Goal: Task Accomplishment & Management: Complete application form

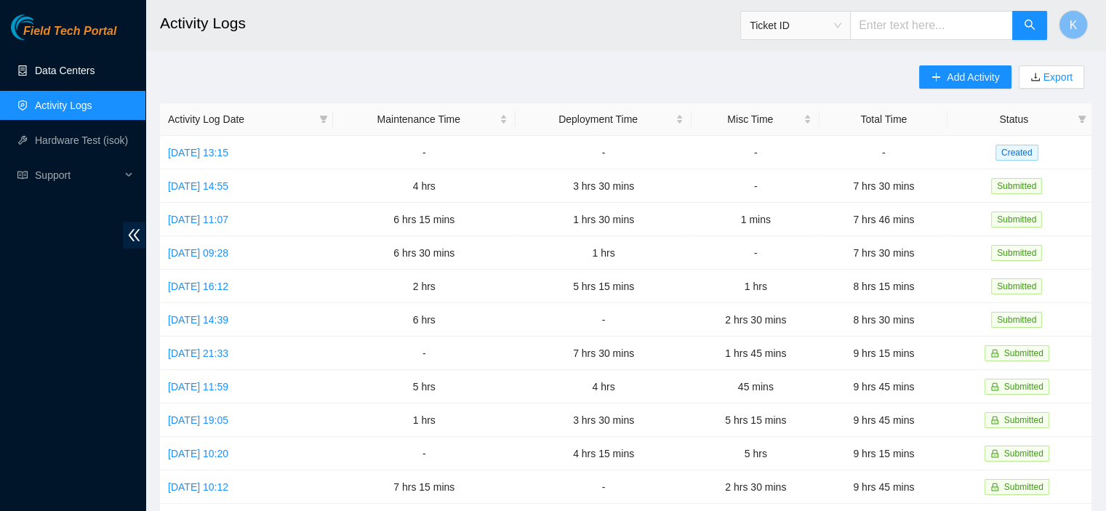
click at [81, 67] on link "Data Centers" at bounding box center [65, 71] width 60 height 12
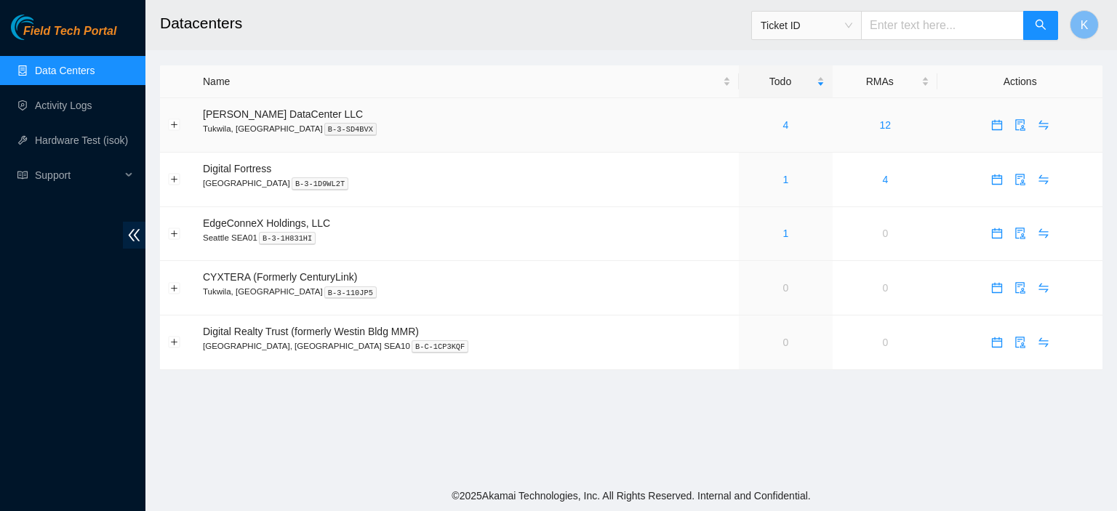
click at [756, 127] on div "4" at bounding box center [786, 125] width 78 height 16
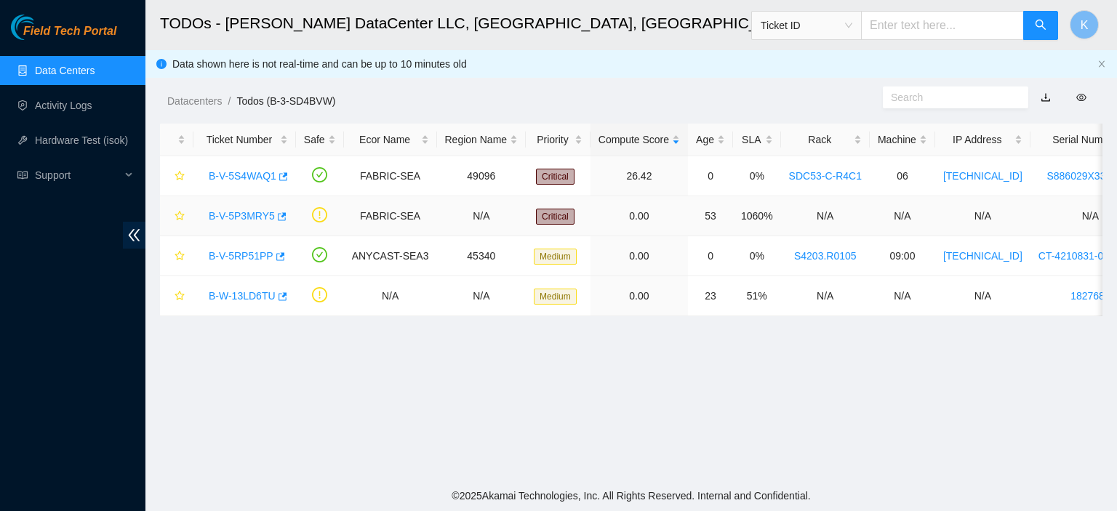
click at [251, 215] on link "B-V-5P3MRY5" at bounding box center [242, 216] width 66 height 12
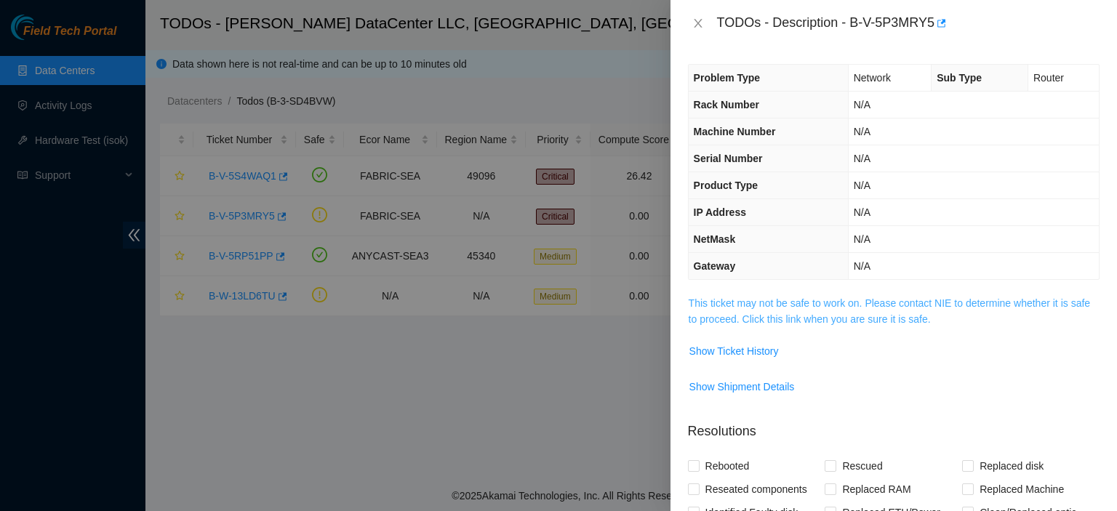
click at [733, 302] on link "This ticket may not be safe to work on. Please contact NIE to determine whether…" at bounding box center [888, 311] width 401 height 28
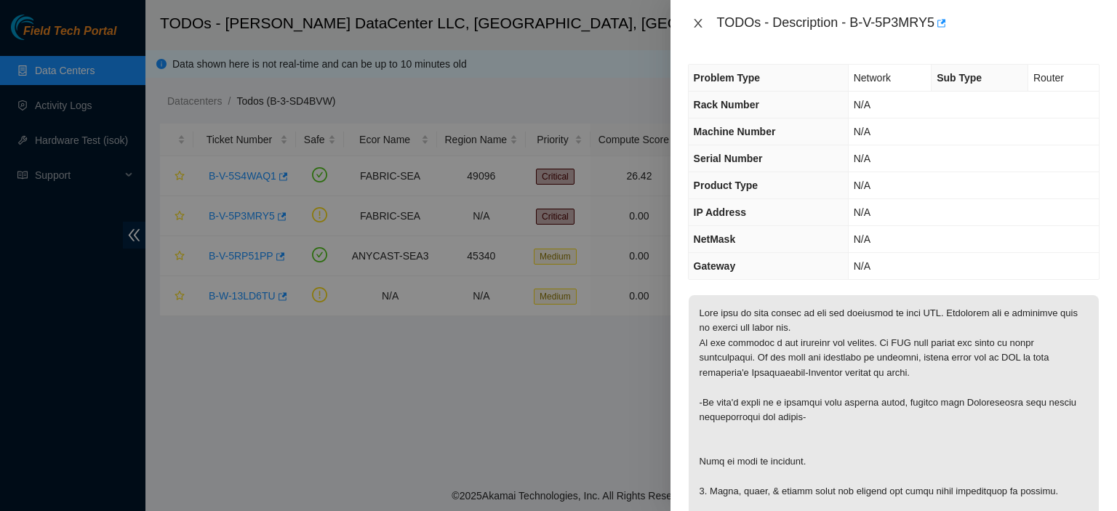
click at [698, 25] on icon "close" at bounding box center [698, 23] width 12 height 12
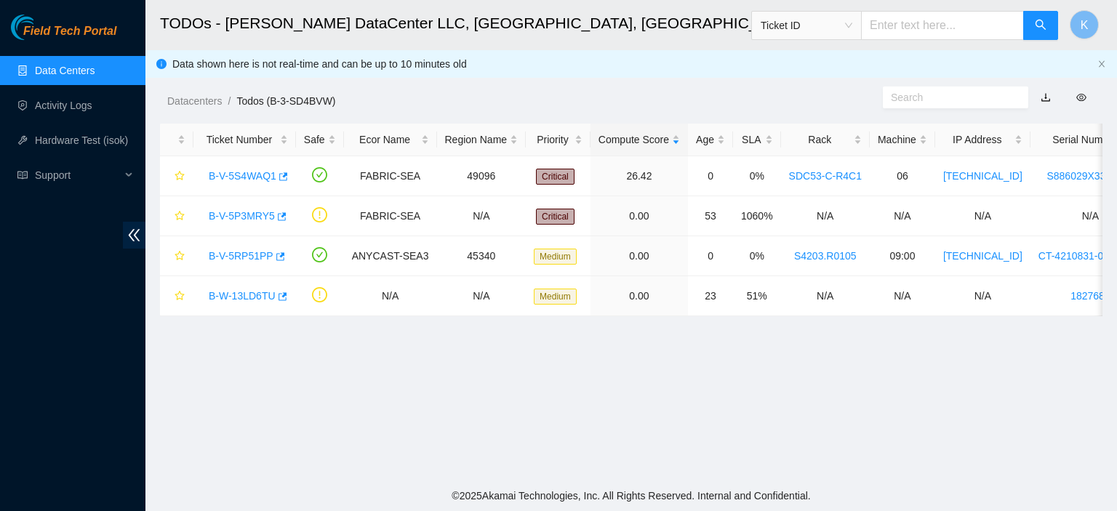
click at [88, 69] on link "Data Centers" at bounding box center [65, 71] width 60 height 12
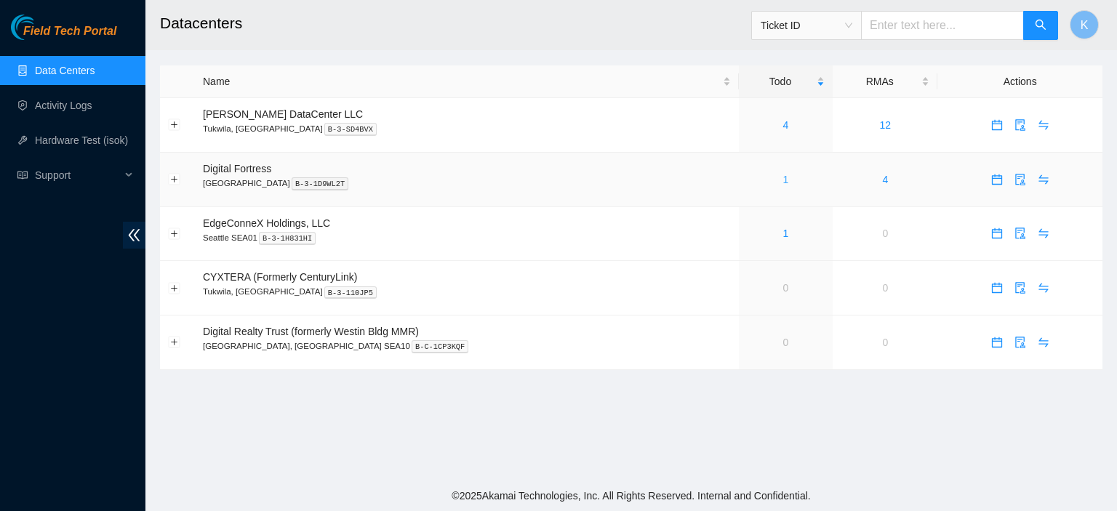
click at [783, 179] on link "1" at bounding box center [786, 180] width 6 height 12
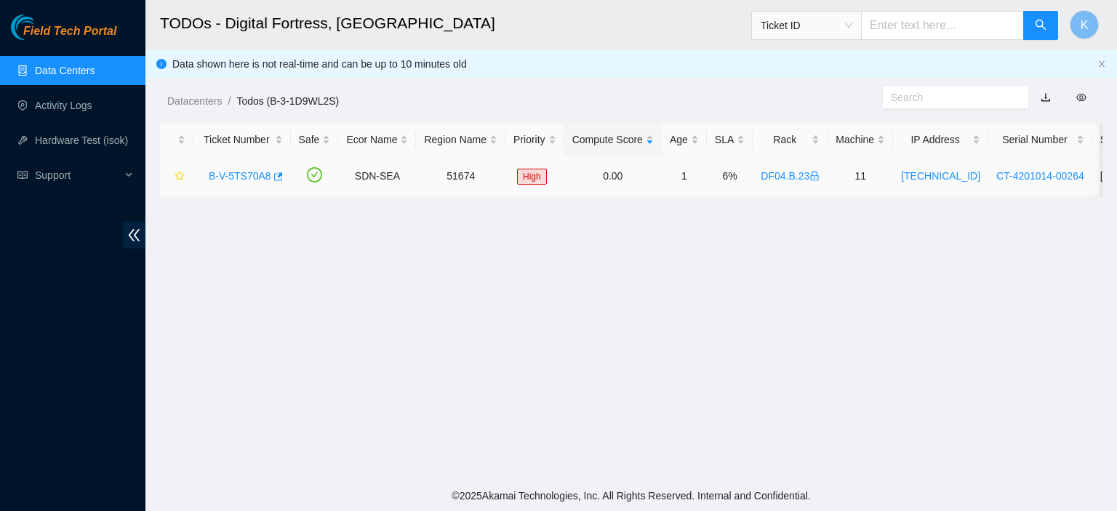
click at [245, 176] on link "B-V-5TS70A8" at bounding box center [240, 176] width 63 height 12
click at [71, 72] on link "Data Centers" at bounding box center [65, 71] width 60 height 12
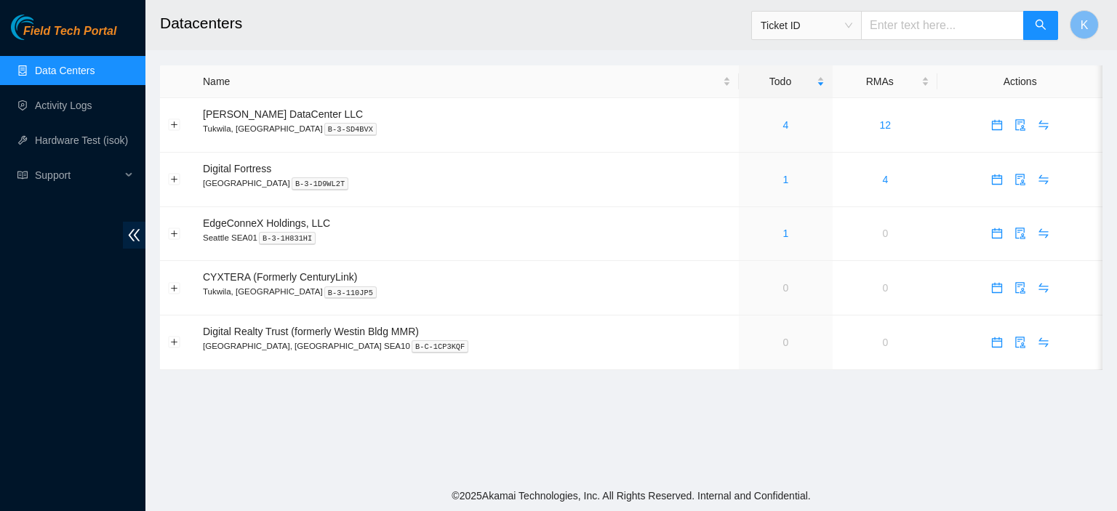
click at [857, 491] on footer "© 2025 Akamai Technologies, Inc. All Rights Reserved. Internal and Confidential." at bounding box center [630, 496] width 971 height 31
click at [783, 178] on link "1" at bounding box center [786, 180] width 6 height 12
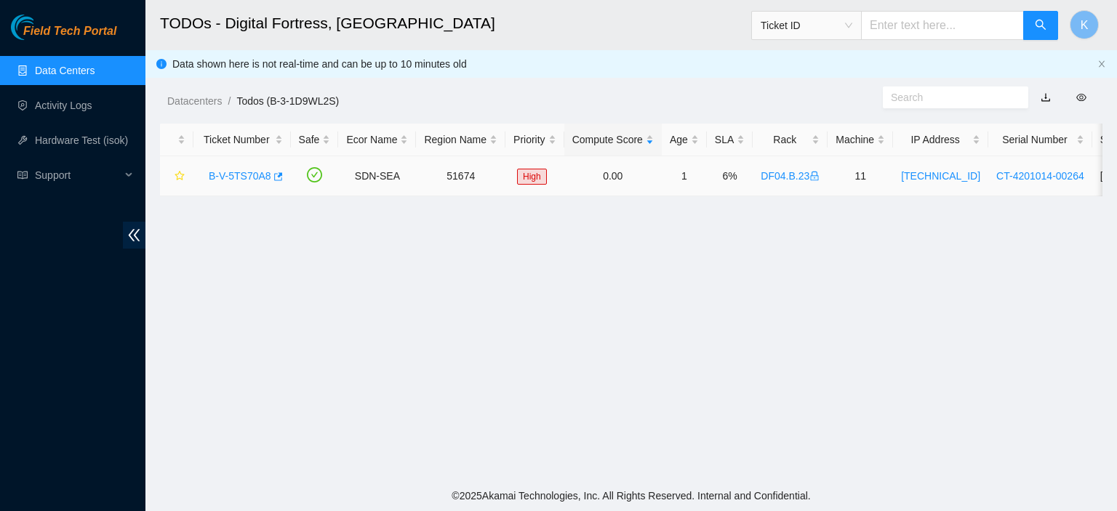
click at [236, 182] on link "B-V-5TS70A8" at bounding box center [240, 176] width 63 height 12
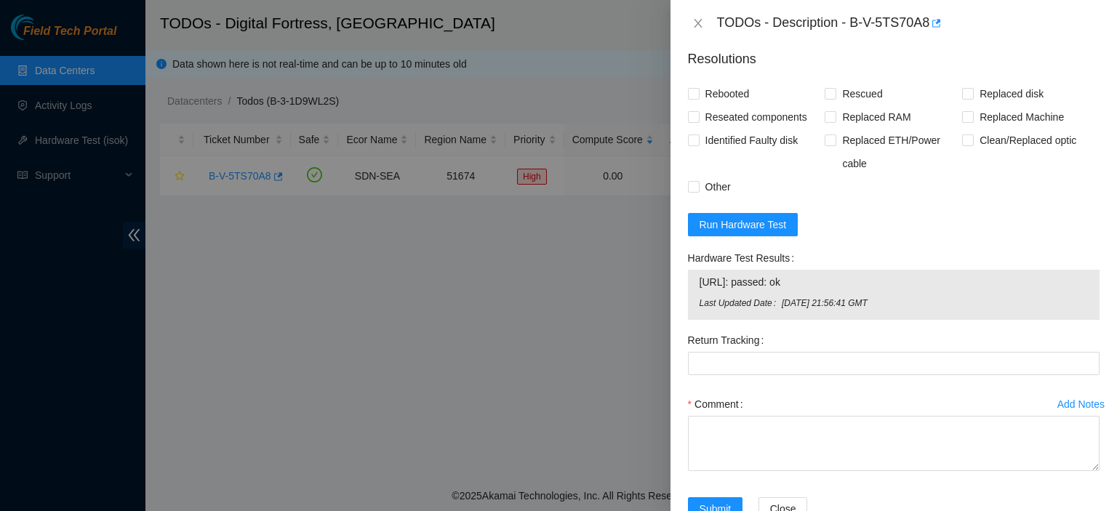
scroll to position [601, 0]
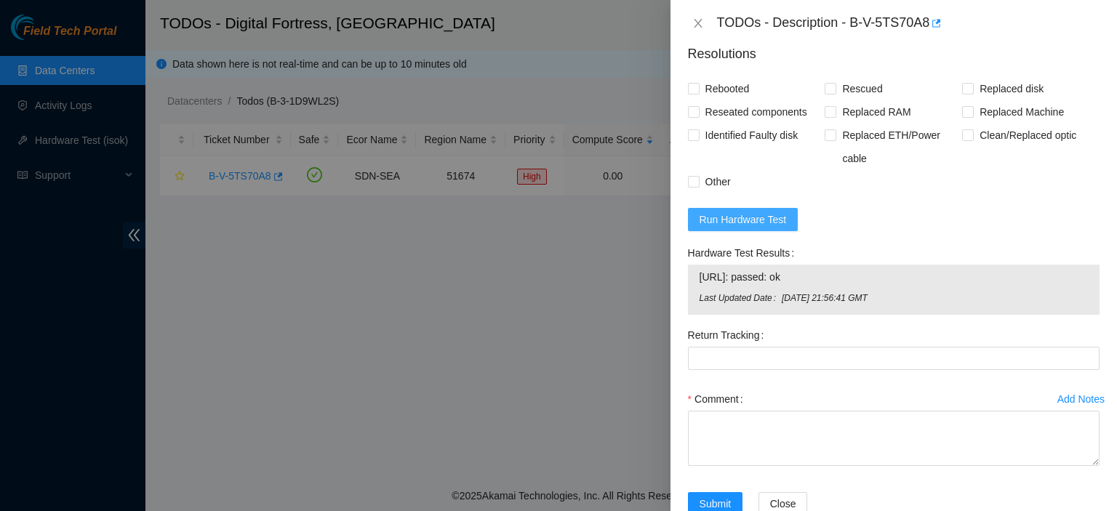
click at [775, 212] on span "Run Hardware Test" at bounding box center [742, 220] width 87 height 16
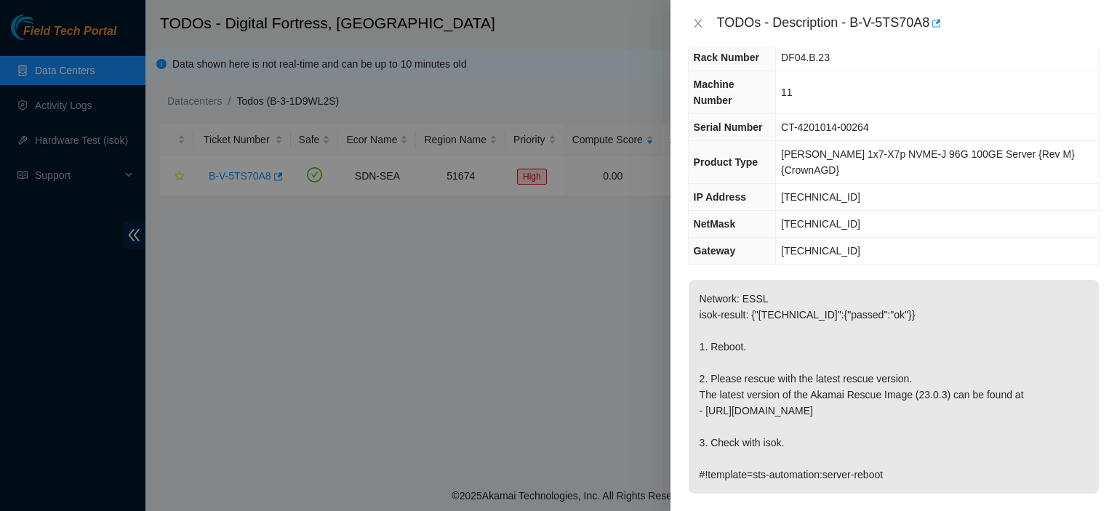
scroll to position [44, 0]
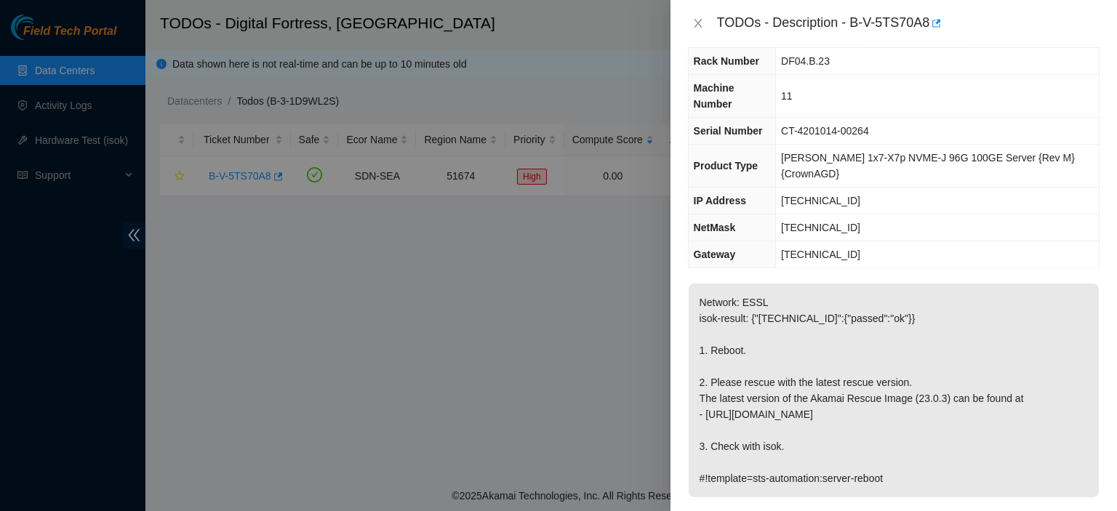
click at [489, 226] on div at bounding box center [558, 255] width 1117 height 511
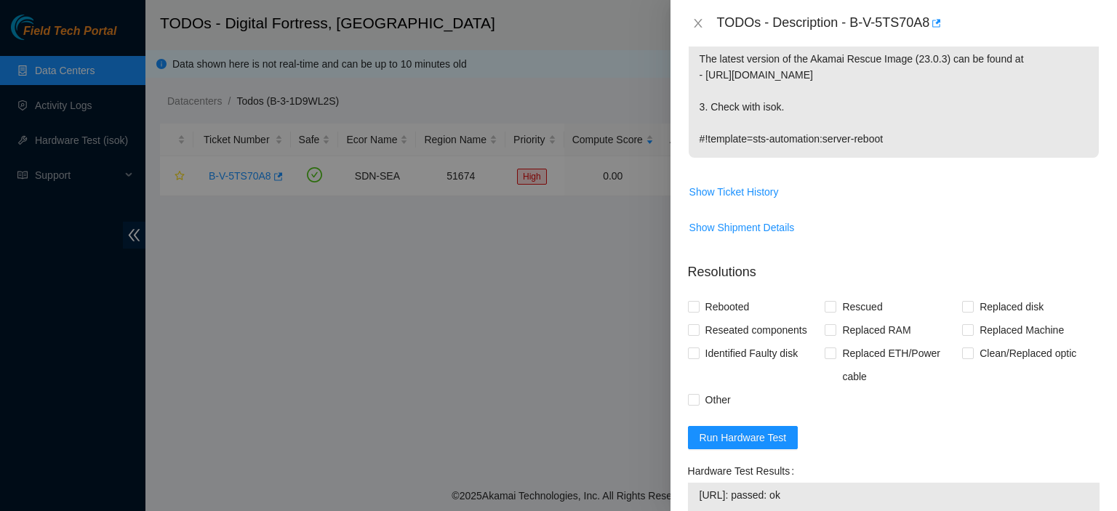
scroll to position [398, 0]
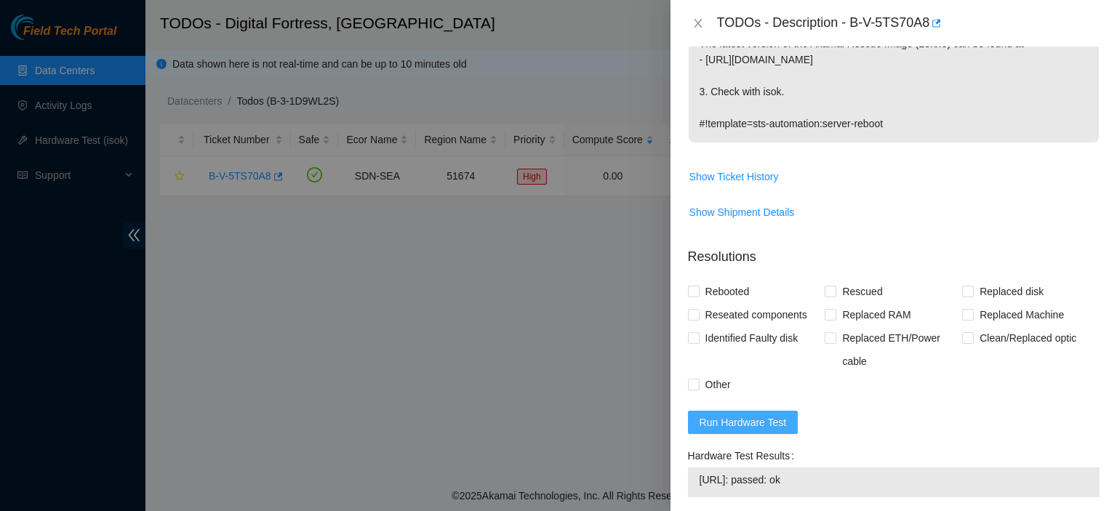
click at [778, 414] on span "Run Hardware Test" at bounding box center [742, 422] width 87 height 16
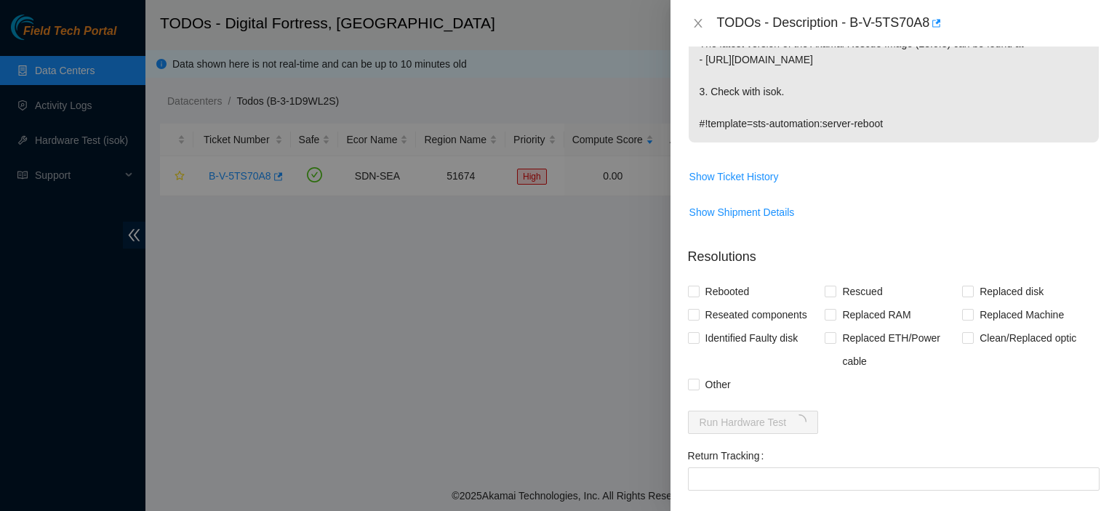
click at [891, 444] on div "Return Tracking" at bounding box center [893, 455] width 411 height 23
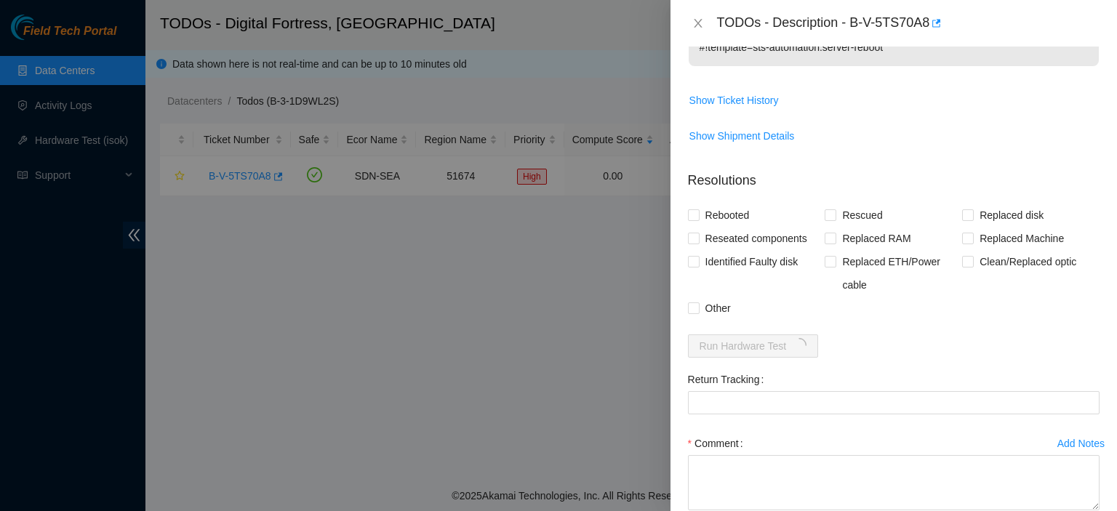
scroll to position [524, 0]
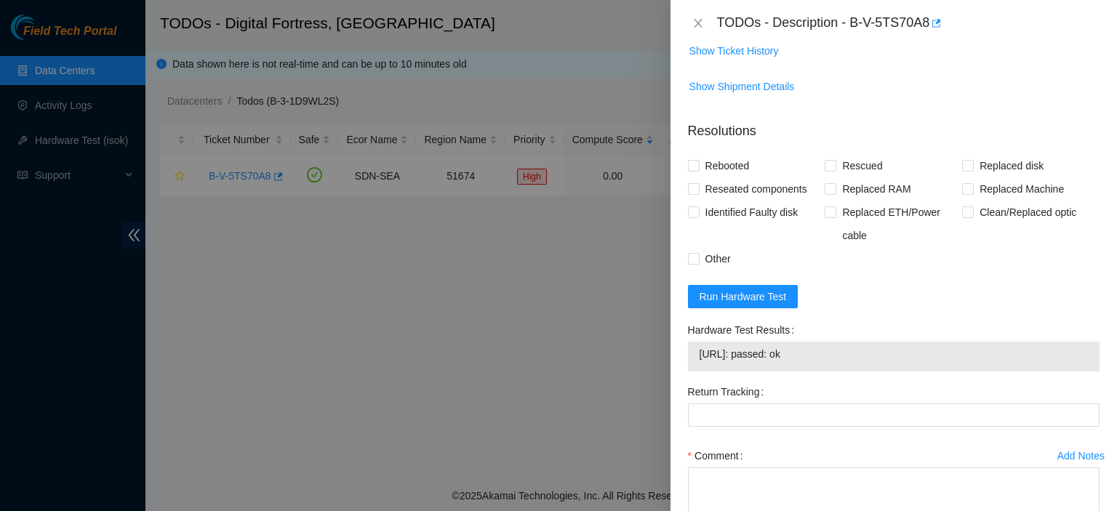
click at [1051, 257] on form "Resolutions Rebooted Rescued Replaced disk Reseated components Replaced RAM Rep…" at bounding box center [893, 350] width 411 height 480
click at [1020, 473] on textarea "Comment" at bounding box center [893, 494] width 411 height 55
paste textarea "kbbyrne23@gmail.com - sind has completed your request (B-V-5U2A5D1, B-V-5U26XJ1…"
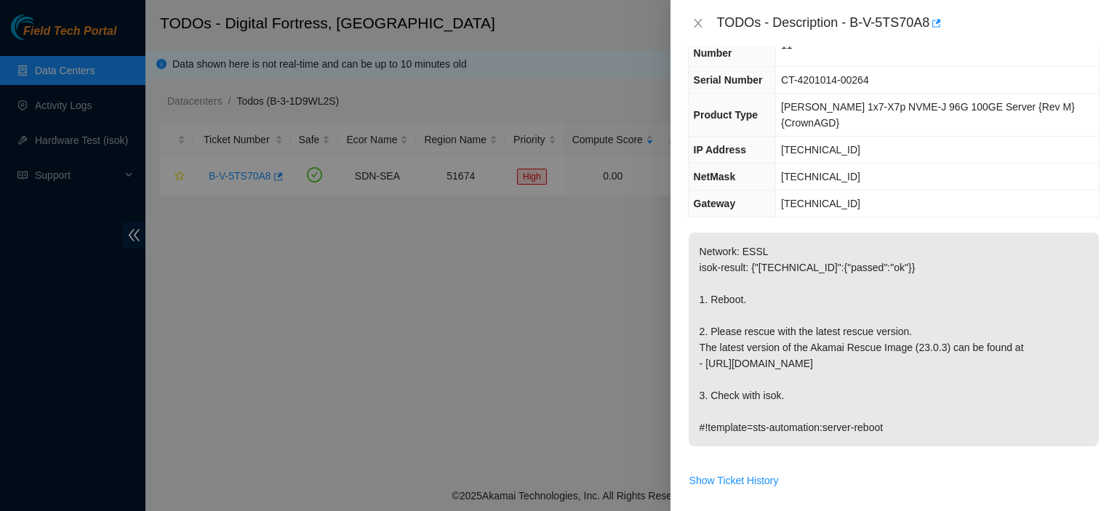
scroll to position [93, 0]
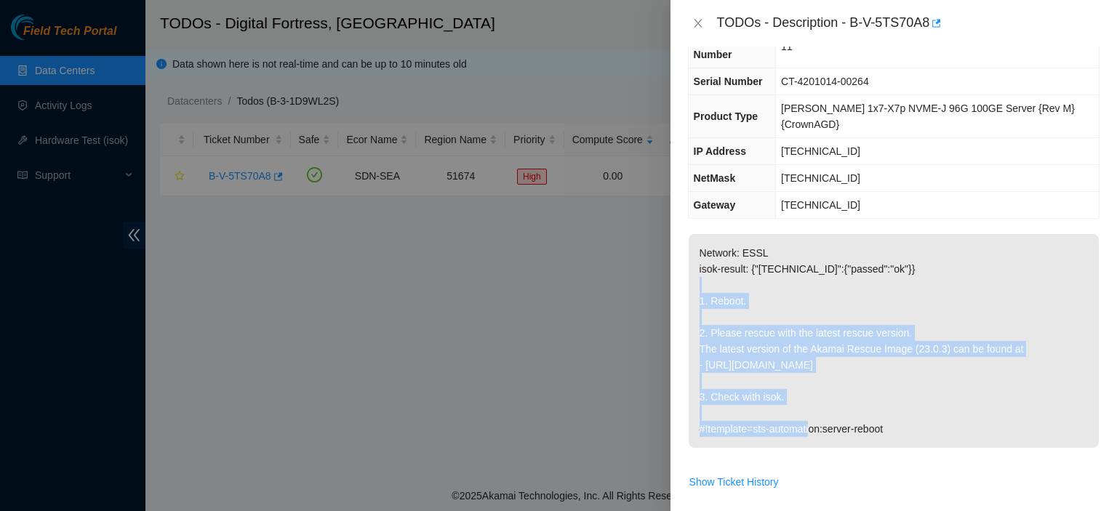
drag, startPoint x: 701, startPoint y: 268, endPoint x: 804, endPoint y: 366, distance: 141.9
click at [804, 366] on p "Network: ESSL isok-result: {"23.53.242.182":{"passed":"ok"}} 1. Reboot. 2. Plea…" at bounding box center [893, 341] width 410 height 214
copy p "1. Reboot. 2. Please rescue with the latest rescue version. The latest version …"
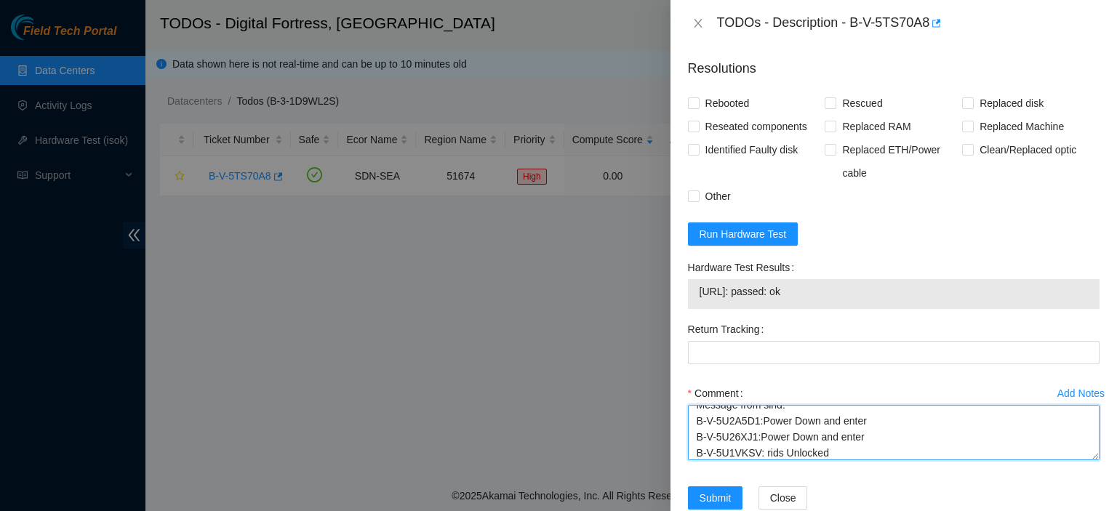
click at [877, 420] on textarea "kbbyrne23@gmail.com - sind has completed your request (B-V-5U2A5D1, B-V-5U26XJ1…" at bounding box center [893, 432] width 411 height 55
paste textarea "1. Reboot. 2. Please rescue with the latest rescue version. The latest version …"
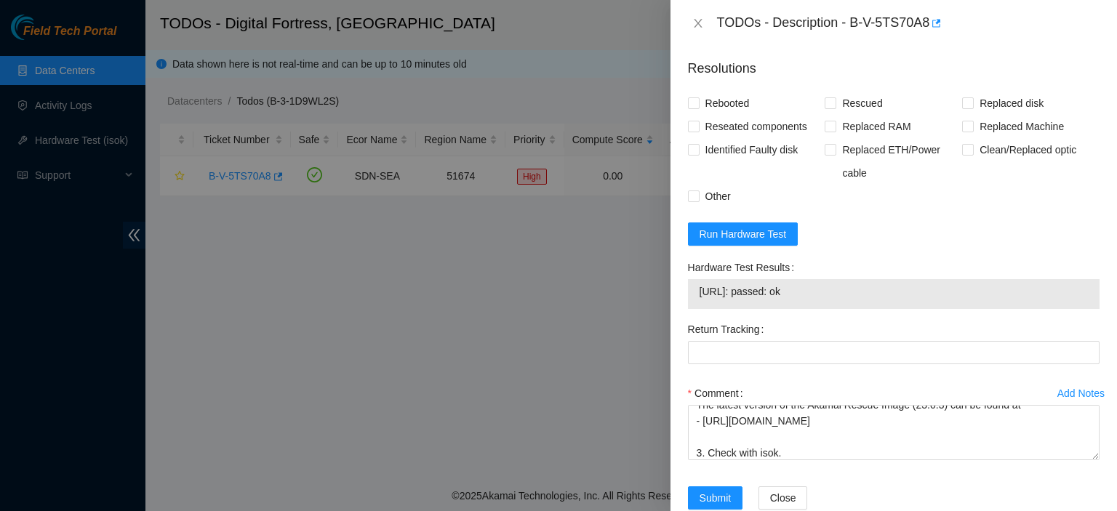
drag, startPoint x: 694, startPoint y: 258, endPoint x: 831, endPoint y: 260, distance: 136.7
click at [831, 279] on div "23.53.242.182: passed: ok" at bounding box center [893, 294] width 411 height 30
copy tbody "23.53.242.182: passed: ok"
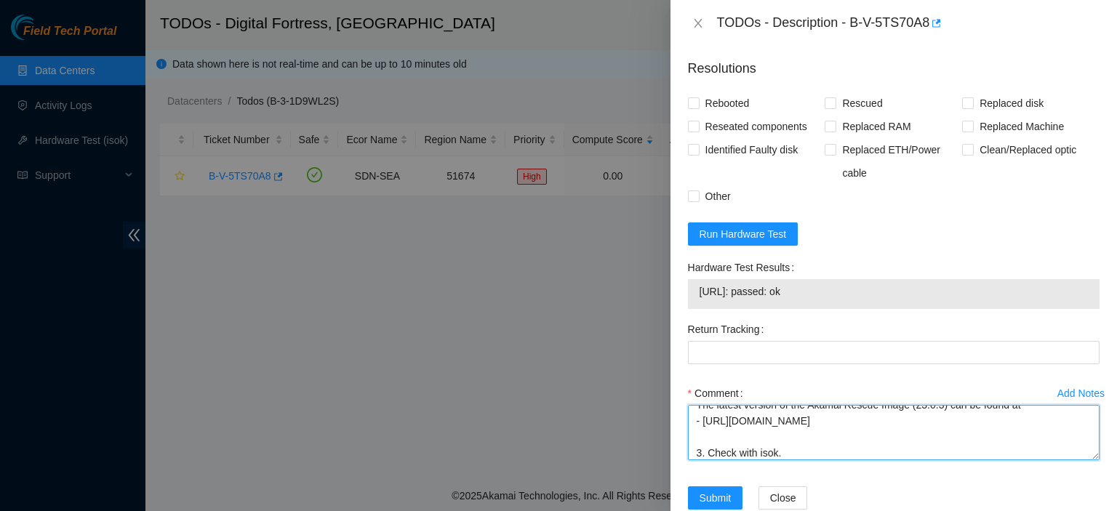
click at [822, 422] on textarea "kbbyrne23@gmail.com - sind has completed your request (B-V-5U2A5D1, B-V-5U26XJ1…" at bounding box center [893, 432] width 411 height 55
paste textarea "23.53.242.182: passed: ok"
type textarea "kbbyrne23@gmail.com - sind has completed your request (B-V-5U2A5D1, B-V-5U26XJ1…"
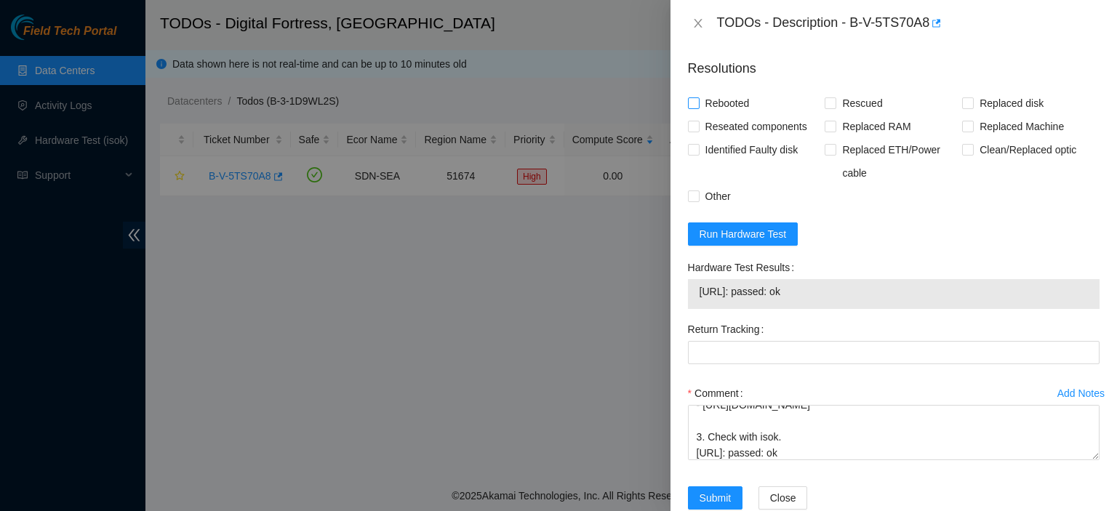
click at [690, 97] on input "Rebooted" at bounding box center [693, 102] width 10 height 10
checkbox input "true"
click at [824, 97] on input "Rescued" at bounding box center [829, 102] width 10 height 10
checkbox input "true"
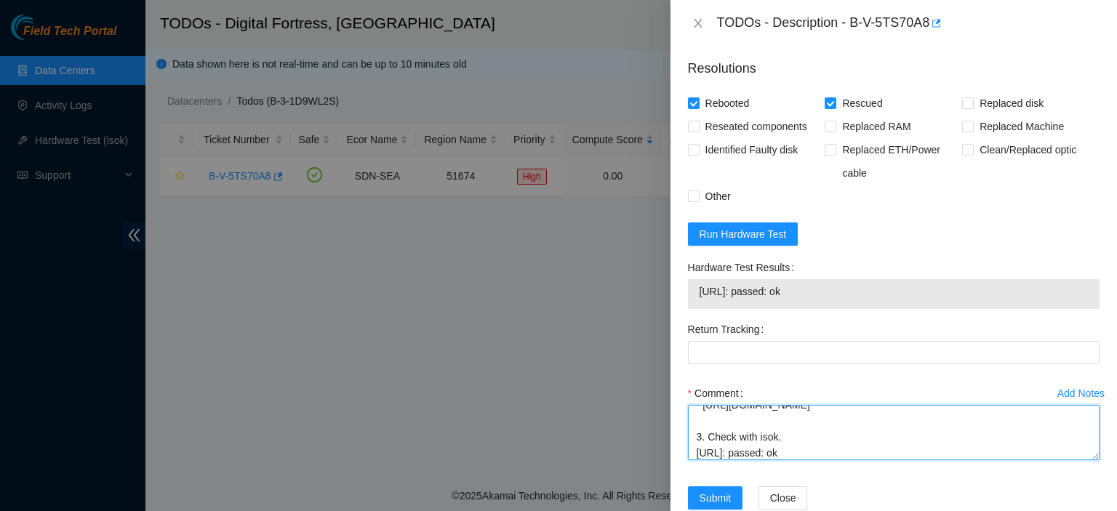
click at [735, 405] on textarea "kbbyrne23@gmail.com - sind has completed your request (B-V-5U2A5D1, B-V-5U26XJ1…" at bounding box center [893, 432] width 411 height 55
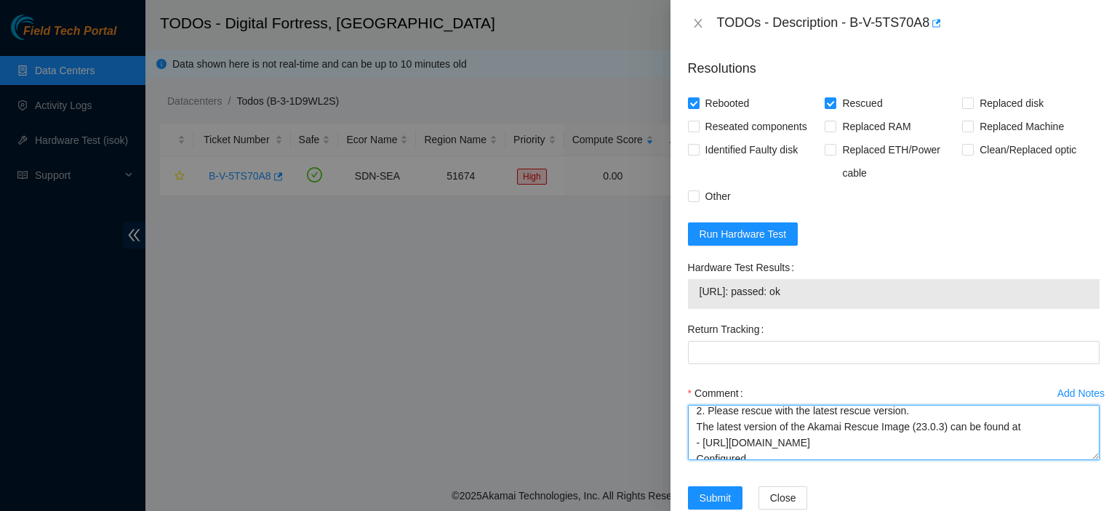
click at [923, 416] on textarea "kbbyrne23@gmail.com - sind has completed your request (B-V-5U2A5D1, B-V-5U26XJ1…" at bounding box center [893, 432] width 411 height 55
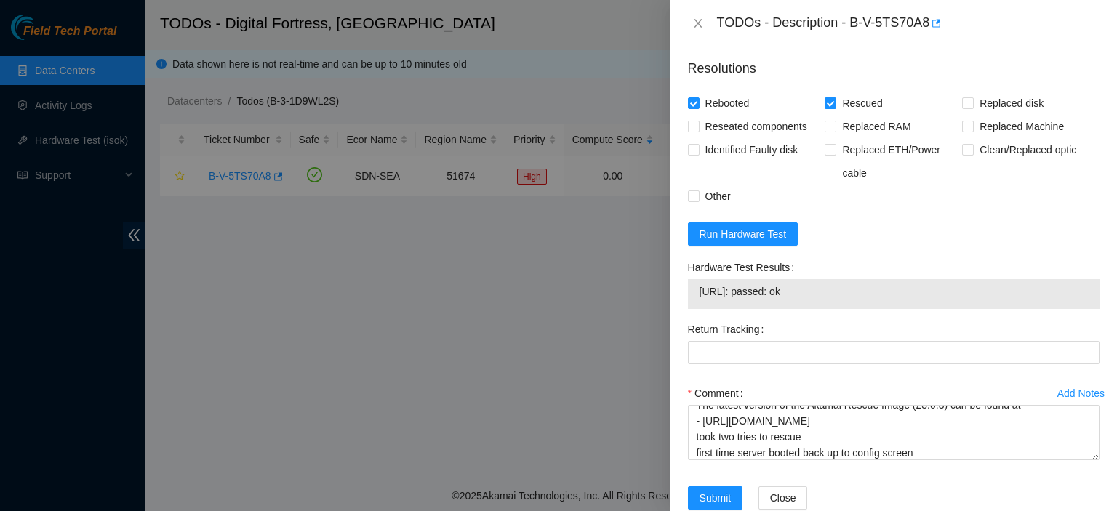
drag, startPoint x: 441, startPoint y: 478, endPoint x: 449, endPoint y: 465, distance: 14.3
click at [449, 465] on div at bounding box center [558, 255] width 1117 height 511
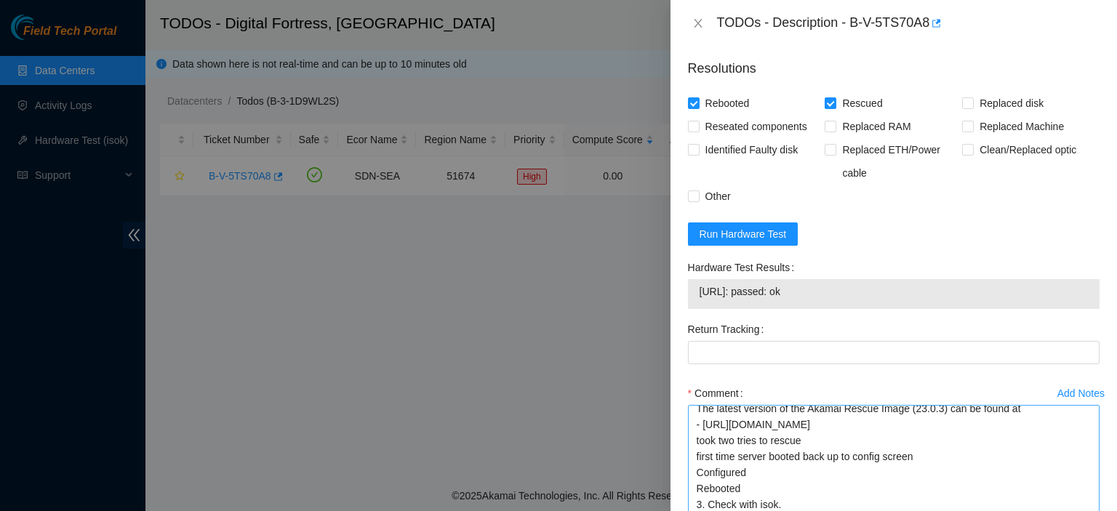
drag, startPoint x: 1081, startPoint y: 419, endPoint x: 1085, endPoint y: 442, distance: 23.7
click at [1083, 489] on textarea "kbbyrne23@gmail.com - sind has completed your request (B-V-5U2A5D1, B-V-5U26XJ1…" at bounding box center [893, 467] width 411 height 124
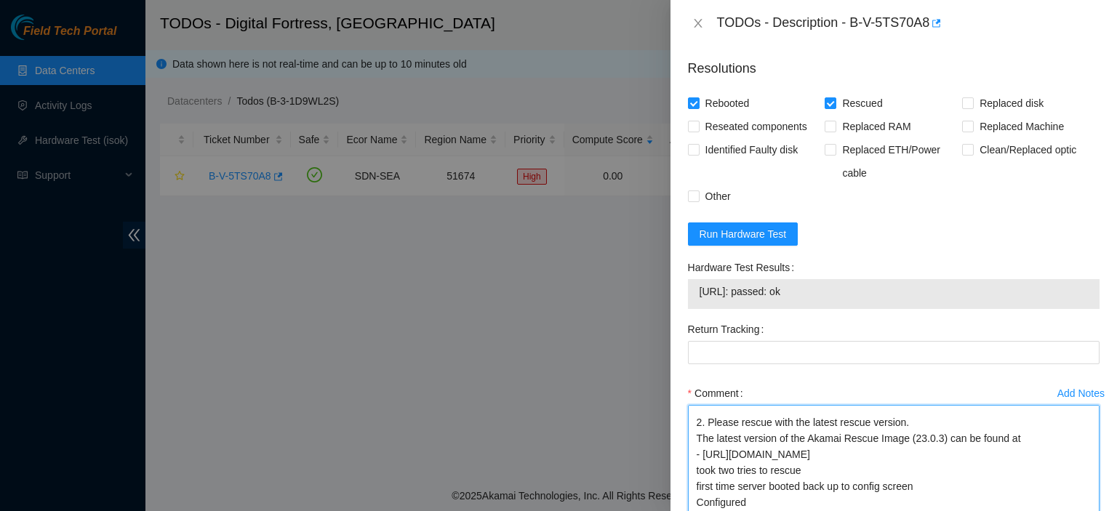
drag, startPoint x: 1082, startPoint y: 488, endPoint x: 1082, endPoint y: 523, distance: 34.9
click at [1082, 510] on html "Field Tech Portal Data Centers Activity Logs Hardware Test (isok) Support TODOs…" at bounding box center [558, 255] width 1117 height 511
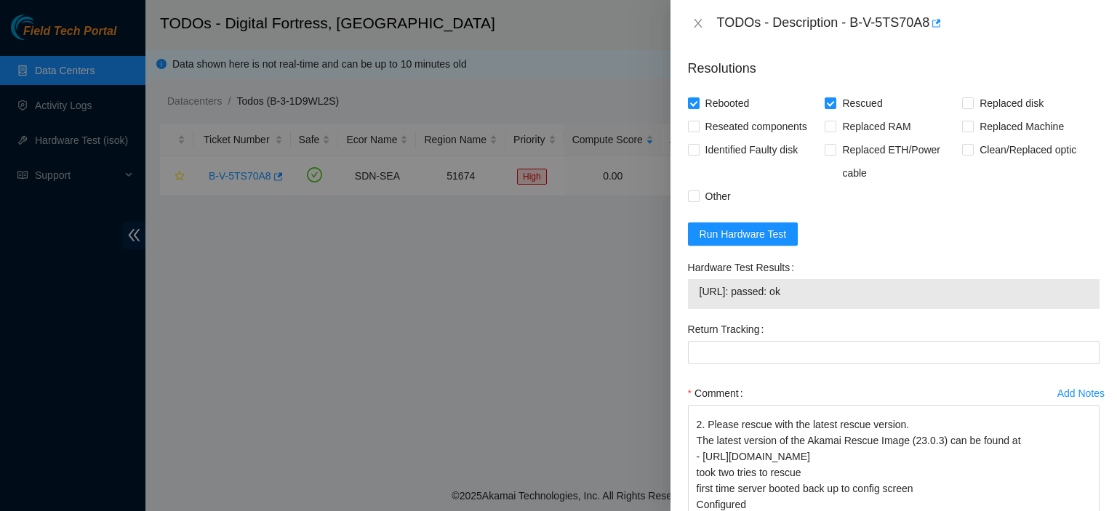
scroll to position [690, 0]
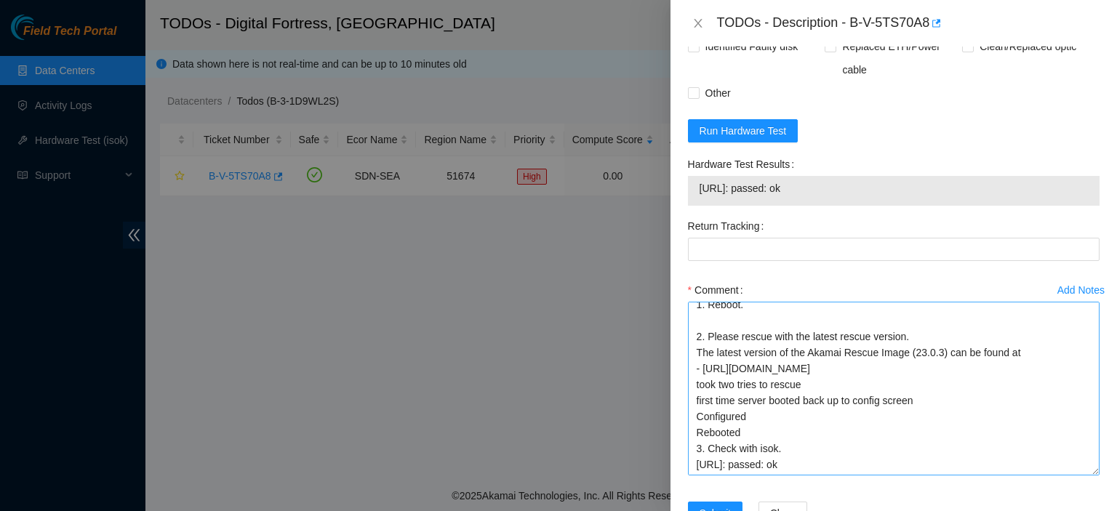
drag, startPoint x: 1080, startPoint y: 417, endPoint x: 1082, endPoint y: 435, distance: 19.0
click at [1082, 435] on textarea "kbbyrne23@gmail.com - sind has completed your request (B-V-5U2A5D1, B-V-5U26XJ1…" at bounding box center [893, 389] width 411 height 174
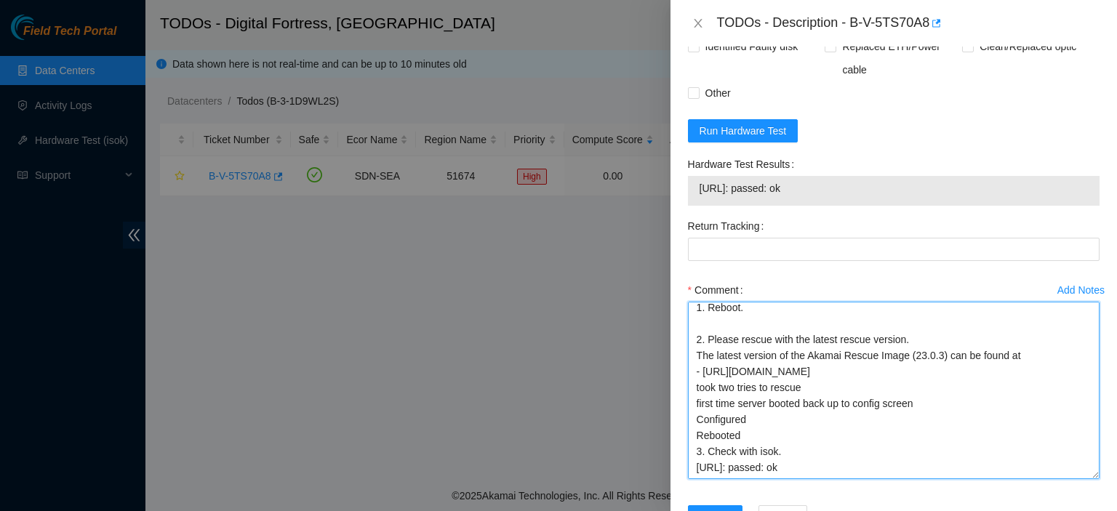
click at [935, 435] on textarea "kbbyrne23@gmail.com - sind has completed your request (B-V-5U2A5D1, B-V-5U26XJ1…" at bounding box center [893, 390] width 411 height 177
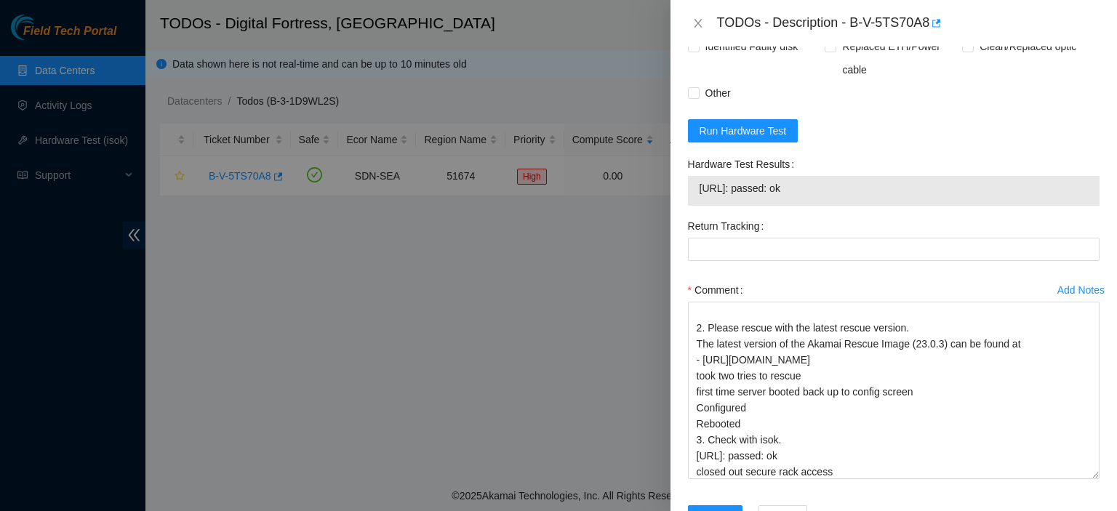
click at [1076, 97] on form "Resolutions Rebooted Rescued Replaced disk Reseated components Replaced RAM Rep…" at bounding box center [893, 245] width 411 height 602
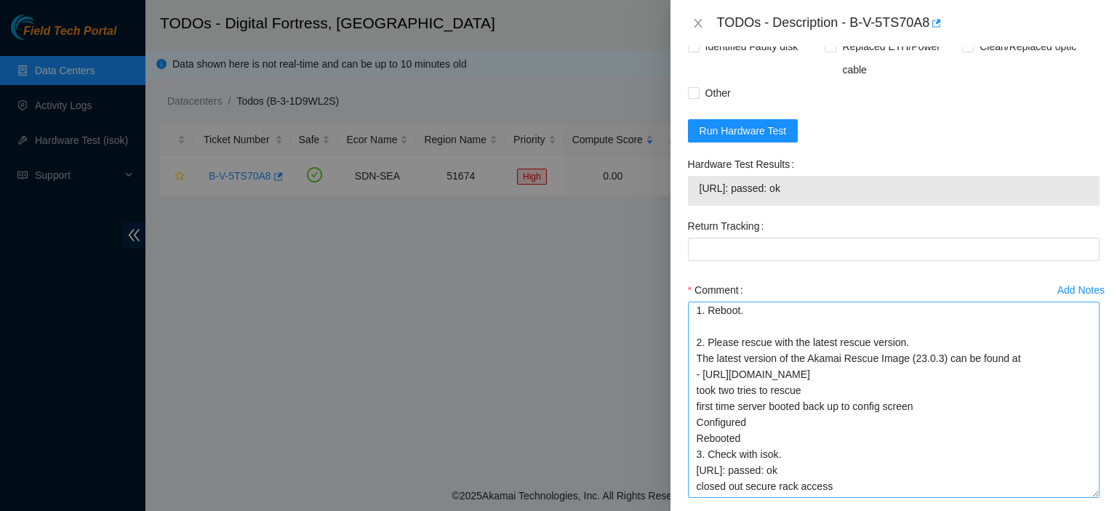
scroll to position [92, 0]
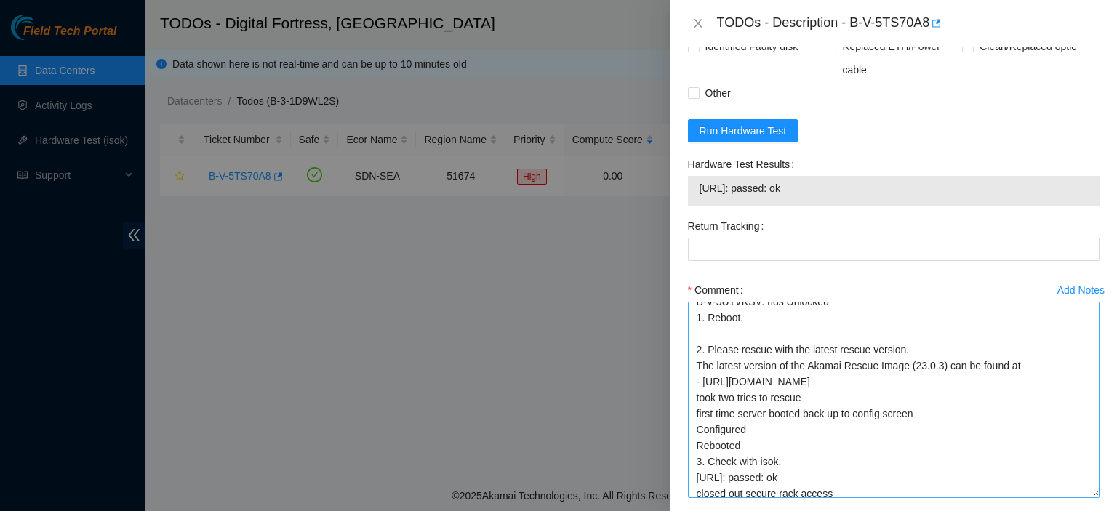
drag, startPoint x: 1083, startPoint y: 439, endPoint x: 1082, endPoint y: 465, distance: 25.5
click at [1082, 465] on textarea "kbbyrne23@gmail.com - sind has completed your request (B-V-5U2A5D1, B-V-5U26XJ1…" at bounding box center [893, 400] width 411 height 196
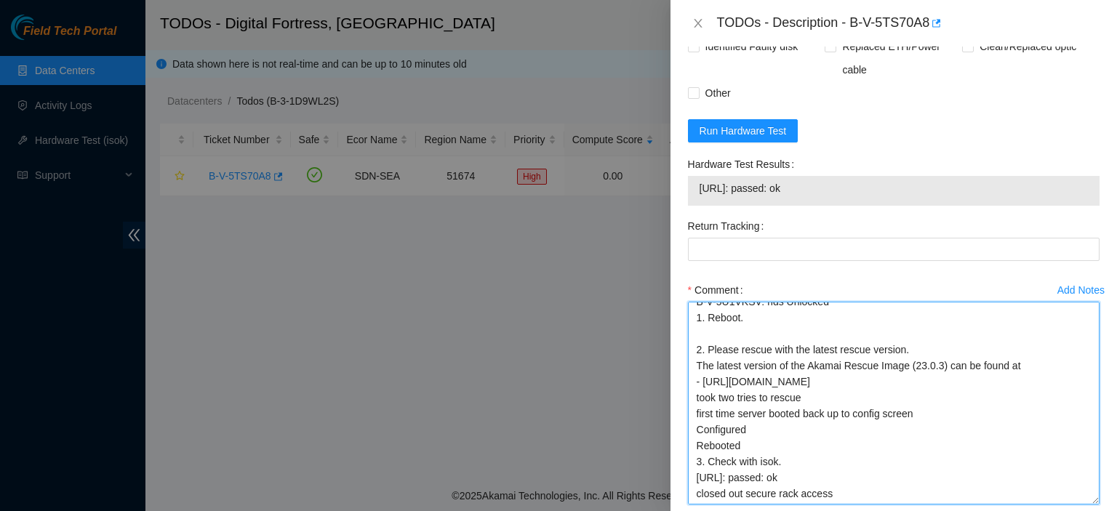
click at [938, 465] on textarea "kbbyrne23@gmail.com - sind has completed your request (B-V-5U2A5D1, B-V-5U26XJ1…" at bounding box center [893, 403] width 411 height 203
click at [955, 457] on textarea "kbbyrne23@gmail.com - sind has completed your request (B-V-5U2A5D1, B-V-5U26XJ1…" at bounding box center [893, 403] width 411 height 203
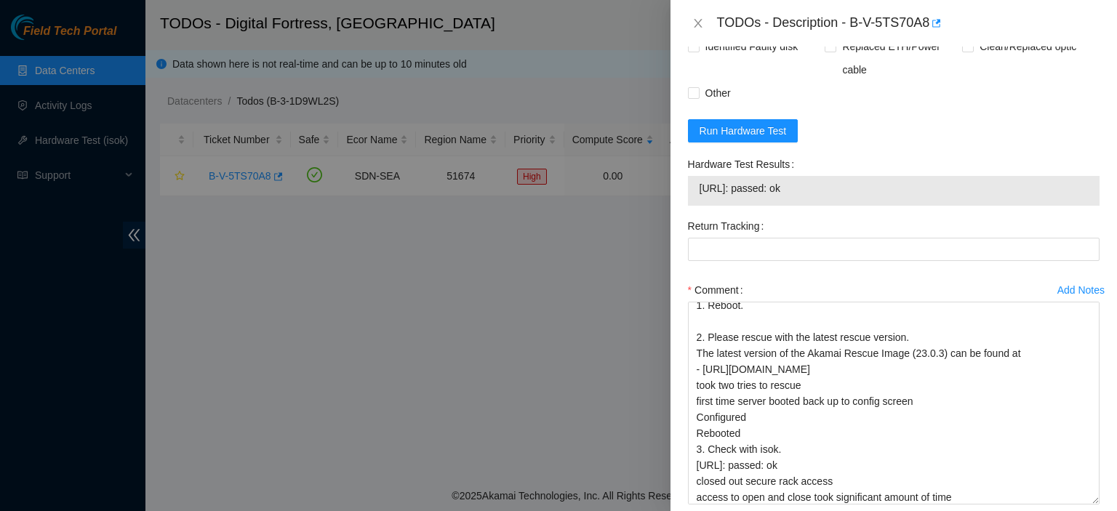
click at [1090, 214] on div "Return Tracking" at bounding box center [893, 246] width 423 height 64
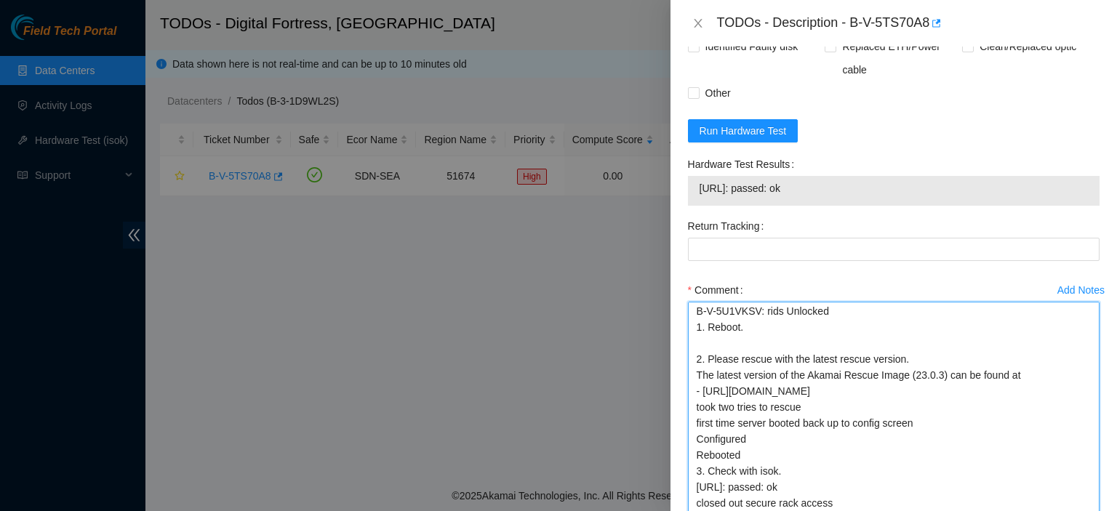
scroll to position [81, 0]
drag, startPoint x: 1079, startPoint y: 470, endPoint x: 1079, endPoint y: 496, distance: 26.2
click at [1079, 496] on textarea "kbbyrne23@gmail.com - sind has completed your request (B-V-5U2A5D1, B-V-5U26XJ1…" at bounding box center [893, 416] width 411 height 229
click at [996, 484] on textarea "kbbyrne23@gmail.com - sind has completed your request (B-V-5U2A5D1, B-V-5U26XJ1…" at bounding box center [893, 416] width 411 height 229
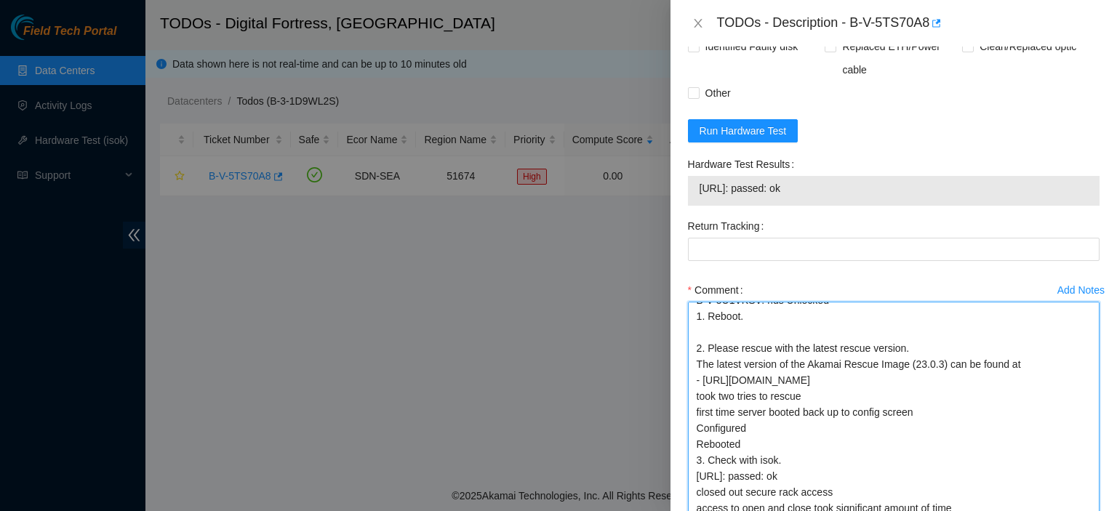
scroll to position [110, 0]
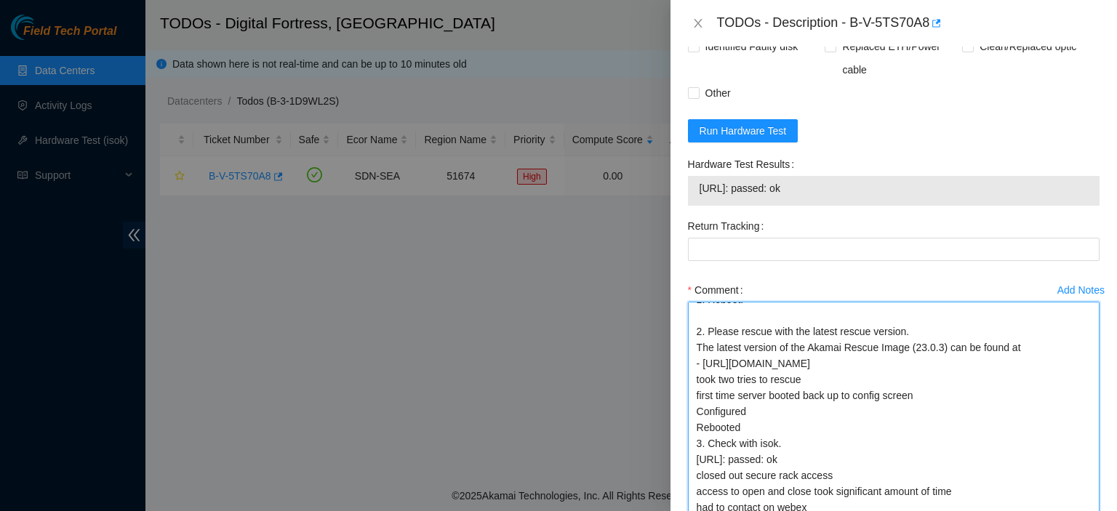
click at [832, 494] on textarea "kbbyrne23@gmail.com - sind has completed your request (B-V-5U2A5D1, B-V-5U26XJ1…" at bounding box center [893, 416] width 411 height 229
click at [785, 495] on textarea "kbbyrne23@gmail.com - sind has completed your request (B-V-5U2A5D1, B-V-5U26XJ1…" at bounding box center [893, 416] width 411 height 229
click at [832, 473] on textarea "kbbyrne23@gmail.com - sind has completed your request (B-V-5U2A5D1, B-V-5U26XJ1…" at bounding box center [893, 416] width 411 height 229
type textarea "kbbyrne23@gmail.com - sind has completed your request (B-V-5U2A5D1, B-V-5U26XJ1…"
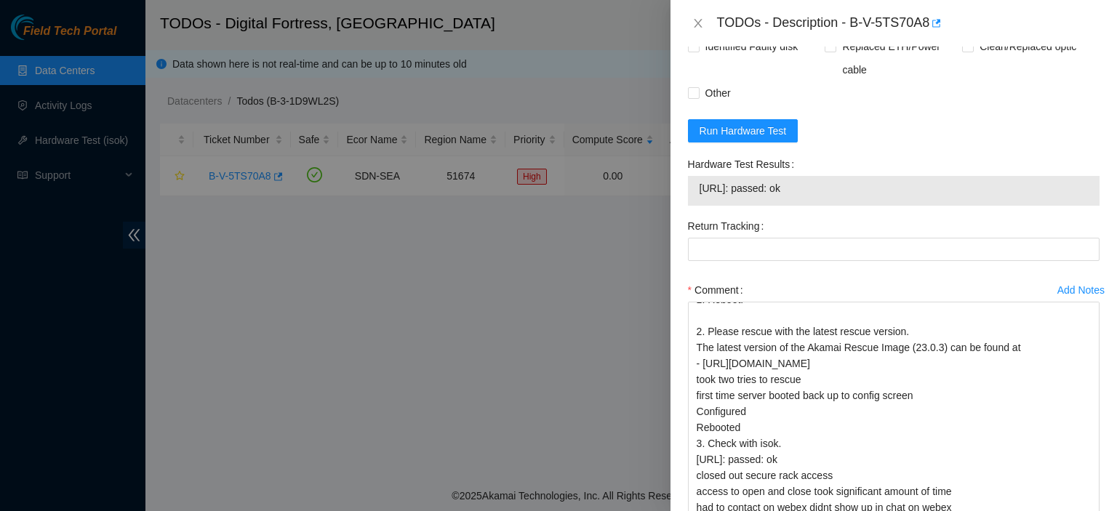
scroll to position [760, 0]
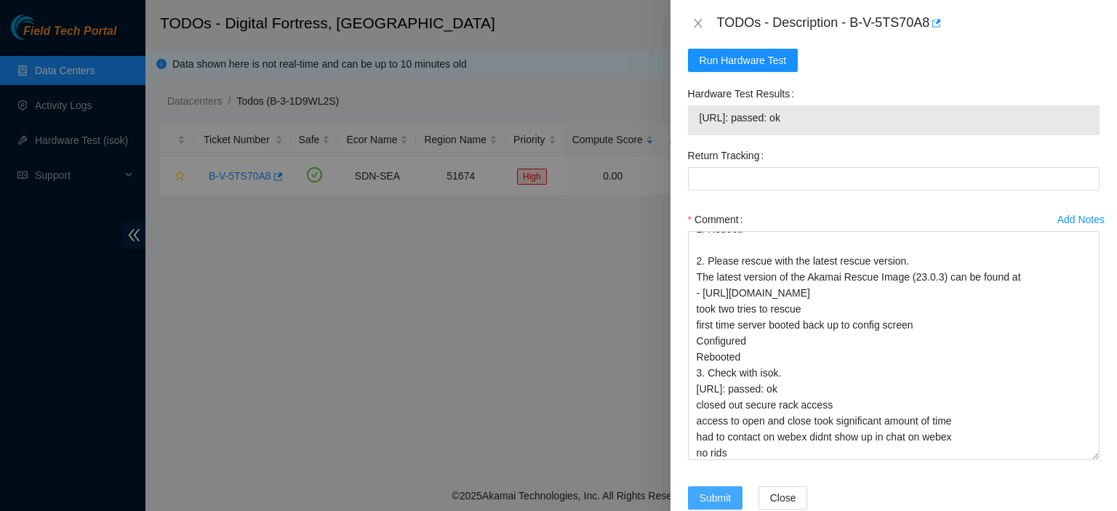
click at [723, 490] on span "Submit" at bounding box center [715, 498] width 32 height 16
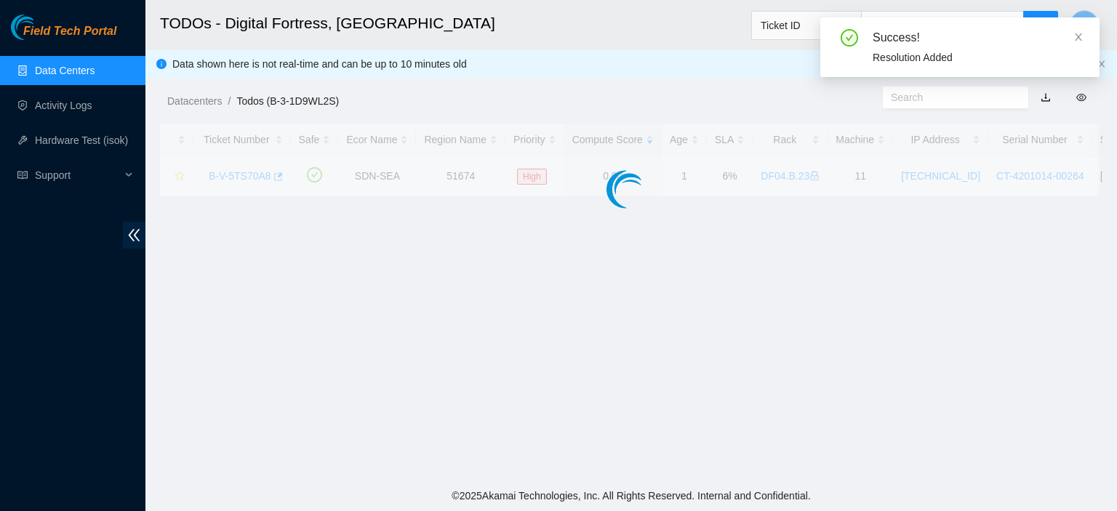
scroll to position [447, 0]
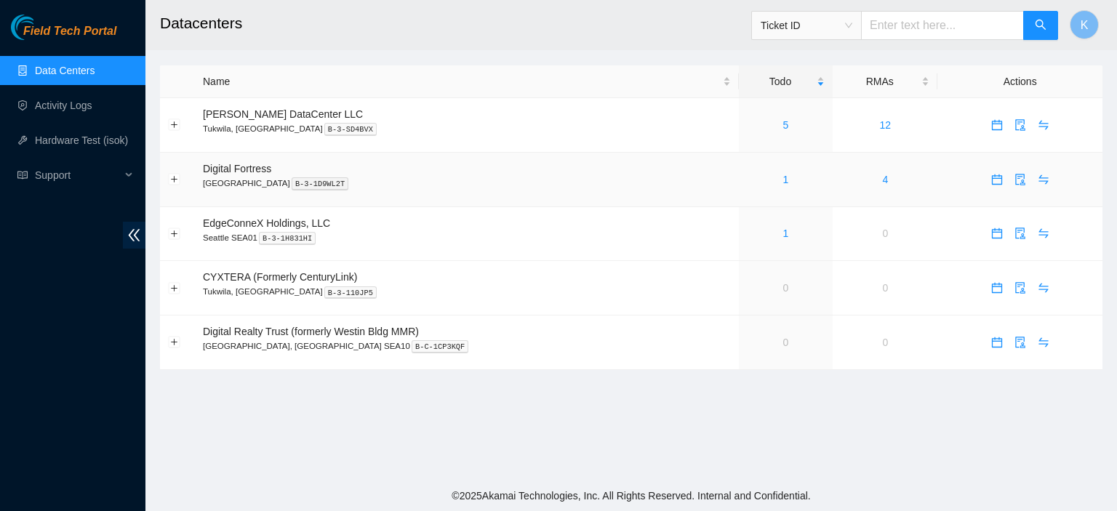
click at [273, 166] on td "Digital Fortress [GEOGRAPHIC_DATA] B-3-1D9WL2T" at bounding box center [467, 180] width 544 height 55
click at [76, 100] on link "Activity Logs" at bounding box center [63, 106] width 57 height 12
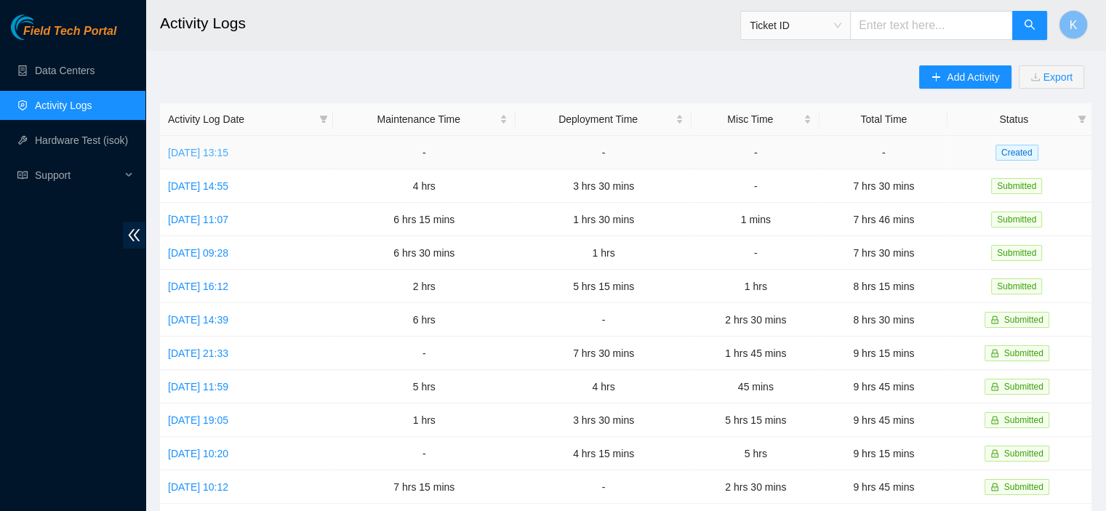
click at [212, 150] on link "[DATE] 13:15" at bounding box center [198, 153] width 60 height 12
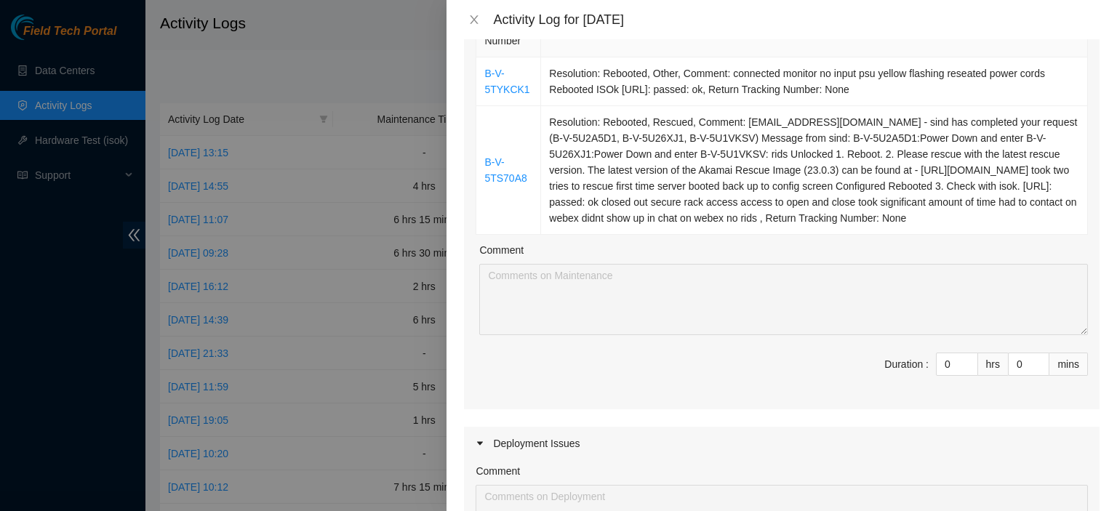
scroll to position [194, 0]
type input "1"
click at [964, 357] on span "Increase Value" at bounding box center [969, 358] width 16 height 13
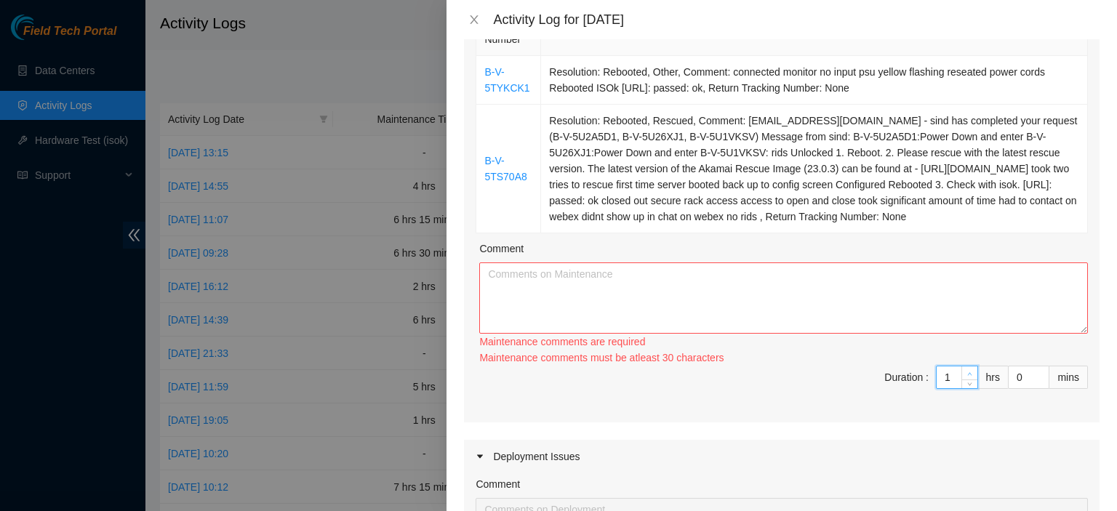
type input "2"
click at [965, 371] on span "up" at bounding box center [969, 373] width 9 height 9
type input "3"
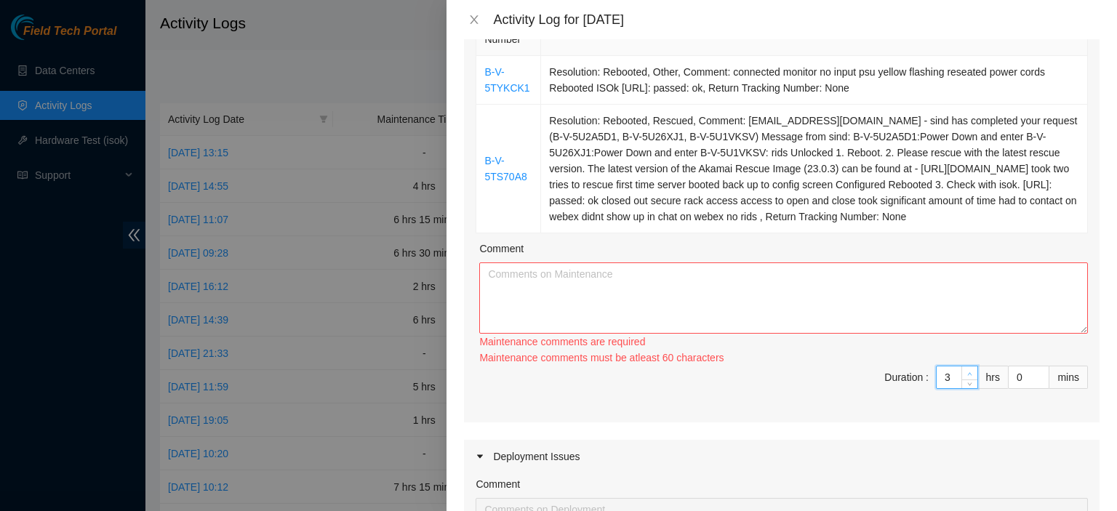
click at [965, 371] on span "up" at bounding box center [969, 373] width 9 height 9
type input "4"
click at [965, 371] on span "up" at bounding box center [969, 373] width 9 height 9
type input "5"
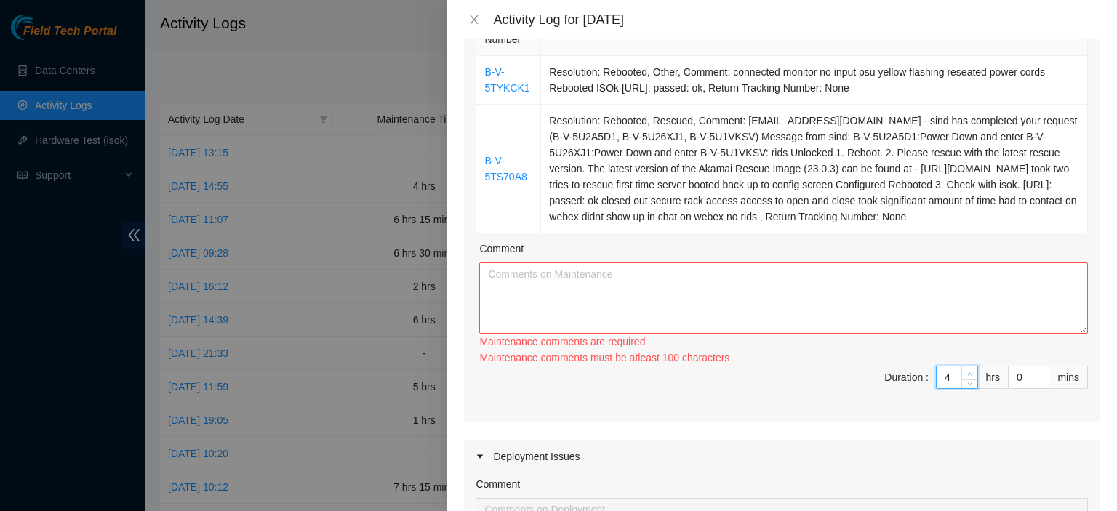
type input "5"
click at [965, 371] on span "up" at bounding box center [969, 373] width 9 height 9
click at [825, 274] on textarea "Comment" at bounding box center [783, 297] width 608 height 71
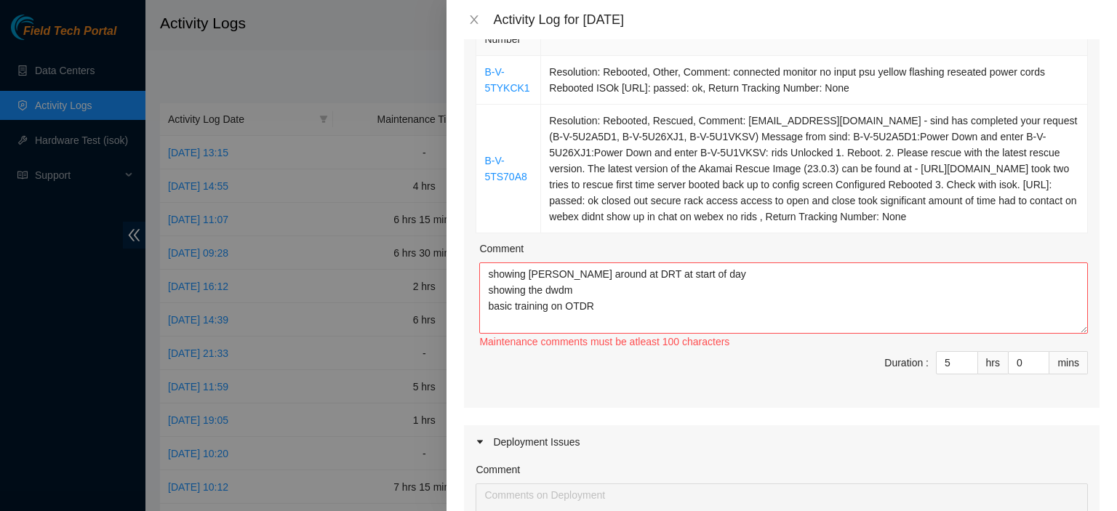
drag, startPoint x: 907, startPoint y: 220, endPoint x: 474, endPoint y: 89, distance: 451.7
click at [474, 89] on div "Ticket Number Resolution B-V-5TYKCK1 Resolution: Rebooted, Other, Comment: conn…" at bounding box center [781, 206] width 635 height 404
copy table "Ticket Number Resolution B-V-5TYKCK1 Resolution: Rebooted, Other, Comment: conn…"
click at [624, 315] on textarea "showing [PERSON_NAME] around at DRT at start of day showing the dwdm basic trai…" at bounding box center [783, 297] width 608 height 71
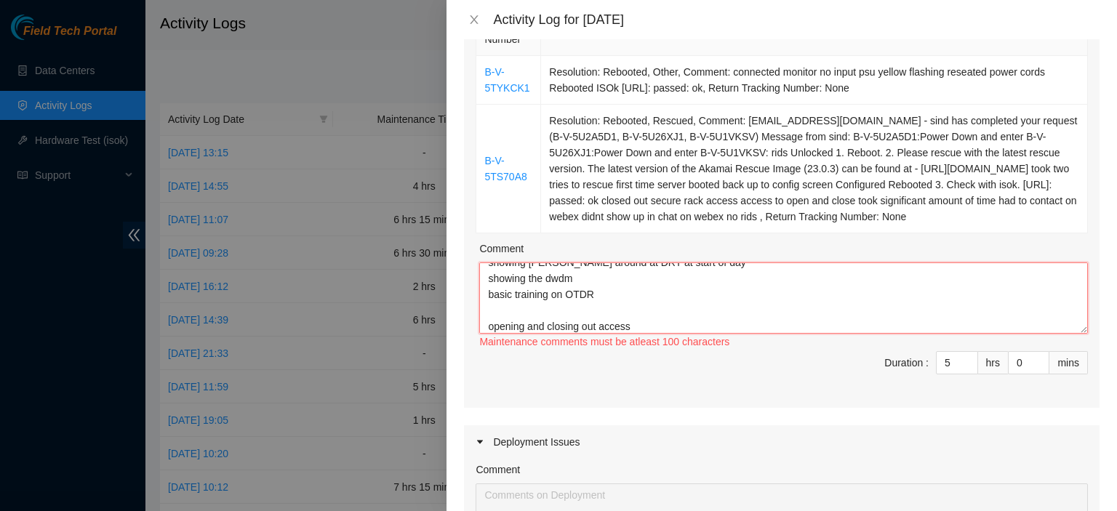
scroll to position [28, 0]
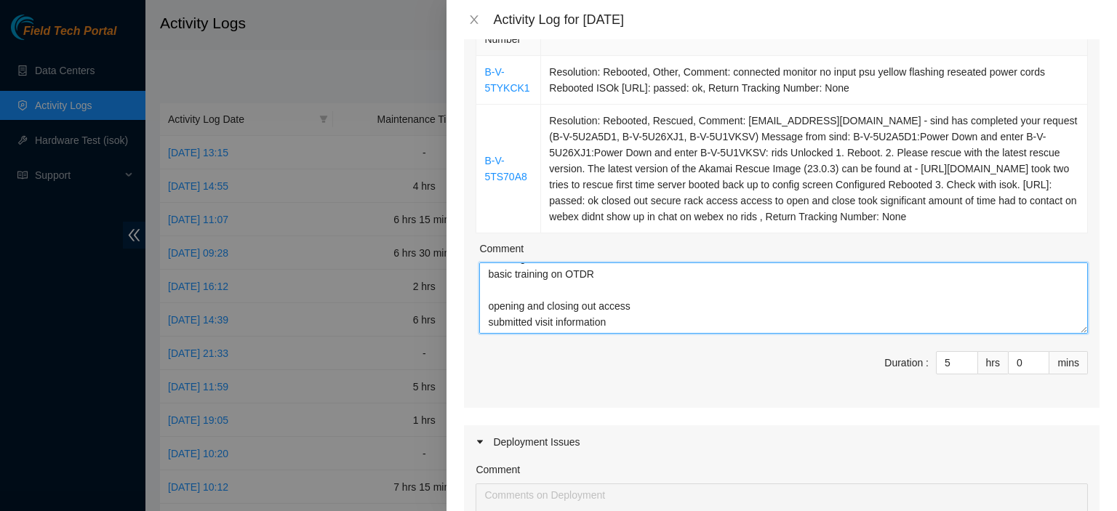
paste textarea "Ticket Number Resolution B-V-5TYKCK1 Resolution: Rebooted, Other, Comment: conn…"
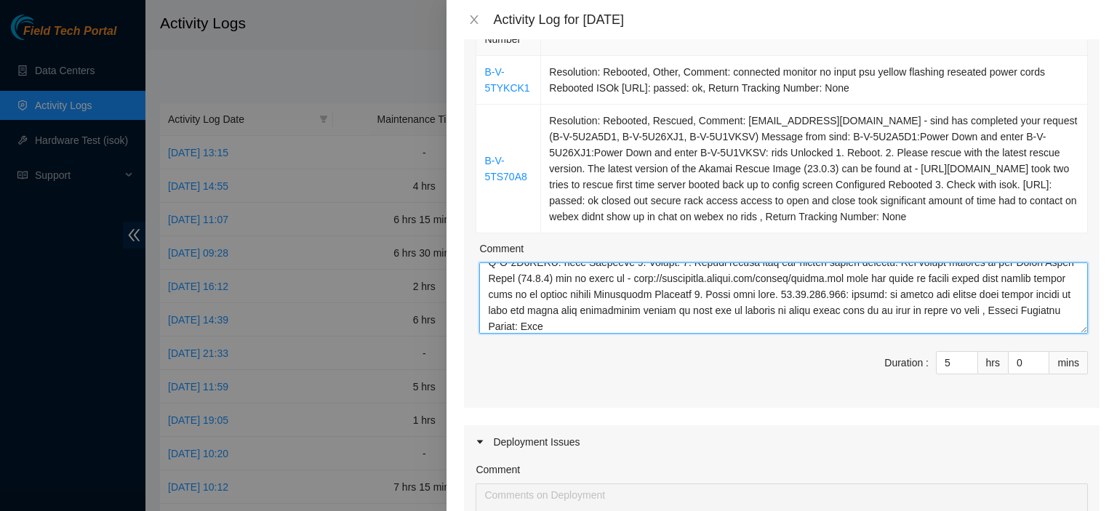
type textarea "showing [PERSON_NAME] around at DRT at start of day showing the dwdm basic trai…"
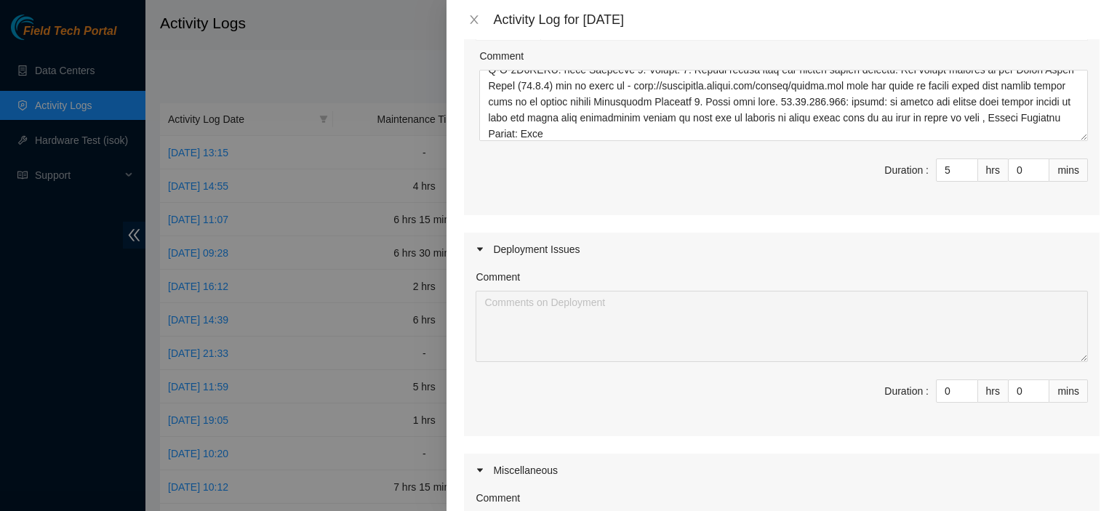
scroll to position [419, 0]
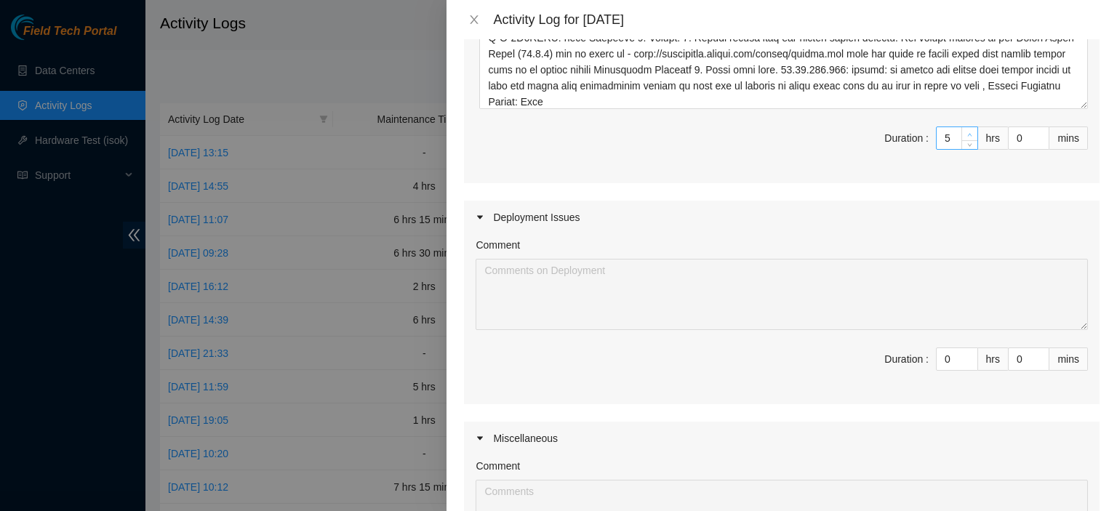
type input "6"
click at [965, 133] on span "up" at bounding box center [969, 134] width 9 height 9
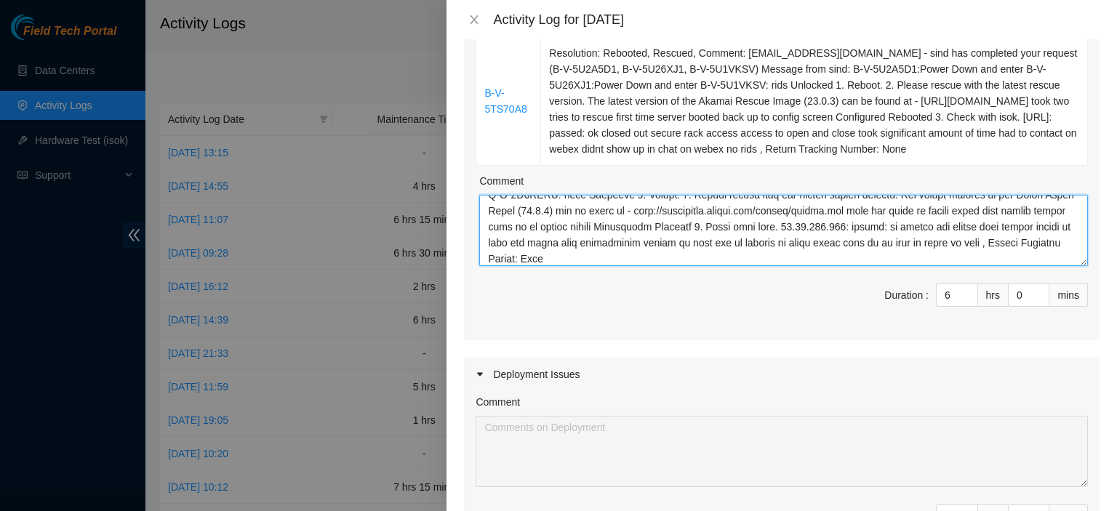
scroll to position [0, 0]
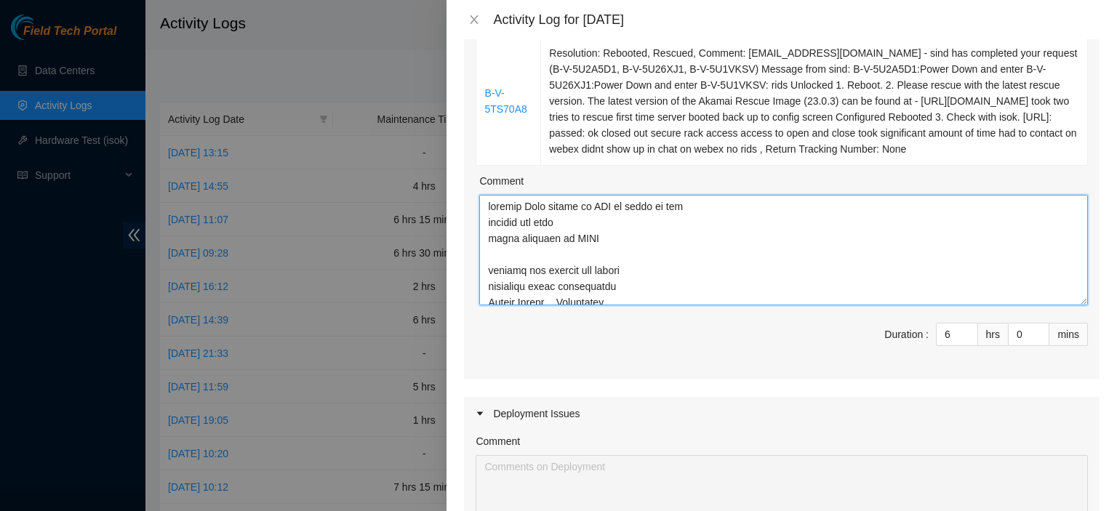
drag, startPoint x: 1067, startPoint y: 258, endPoint x: 1075, endPoint y: 302, distance: 44.3
click at [1075, 302] on textarea "Comment" at bounding box center [783, 250] width 608 height 111
click at [632, 230] on textarea "Comment" at bounding box center [783, 252] width 608 height 114
click at [685, 294] on textarea "Comment" at bounding box center [783, 252] width 608 height 114
click at [685, 289] on textarea "Comment" at bounding box center [783, 252] width 608 height 114
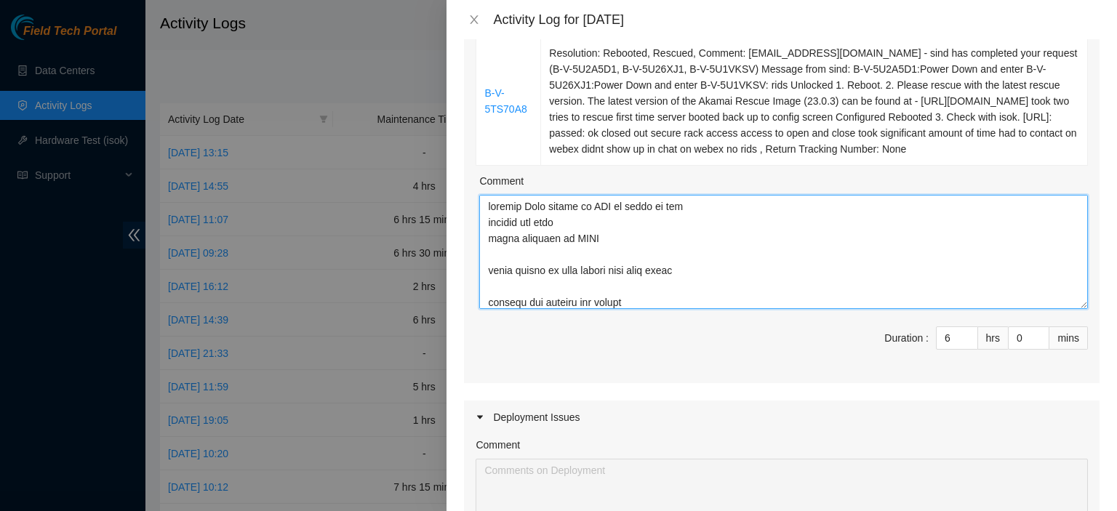
click at [672, 302] on textarea "Comment" at bounding box center [783, 252] width 608 height 114
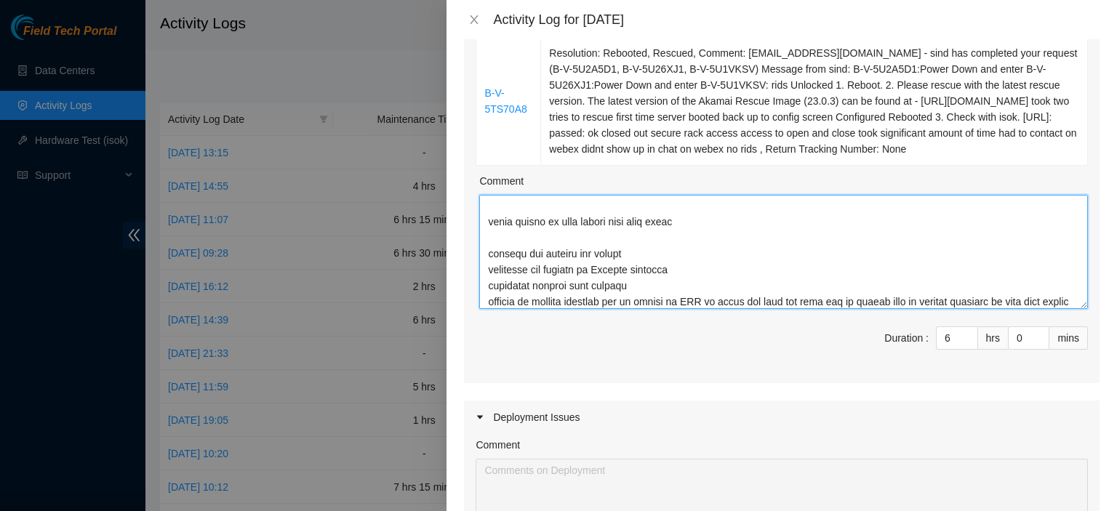
scroll to position [64, 0]
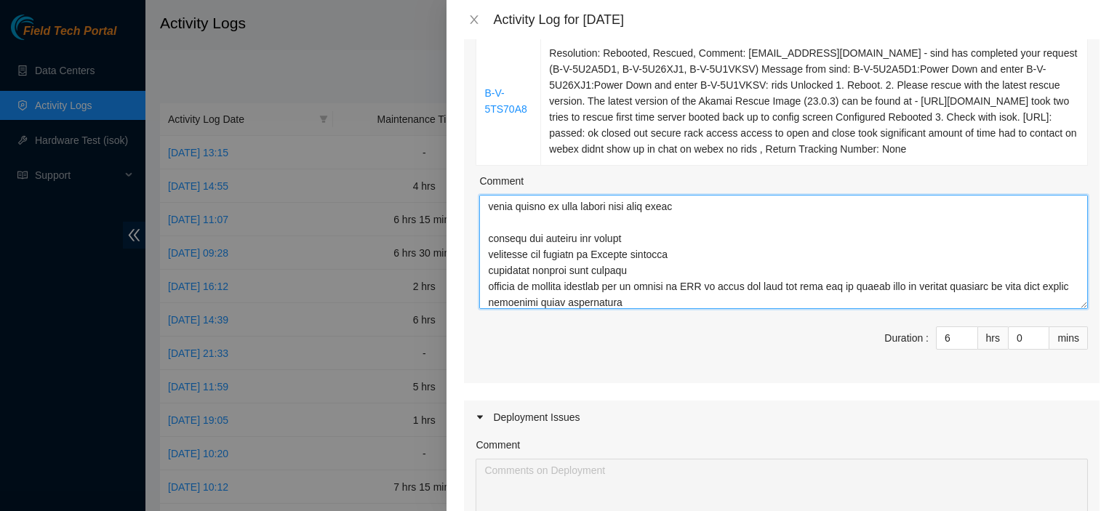
type textarea "showing [PERSON_NAME] around at DRT at start of day showing the dwdm basic trai…"
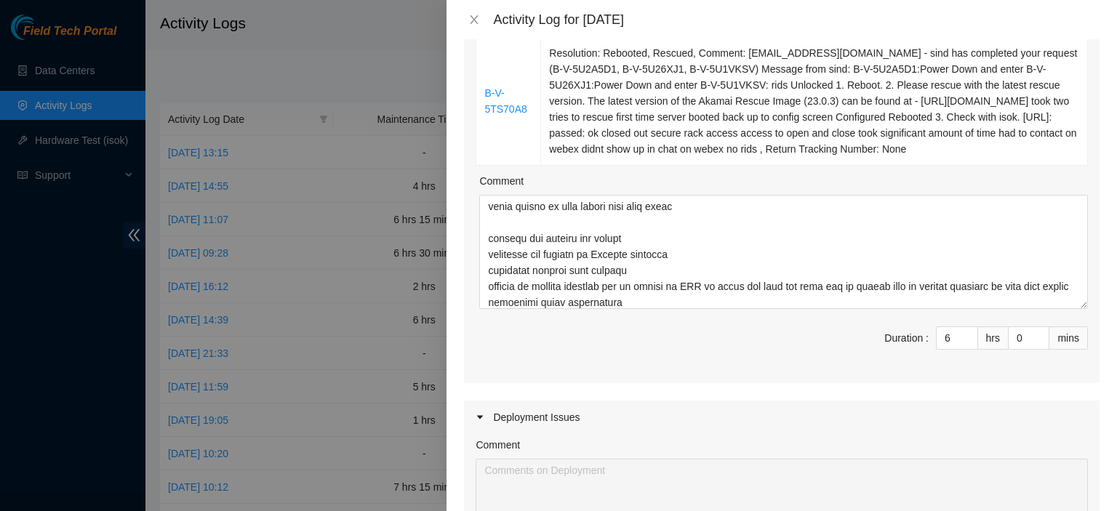
click at [961, 334] on span "Increase Value" at bounding box center [969, 332] width 16 height 11
type input "7"
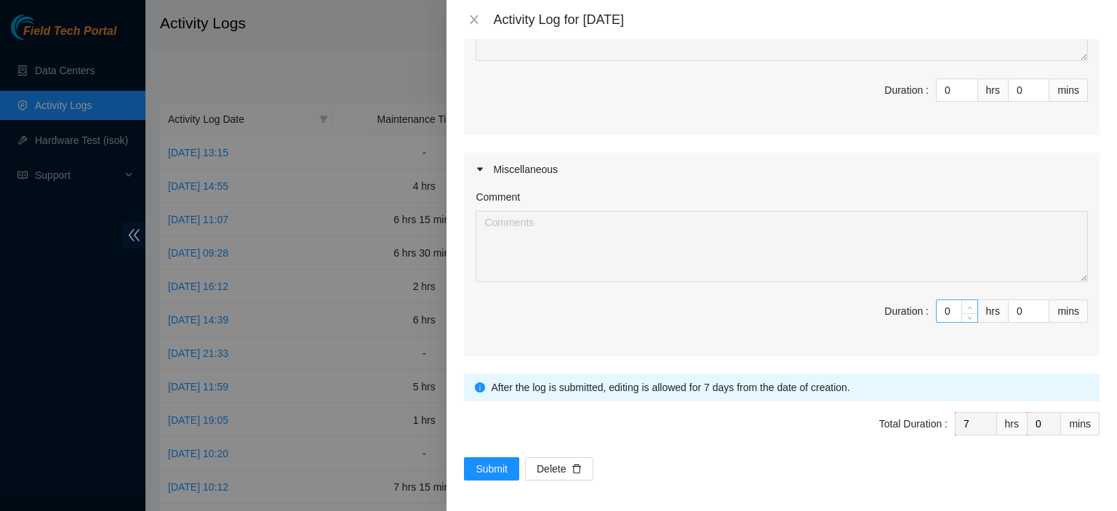
click at [961, 302] on span "Increase Value" at bounding box center [969, 306] width 16 height 13
type input "1"
type input "8"
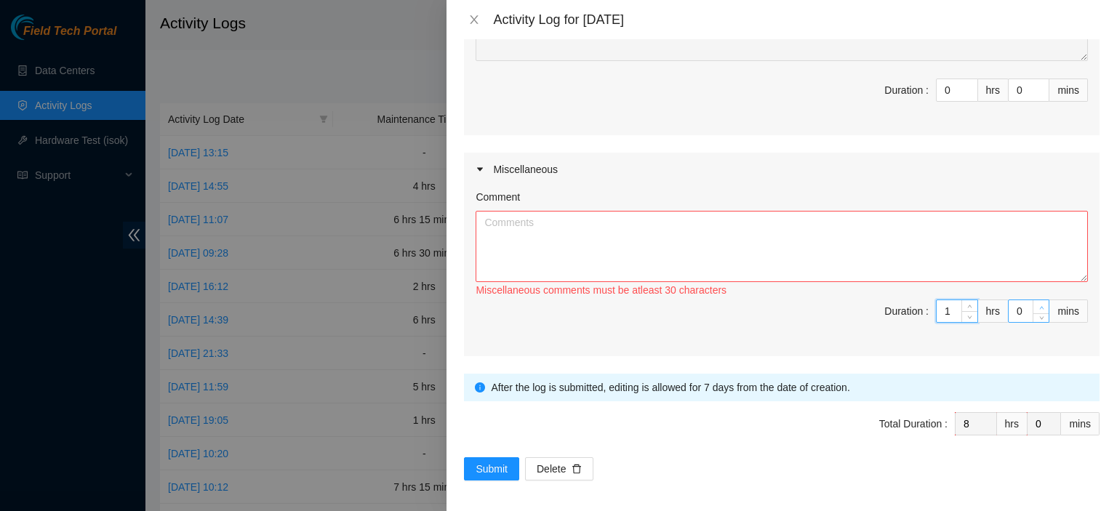
click at [1039, 305] on icon "up" at bounding box center [1041, 307] width 5 height 5
type input "1"
click at [1039, 305] on icon "up" at bounding box center [1041, 307] width 5 height 5
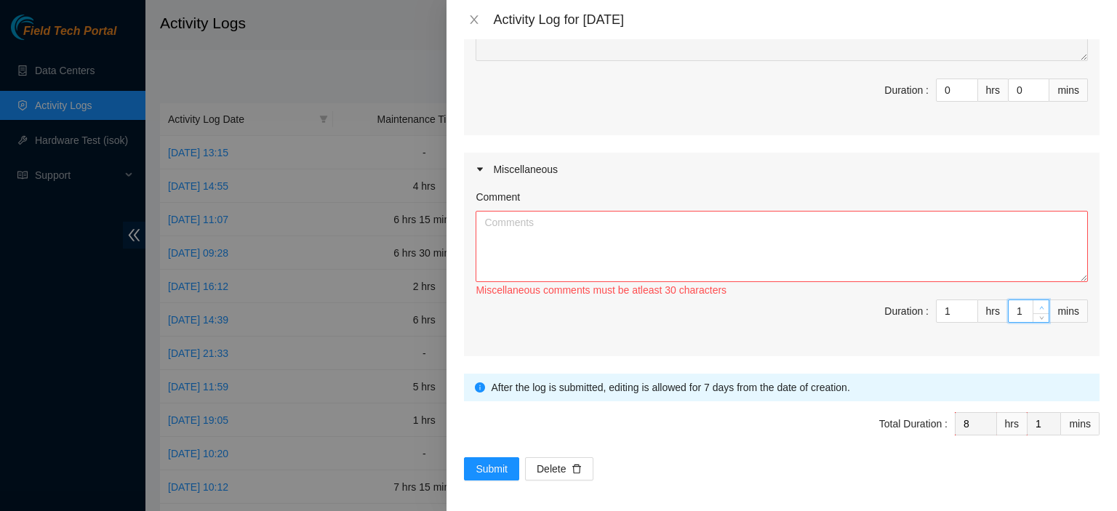
type input "3"
click at [1039, 305] on icon "up" at bounding box center [1041, 307] width 5 height 5
type input "4"
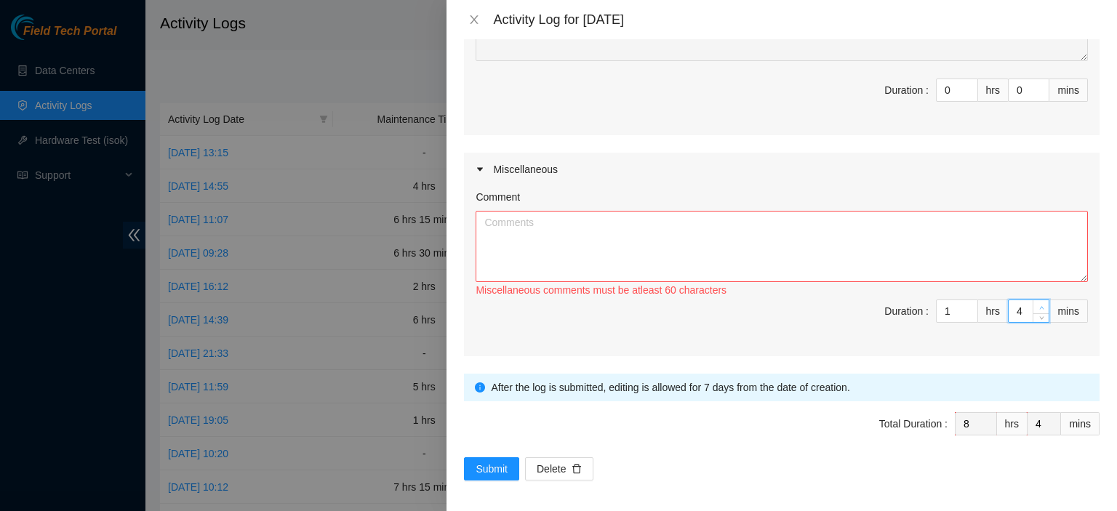
click at [1039, 305] on icon "up" at bounding box center [1041, 307] width 5 height 5
type input "5"
click at [1039, 305] on icon "up" at bounding box center [1041, 307] width 5 height 5
type input "6"
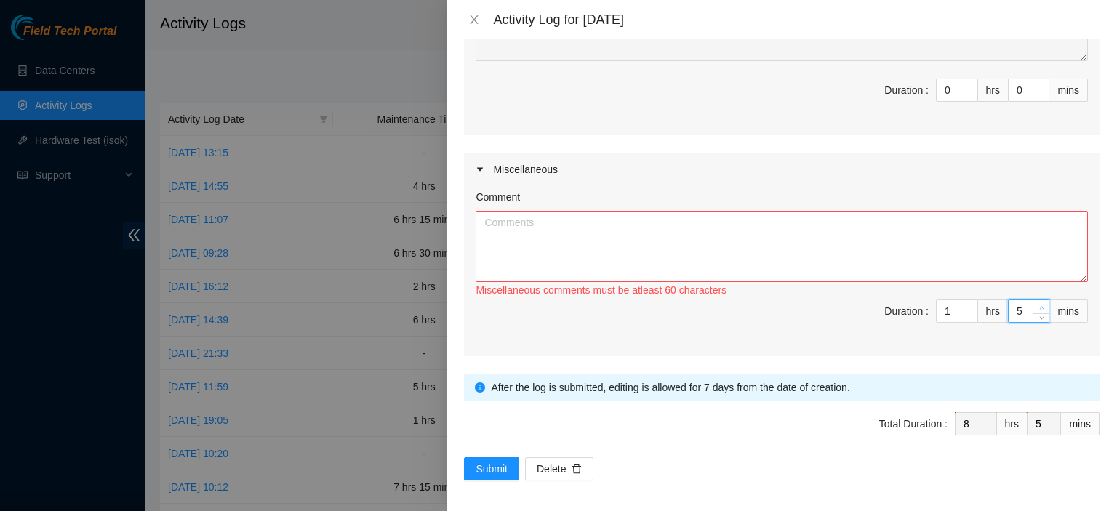
type input "6"
click at [967, 313] on icon "down" at bounding box center [969, 315] width 5 height 5
type input "0"
type input "7"
click at [967, 313] on icon "down" at bounding box center [969, 315] width 5 height 5
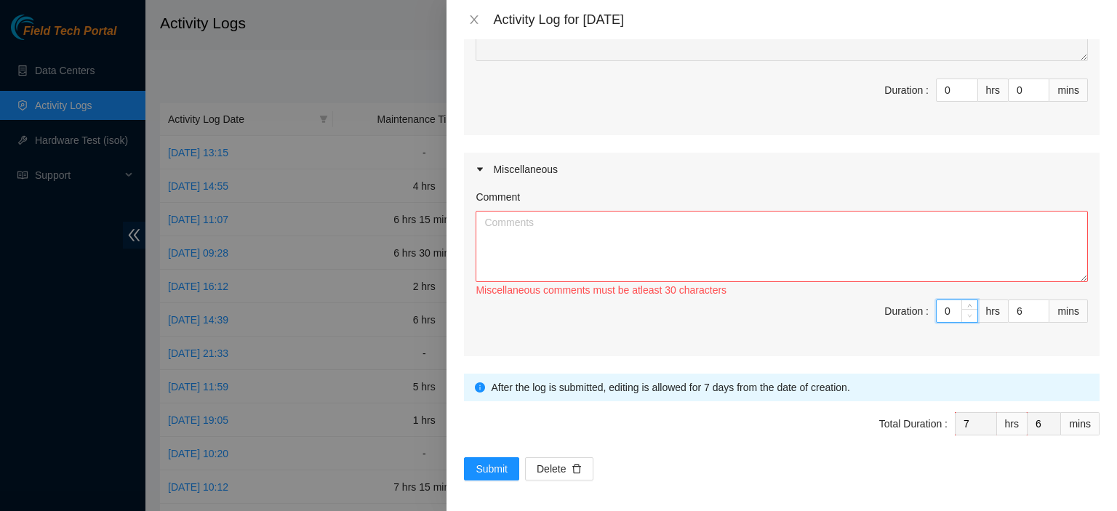
click at [967, 313] on icon "down" at bounding box center [969, 315] width 5 height 5
click at [1037, 314] on span "down" at bounding box center [1041, 316] width 9 height 9
type input "5"
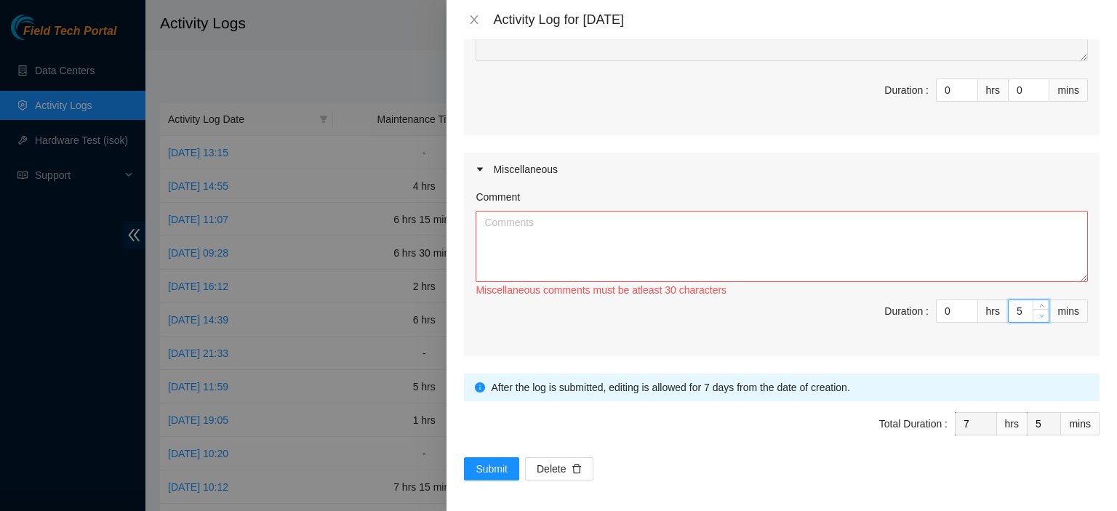
click at [1037, 314] on span "down" at bounding box center [1041, 316] width 9 height 9
type input "4"
click at [1037, 314] on span "down" at bounding box center [1041, 316] width 9 height 9
type input "3"
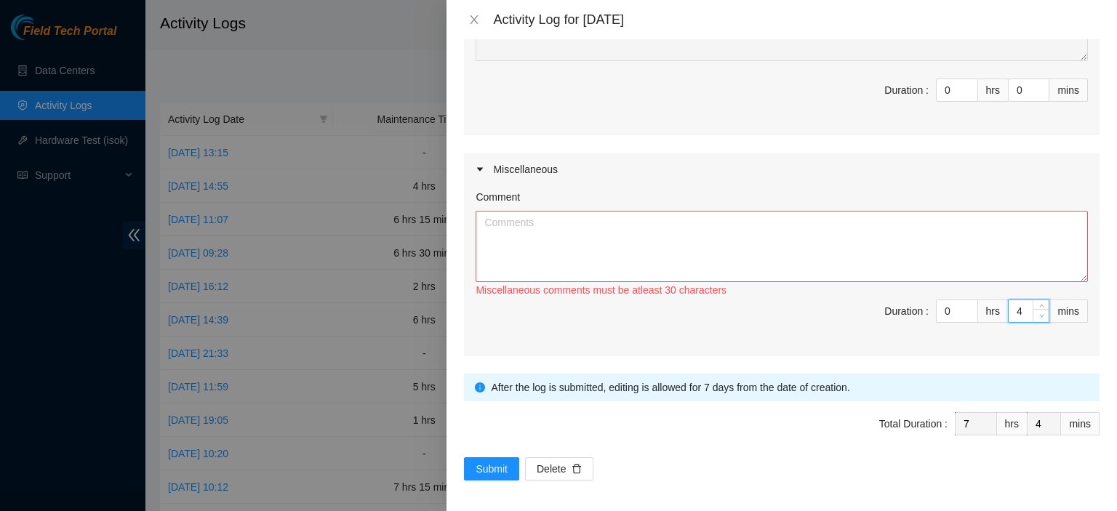
type input "3"
type input "2"
click at [1037, 314] on span "down" at bounding box center [1041, 316] width 9 height 9
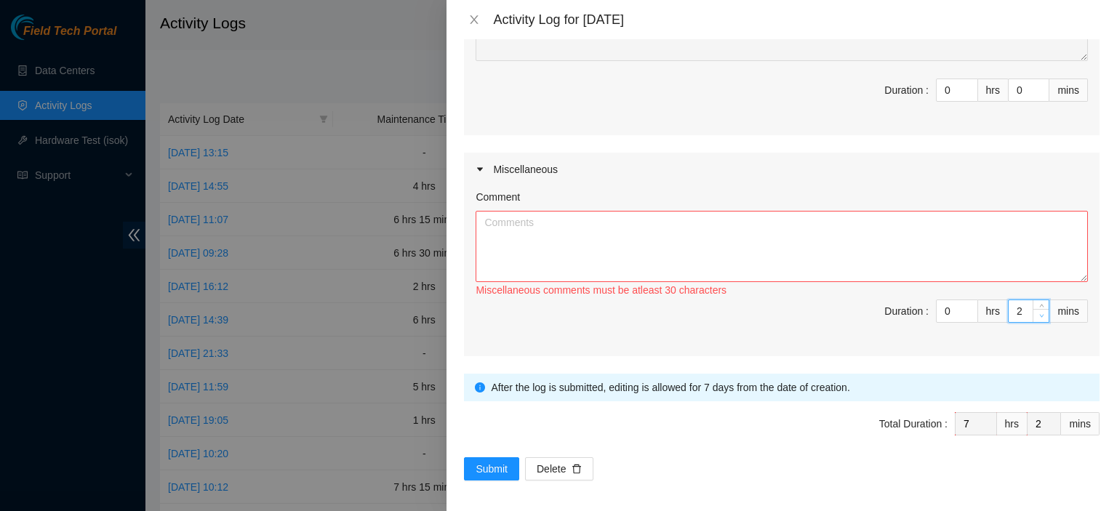
type input "1"
type input "0"
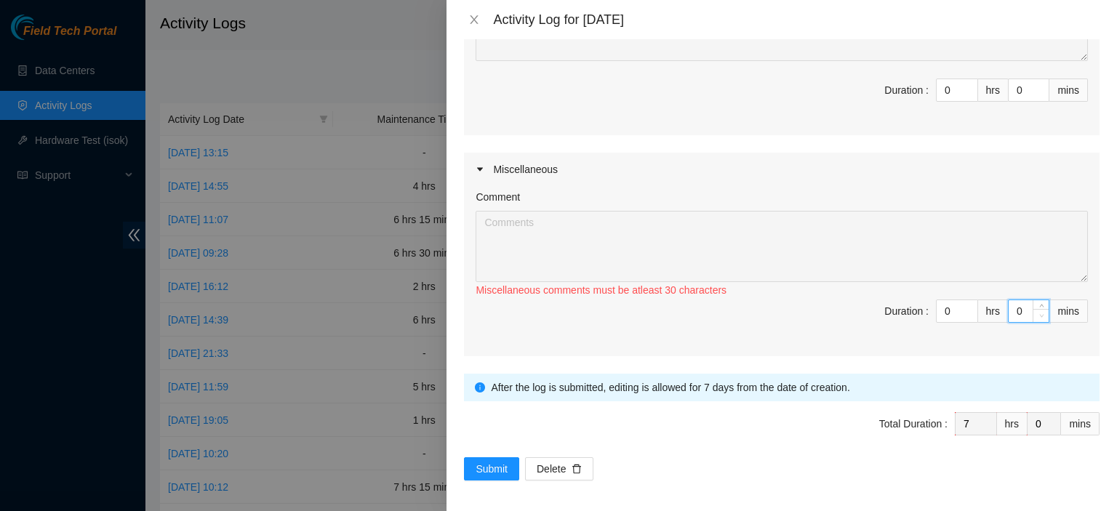
click at [1037, 314] on span "down" at bounding box center [1041, 316] width 9 height 9
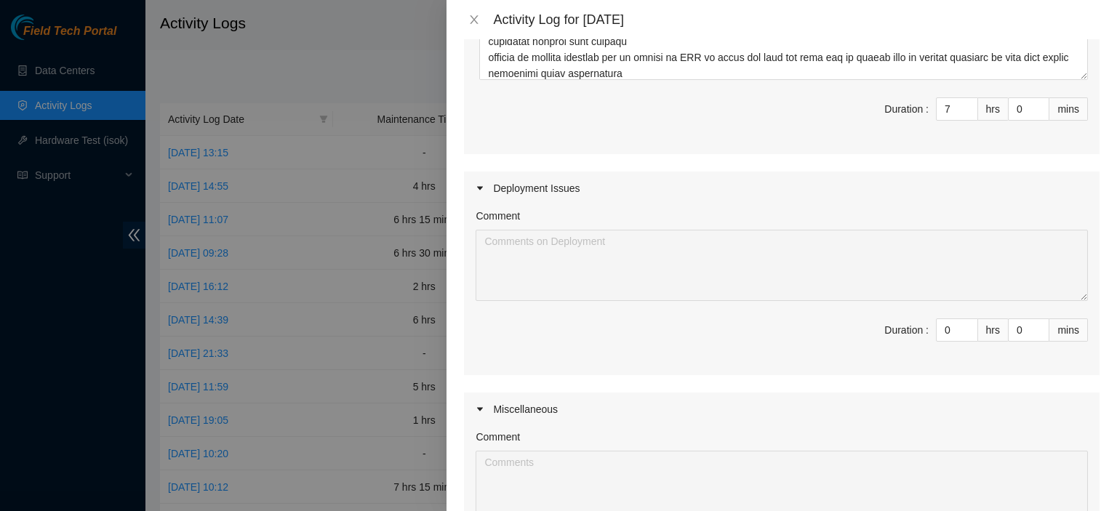
scroll to position [478, 0]
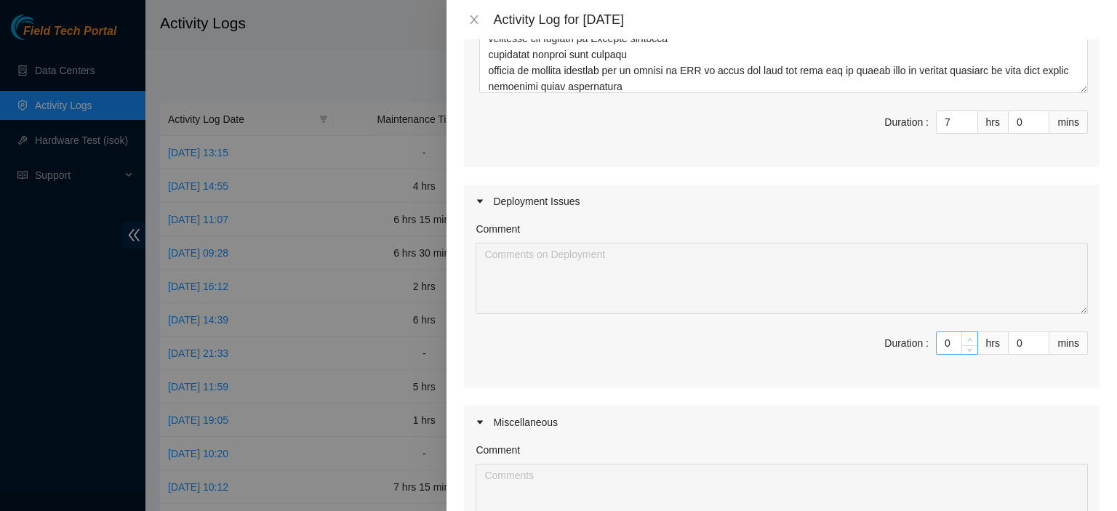
type input "1"
type input "8"
click at [968, 338] on icon "up" at bounding box center [970, 339] width 4 height 3
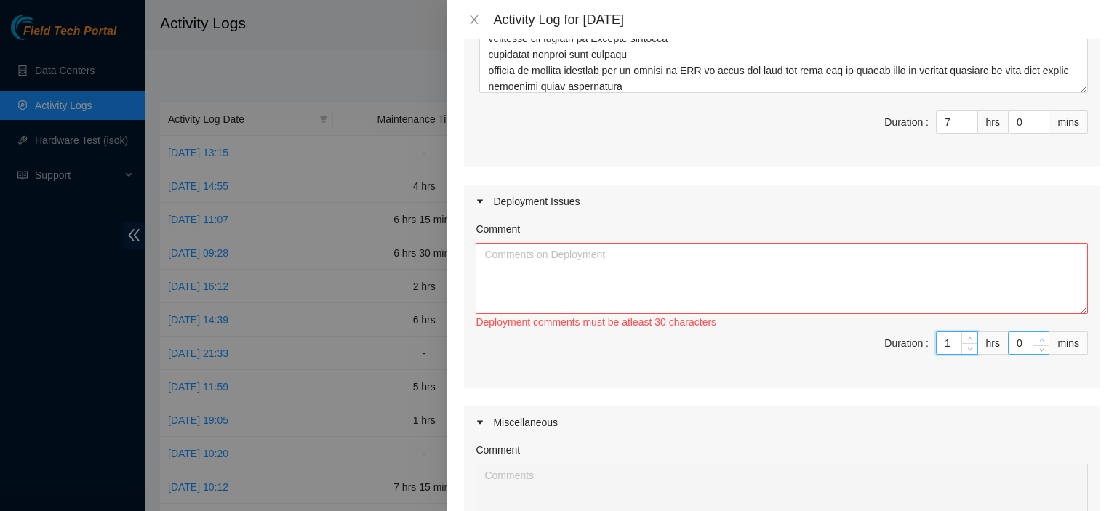
click at [1039, 337] on icon "up" at bounding box center [1041, 339] width 5 height 5
type input "1"
click at [1039, 337] on icon "up" at bounding box center [1041, 339] width 5 height 5
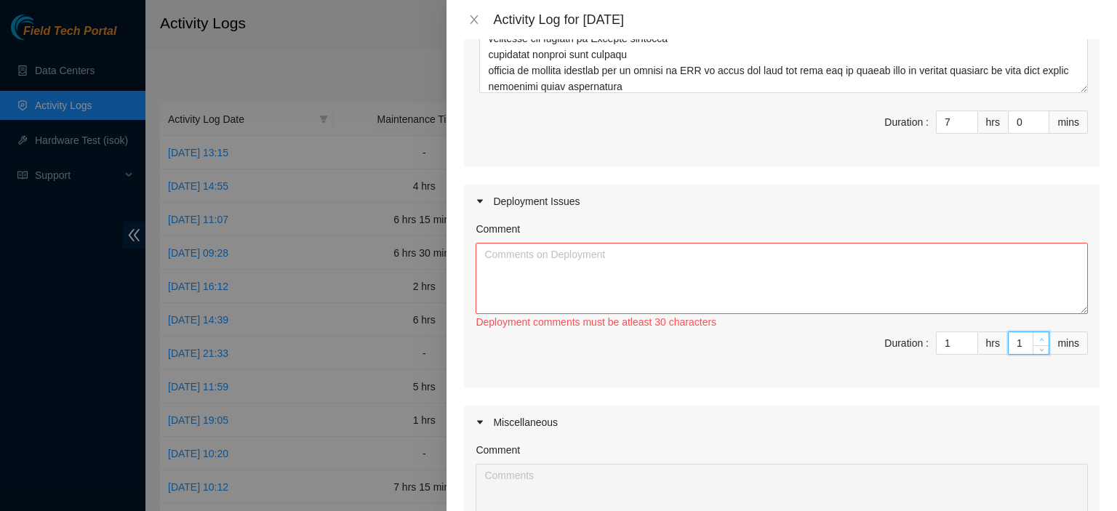
type input "3"
click at [1039, 337] on icon "up" at bounding box center [1041, 339] width 5 height 5
type input "4"
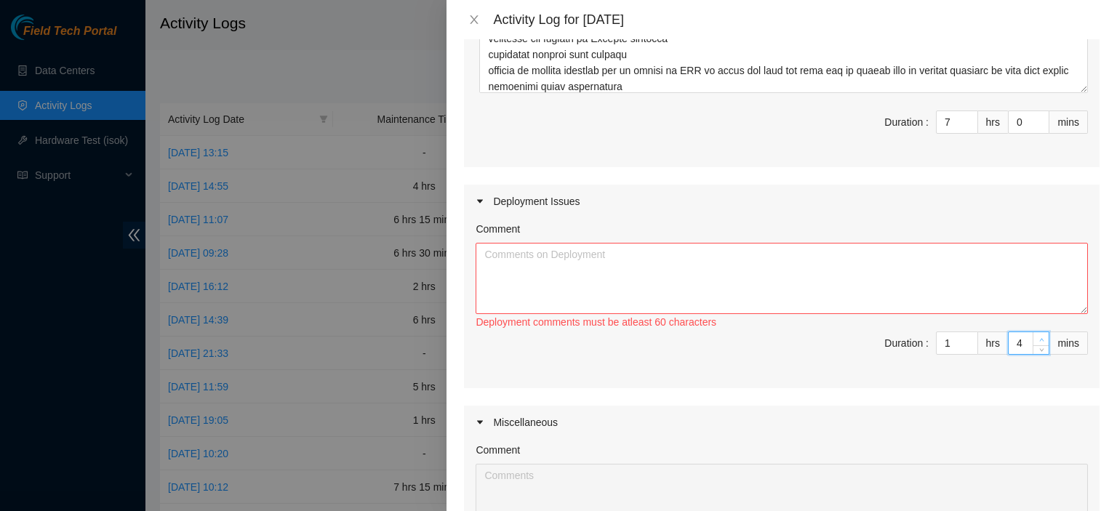
type input "5"
click at [1039, 337] on icon "up" at bounding box center [1041, 339] width 5 height 5
type input "6"
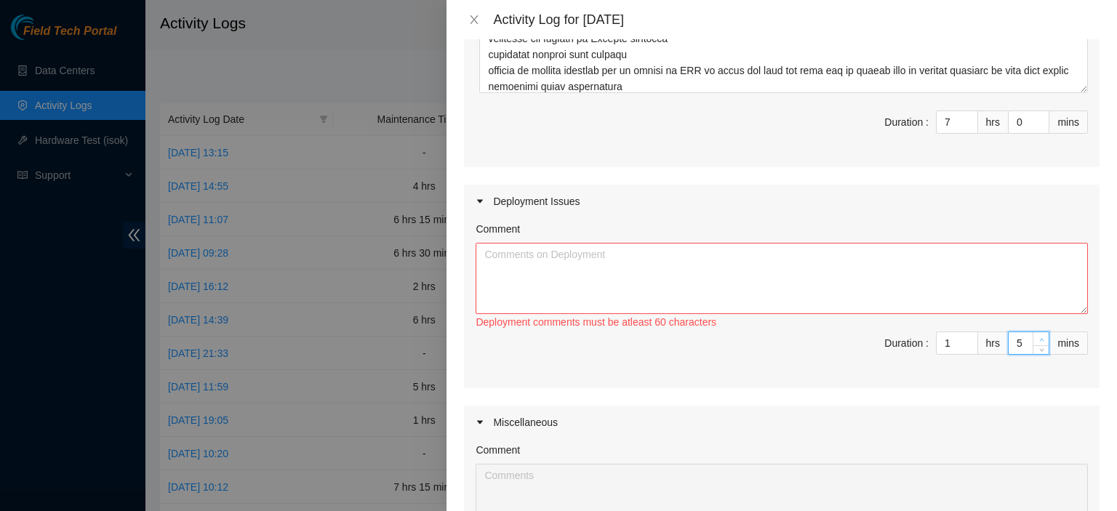
type input "6"
click at [1039, 337] on icon "up" at bounding box center [1041, 339] width 5 height 5
type input "7"
click at [1039, 337] on icon "up" at bounding box center [1041, 339] width 5 height 5
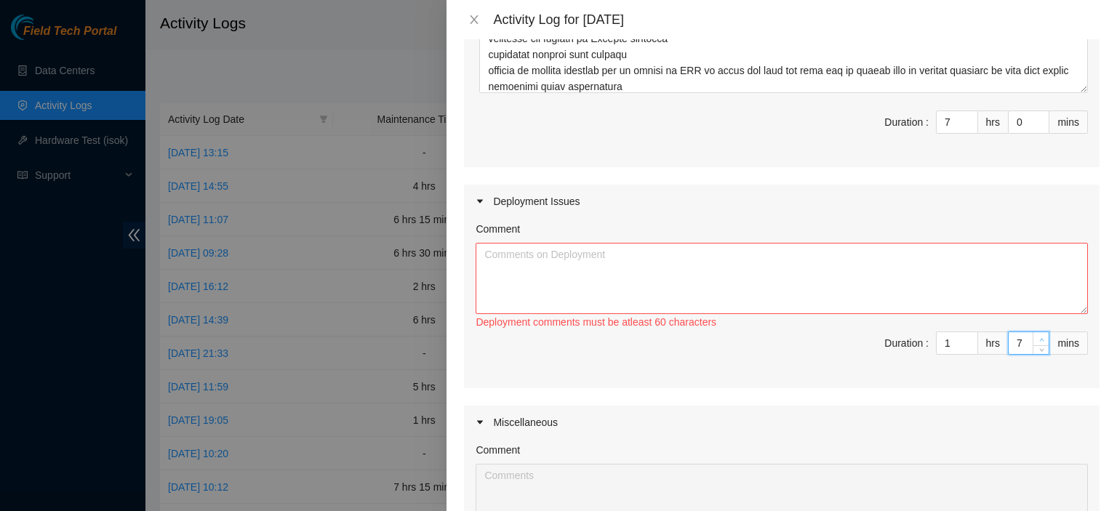
type input "8"
click at [1039, 337] on icon "up" at bounding box center [1041, 339] width 5 height 5
type input "9"
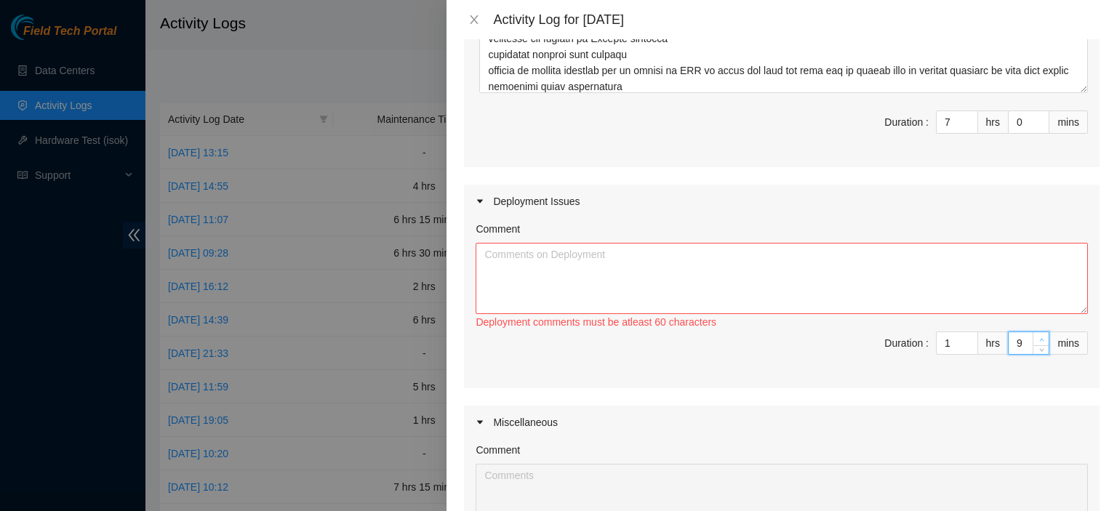
click at [1039, 337] on icon "up" at bounding box center [1041, 339] width 5 height 5
type input "10"
click at [1039, 337] on icon "up" at bounding box center [1041, 339] width 5 height 5
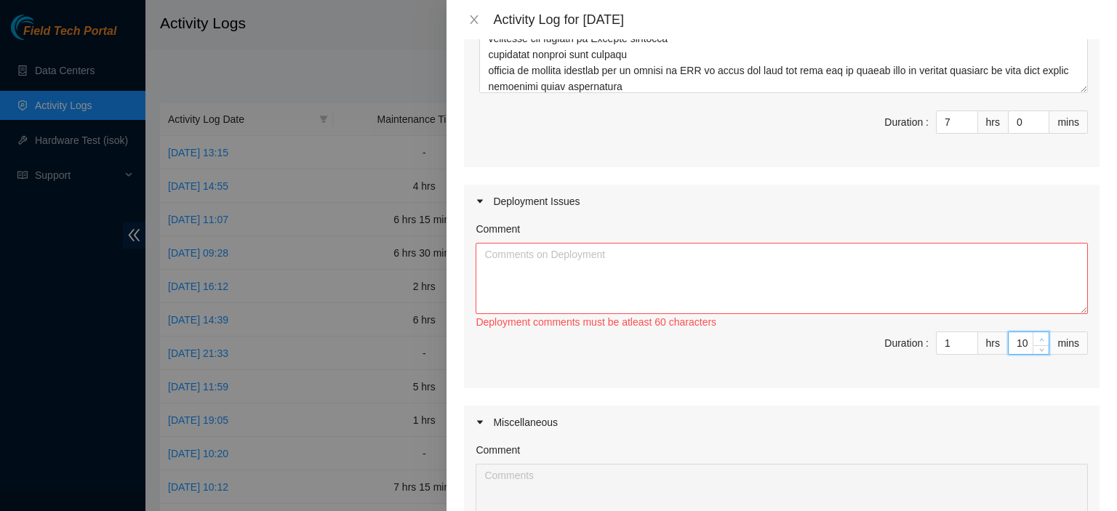
click at [1039, 337] on icon "up" at bounding box center [1041, 339] width 5 height 5
type input "16"
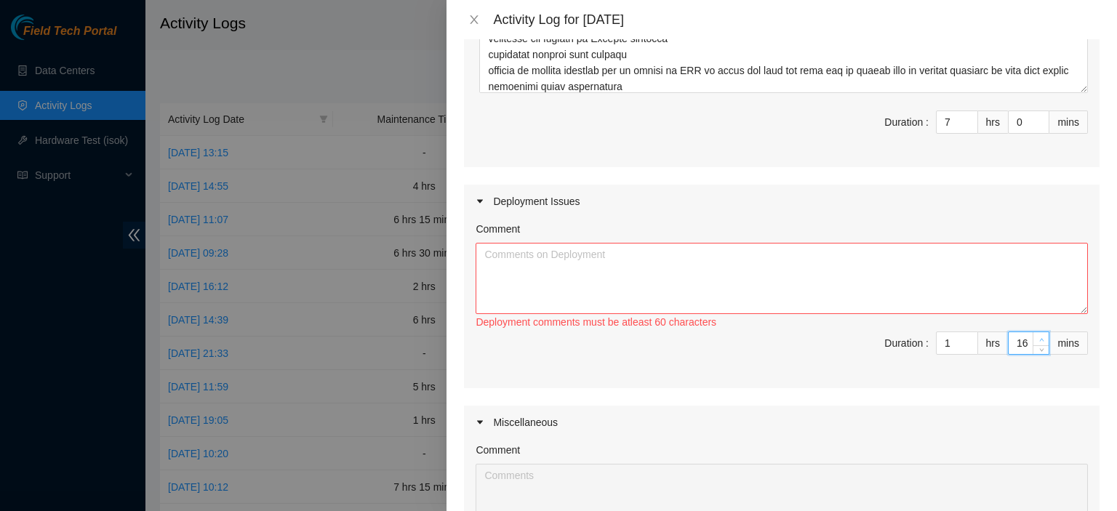
click at [1039, 337] on icon "up" at bounding box center [1041, 339] width 5 height 5
type input "18"
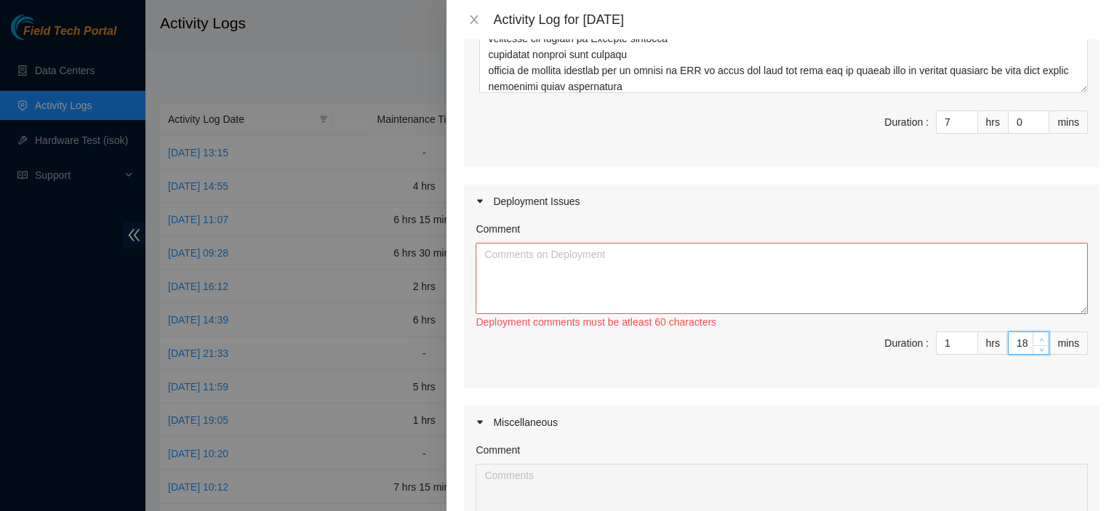
click at [1039, 337] on icon "up" at bounding box center [1041, 339] width 5 height 5
type input "19"
click at [1039, 337] on icon "up" at bounding box center [1041, 339] width 5 height 5
type input "20"
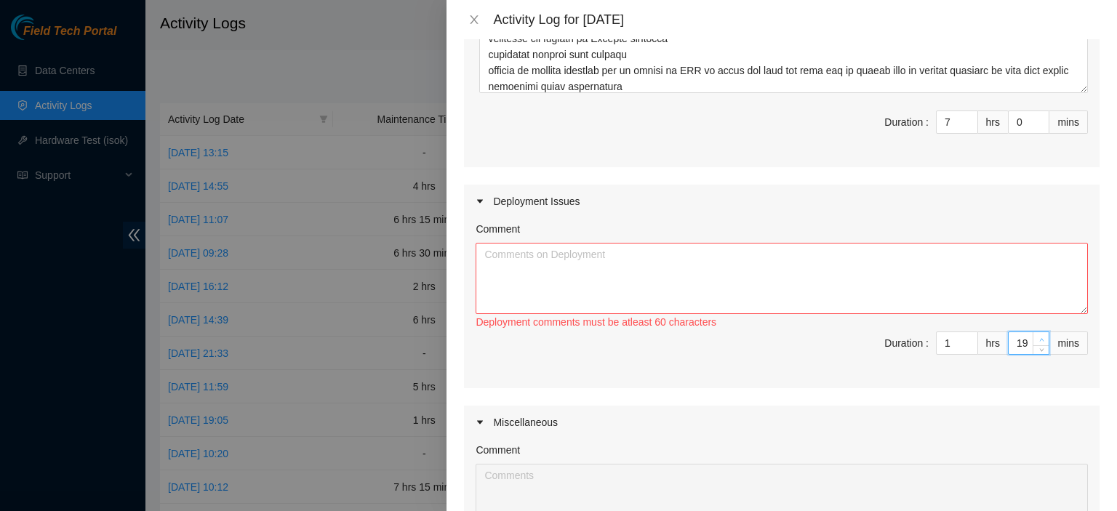
type input "20"
click at [1039, 337] on icon "up" at bounding box center [1041, 339] width 5 height 5
type input "21"
type input "22"
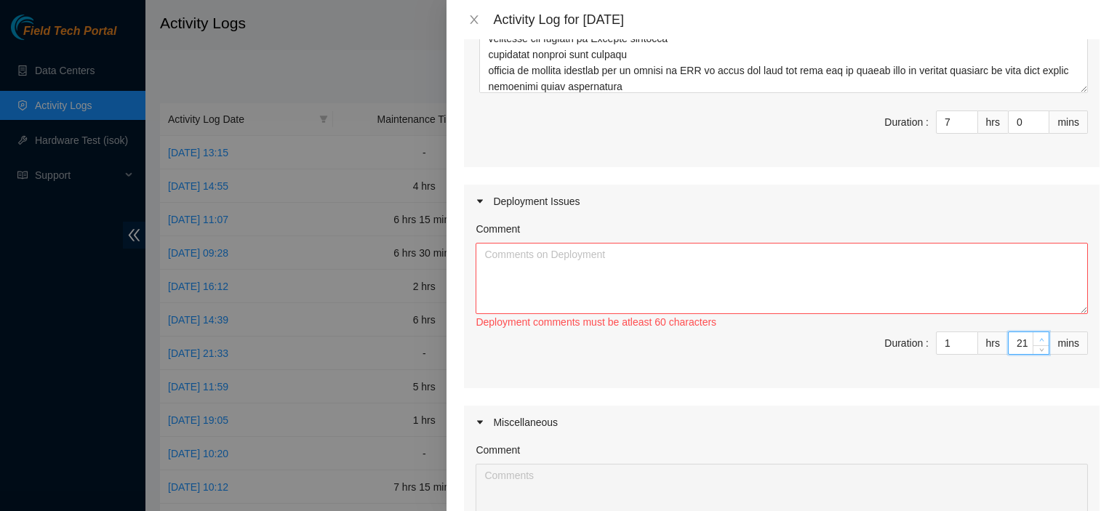
type input "22"
click at [1035, 334] on span "Increase Value" at bounding box center [1040, 338] width 16 height 13
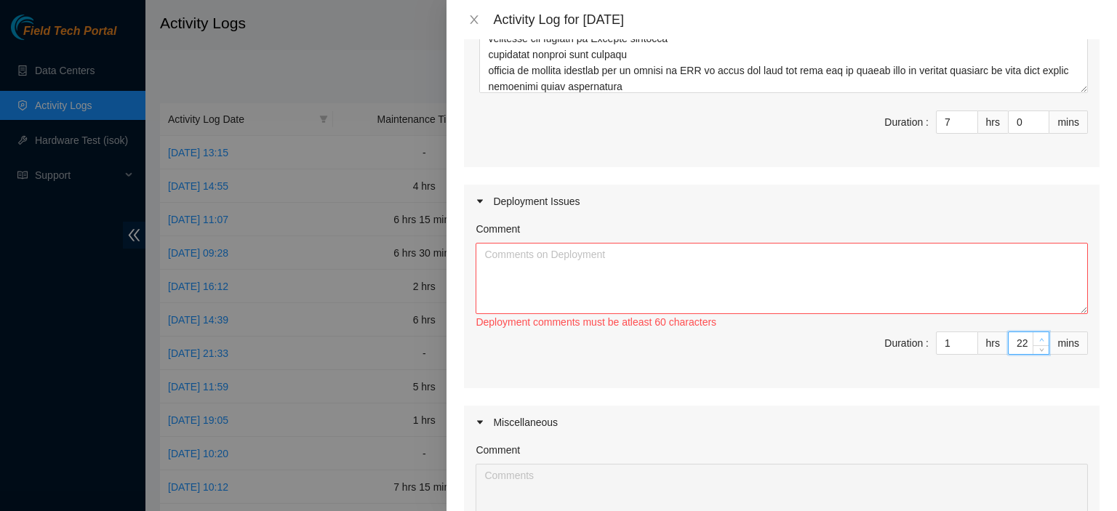
type input "25"
click at [1035, 334] on span "Increase Value" at bounding box center [1040, 338] width 16 height 13
type input "26"
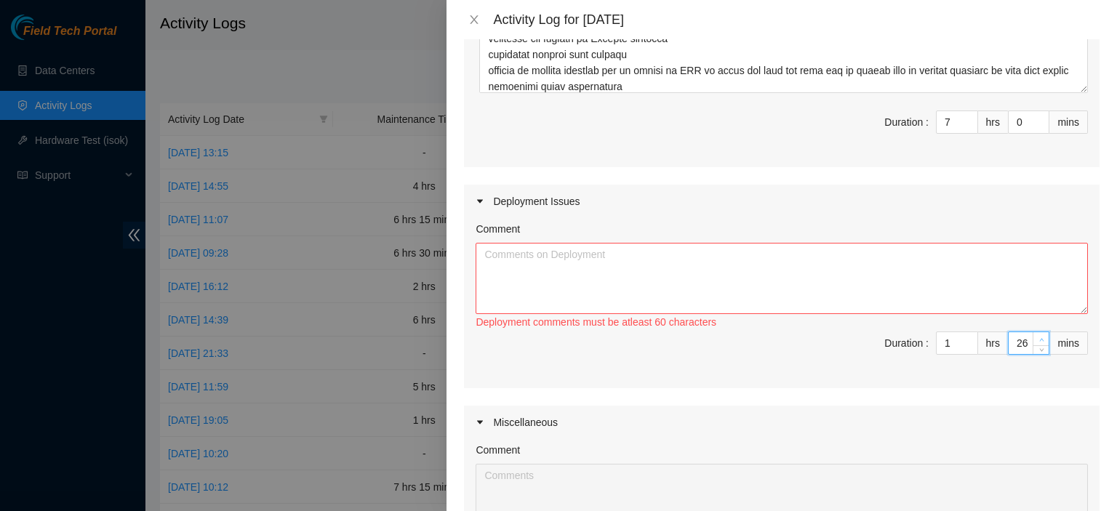
click at [1035, 334] on span "Increase Value" at bounding box center [1040, 338] width 16 height 13
type input "27"
type input "28"
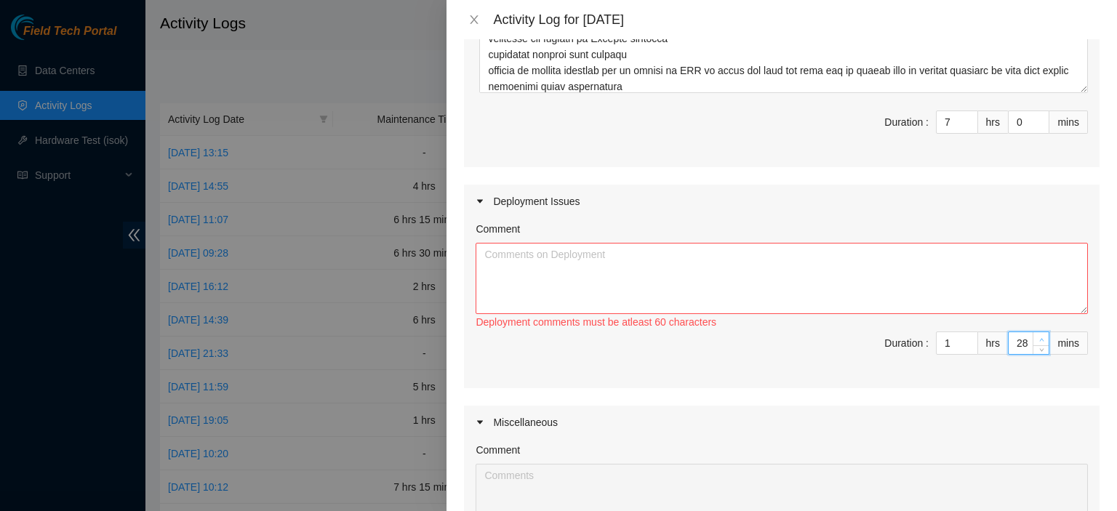
click at [1035, 334] on span "Increase Value" at bounding box center [1040, 338] width 16 height 13
type input "29"
type input "30"
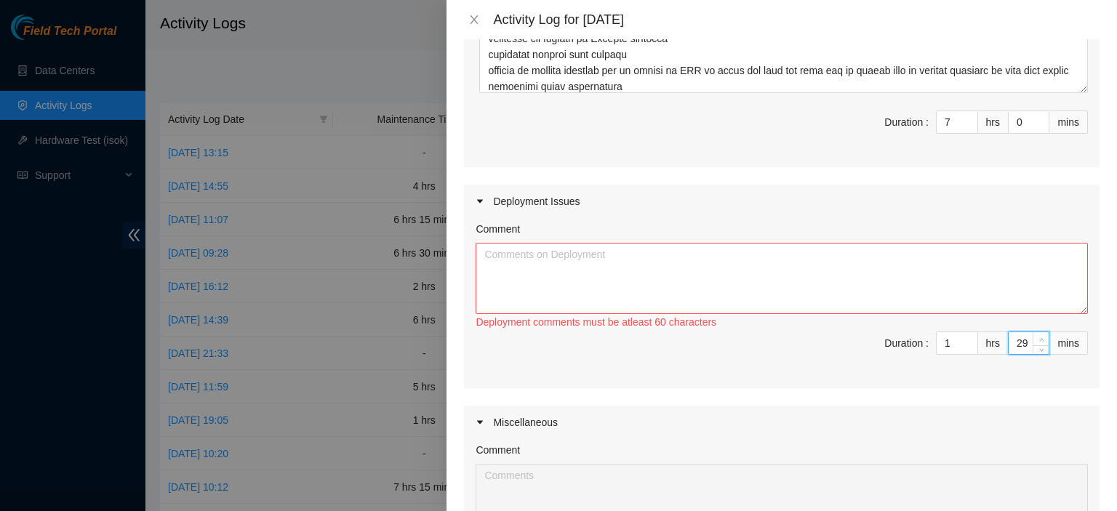
type input "30"
click at [1035, 334] on span "Increase Value" at bounding box center [1040, 338] width 16 height 13
type input "31"
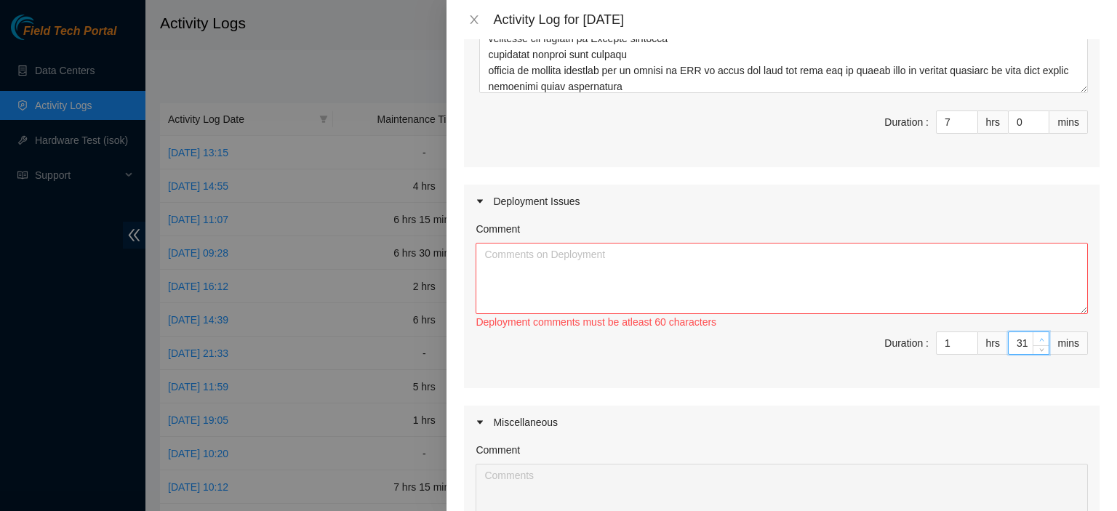
click at [1035, 334] on span "Increase Value" at bounding box center [1040, 338] width 16 height 13
type input "33"
click at [1035, 334] on span "Increase Value" at bounding box center [1040, 338] width 16 height 13
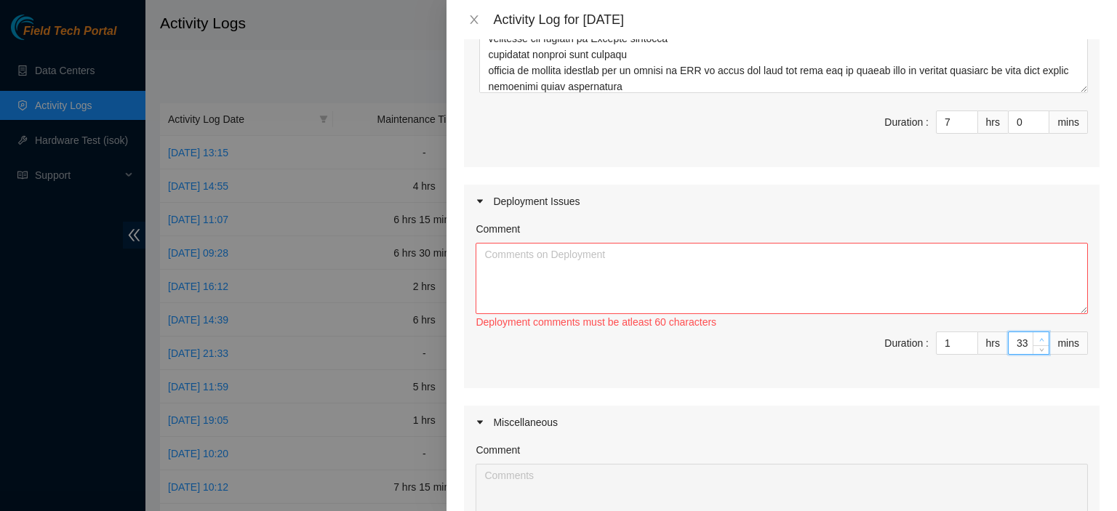
type input "34"
click at [1035, 334] on span "Increase Value" at bounding box center [1040, 338] width 16 height 13
type input "35"
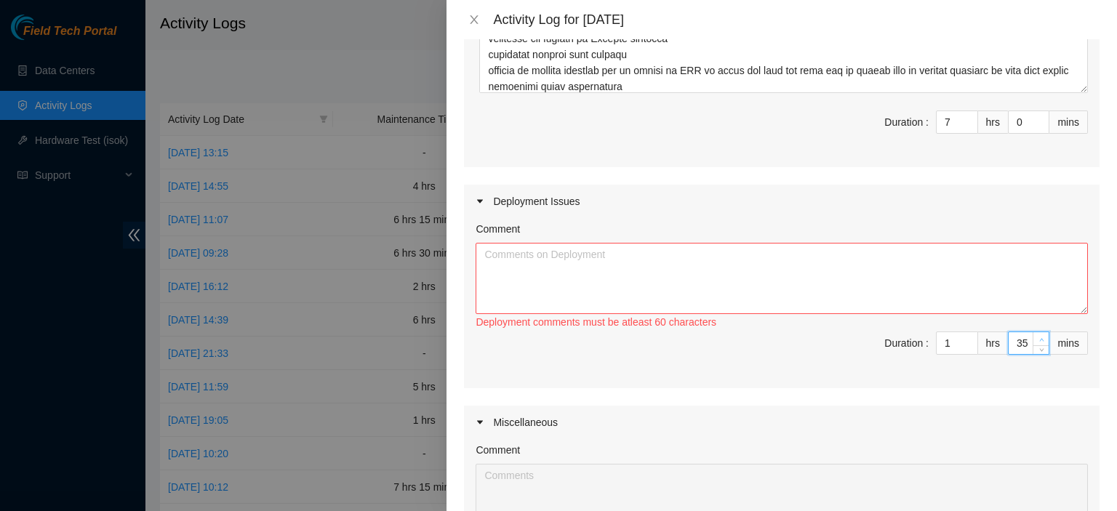
click at [1035, 334] on span "Increase Value" at bounding box center [1040, 338] width 16 height 13
type input "36"
click at [1035, 334] on span "Increase Value" at bounding box center [1040, 338] width 16 height 13
type input "37"
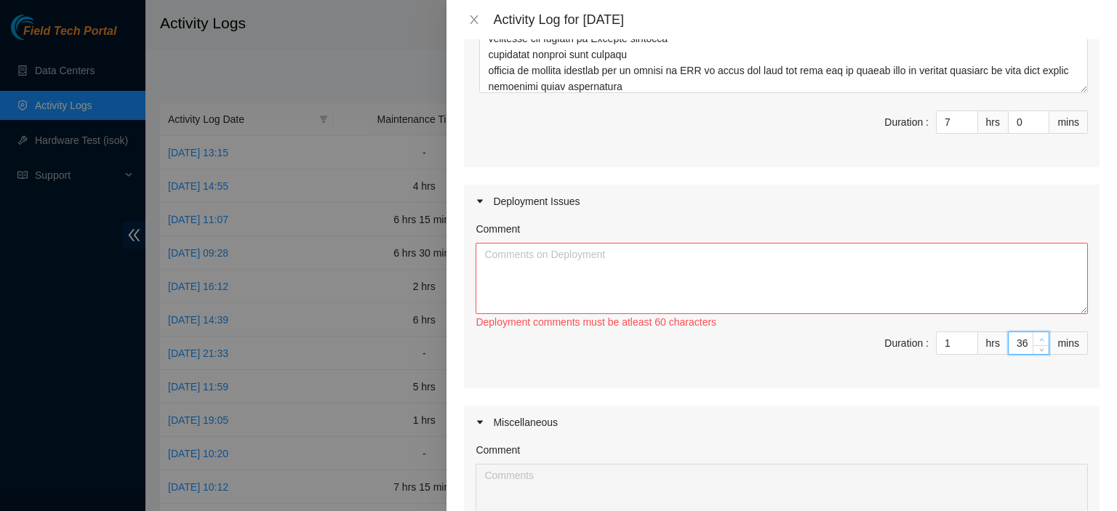
type input "37"
type input "38"
click at [1035, 334] on span "Increase Value" at bounding box center [1040, 338] width 16 height 13
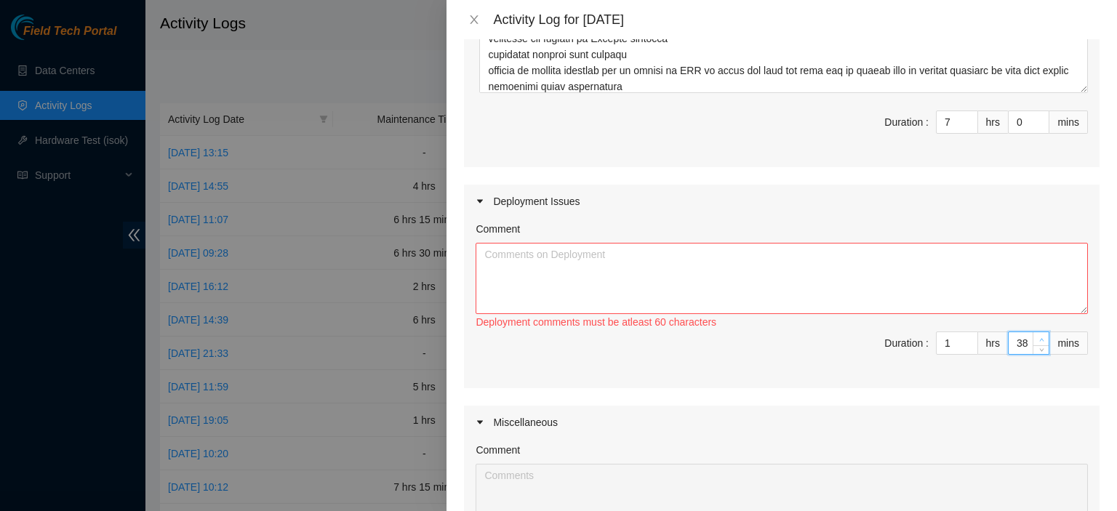
type input "39"
click at [1035, 334] on span "Increase Value" at bounding box center [1040, 338] width 16 height 13
type input "40"
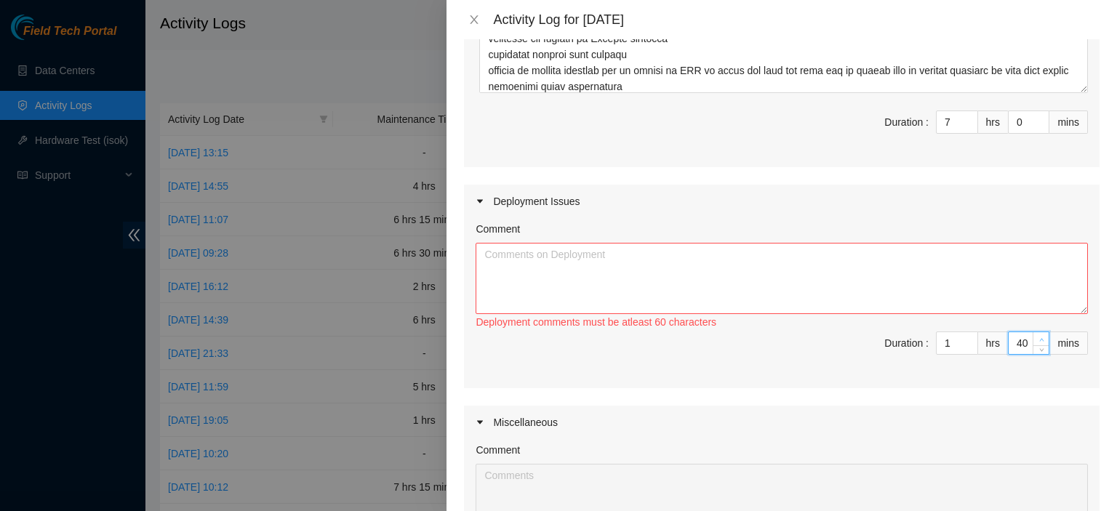
click at [1035, 334] on span "Increase Value" at bounding box center [1040, 338] width 16 height 13
type input "41"
click at [1035, 334] on span "Increase Value" at bounding box center [1040, 338] width 16 height 13
type input "42"
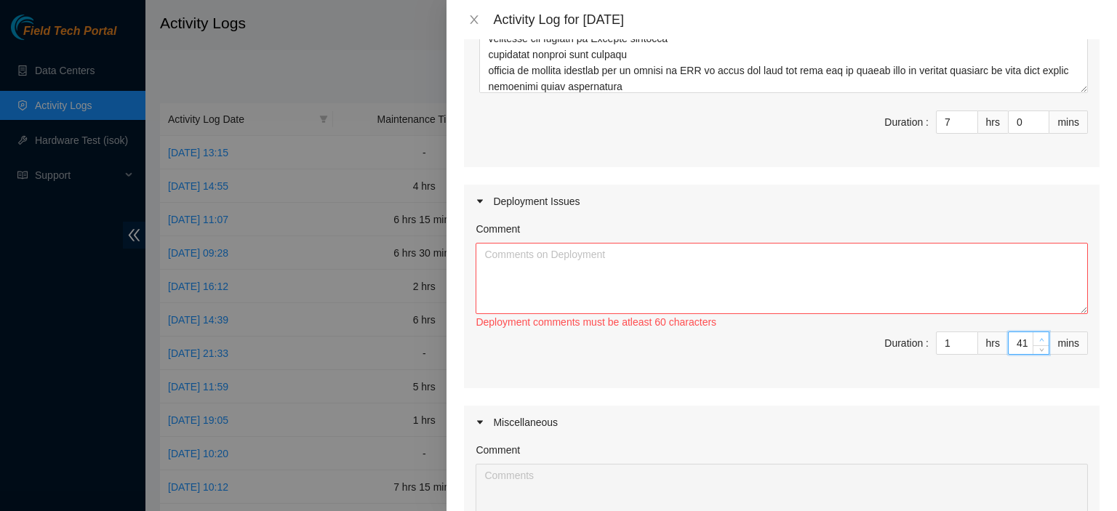
type input "42"
click at [1035, 334] on span "Increase Value" at bounding box center [1040, 338] width 16 height 13
type input "43"
click at [1035, 334] on span "Increase Value" at bounding box center [1040, 338] width 16 height 13
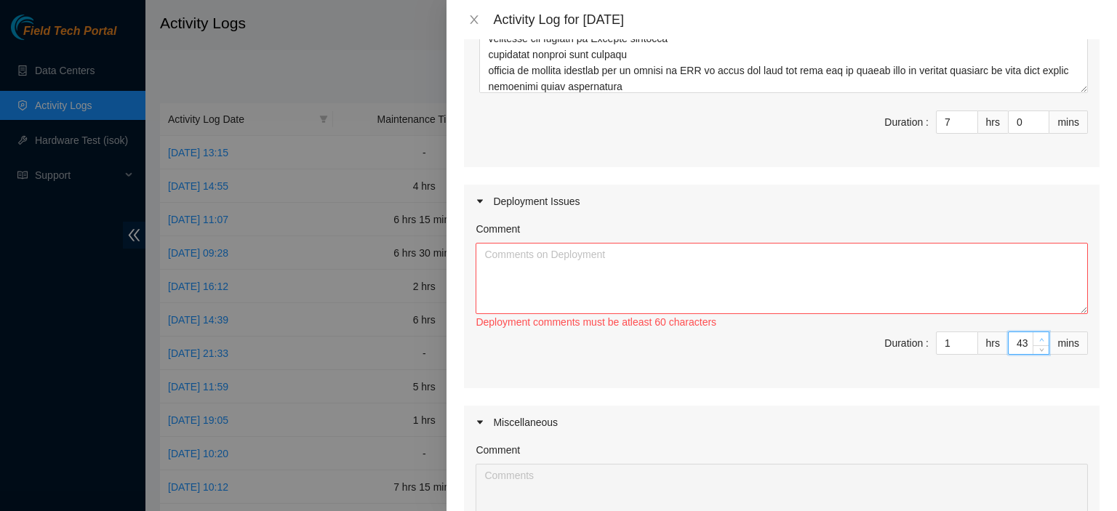
type input "44"
click at [1035, 334] on span "Increase Value" at bounding box center [1040, 338] width 16 height 13
type input "45"
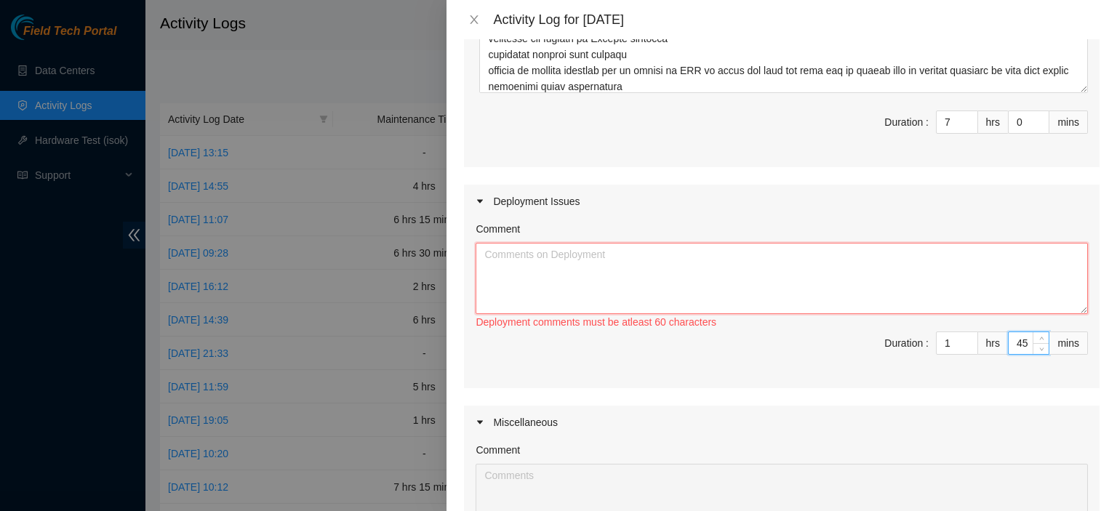
click at [893, 270] on textarea "Comment" at bounding box center [781, 278] width 612 height 71
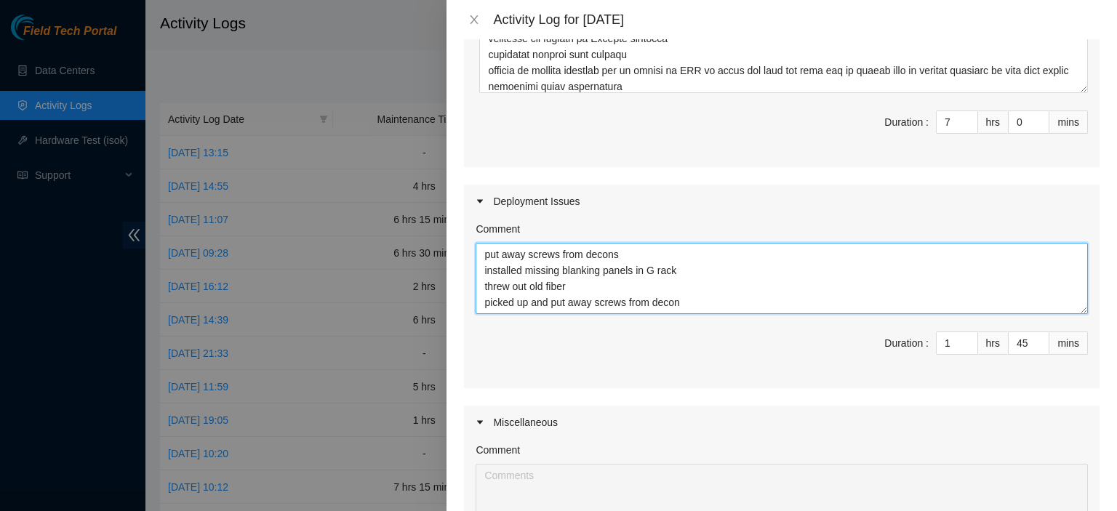
scroll to position [12, 0]
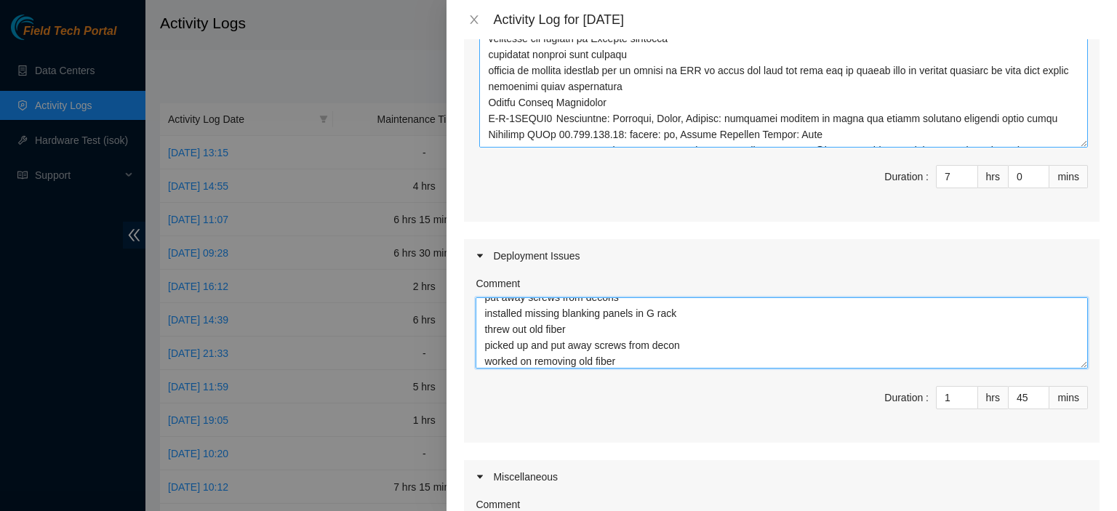
drag, startPoint x: 1068, startPoint y: 84, endPoint x: 986, endPoint y: 141, distance: 99.8
click at [1064, 141] on textarea "Comment" at bounding box center [783, 63] width 608 height 169
type textarea "put away screws from decons installed missing blanking panels in G rack threw o…"
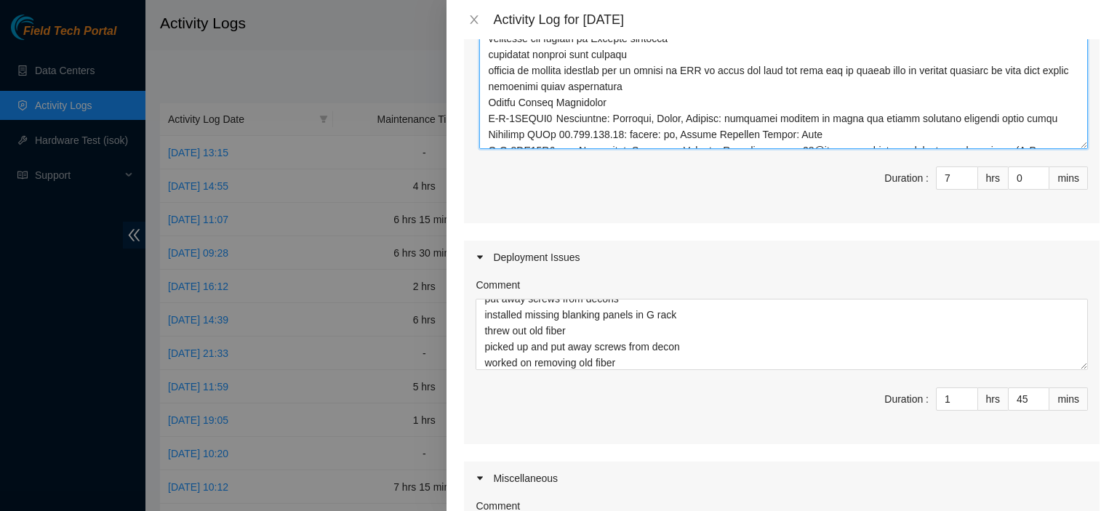
click at [638, 96] on textarea "Comment" at bounding box center [783, 64] width 608 height 170
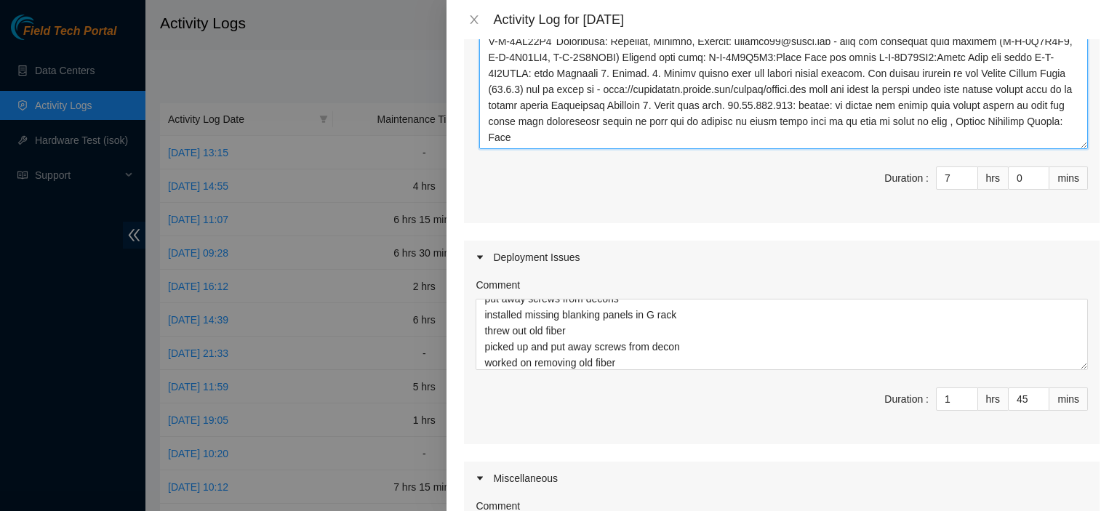
scroll to position [0, 0]
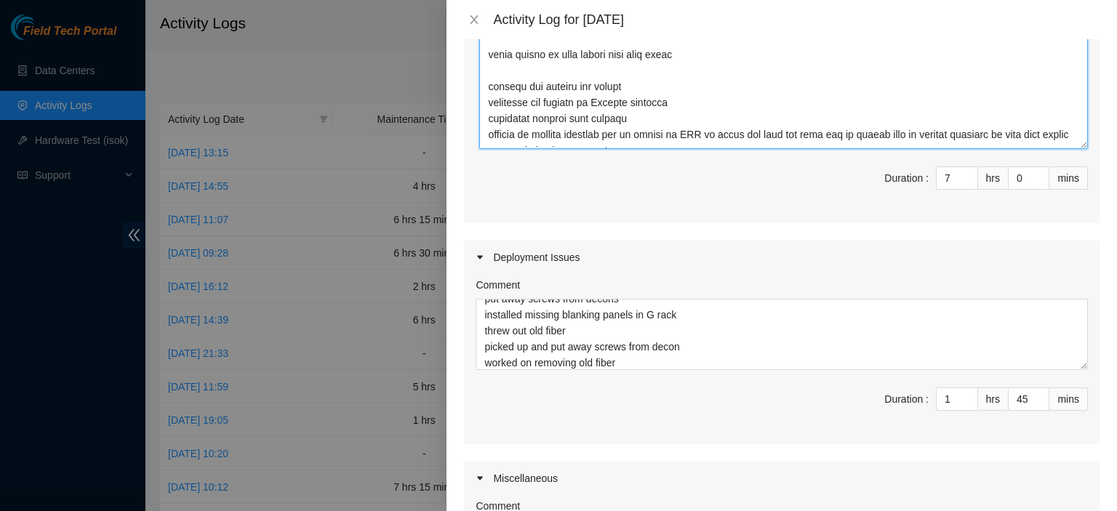
type textarea "showing [PERSON_NAME] around at DRT at start of day showing the dwdm basic trai…"
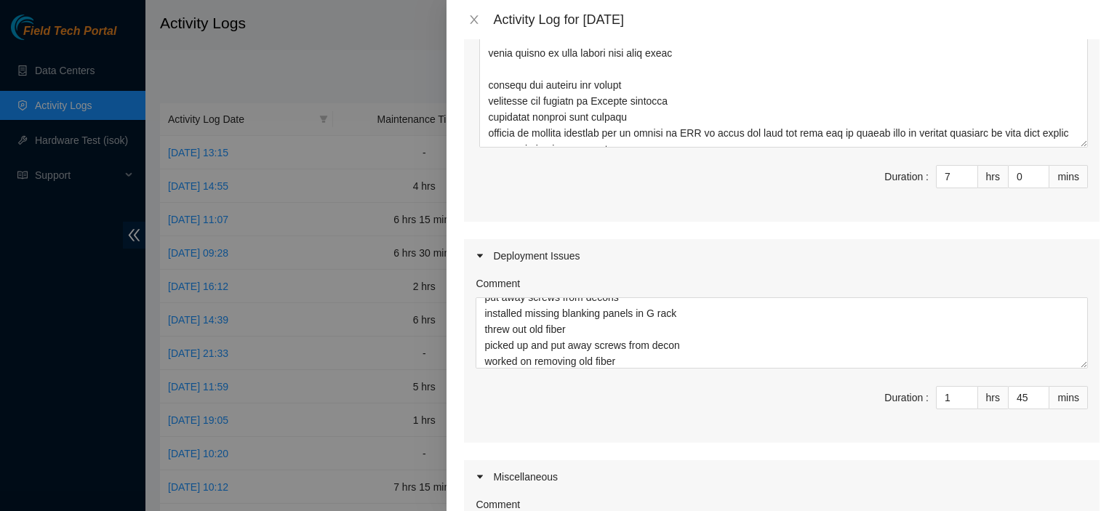
scroll to position [467, 0]
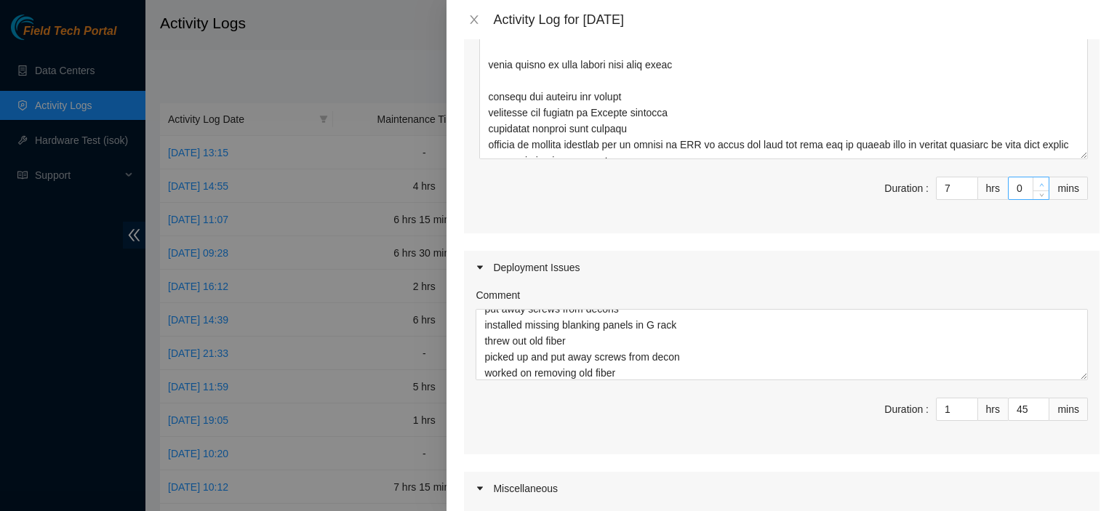
click at [1037, 180] on span "up" at bounding box center [1041, 184] width 9 height 9
type input "1"
type input "46"
click at [1037, 180] on span "up" at bounding box center [1041, 184] width 9 height 9
type input "2"
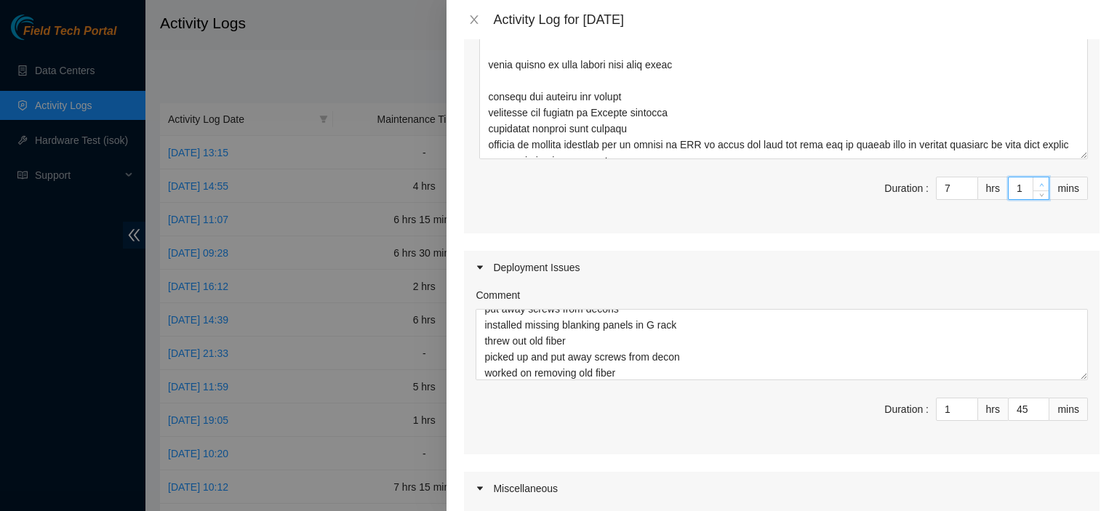
type input "47"
click at [1037, 180] on span "up" at bounding box center [1041, 184] width 9 height 9
type input "3"
type input "48"
click at [1037, 180] on span "up" at bounding box center [1041, 184] width 9 height 9
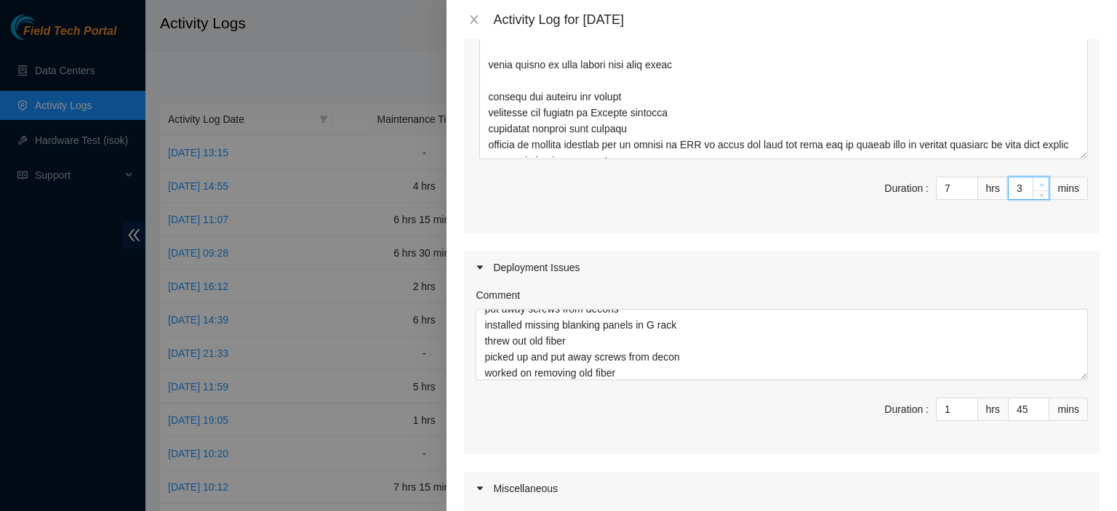
type input "4"
type input "49"
click at [1037, 180] on span "up" at bounding box center [1041, 184] width 9 height 9
type input "5"
type input "50"
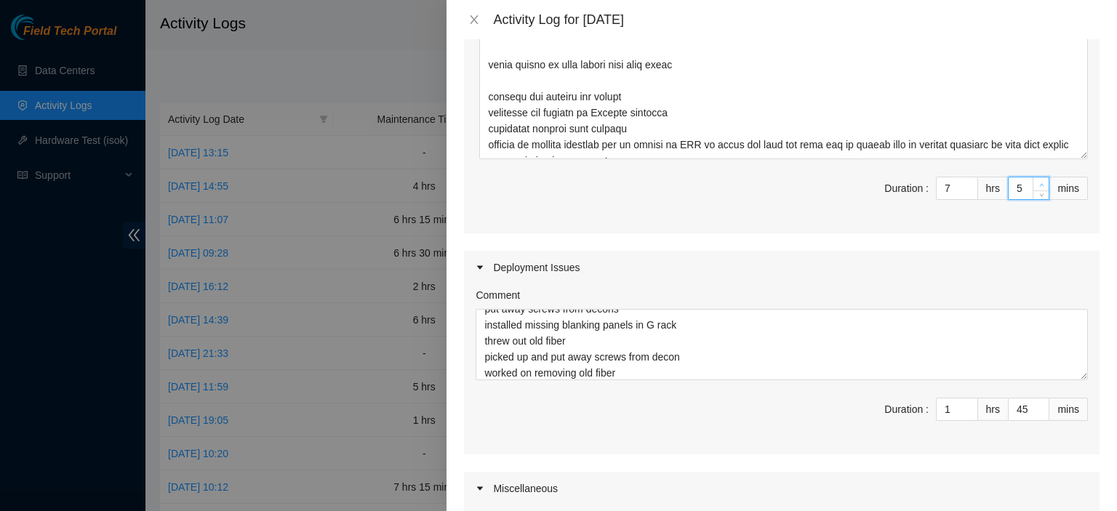
click at [1037, 180] on span "up" at bounding box center [1041, 184] width 9 height 9
type input "7"
type input "52"
click at [1037, 180] on span "up" at bounding box center [1041, 184] width 9 height 9
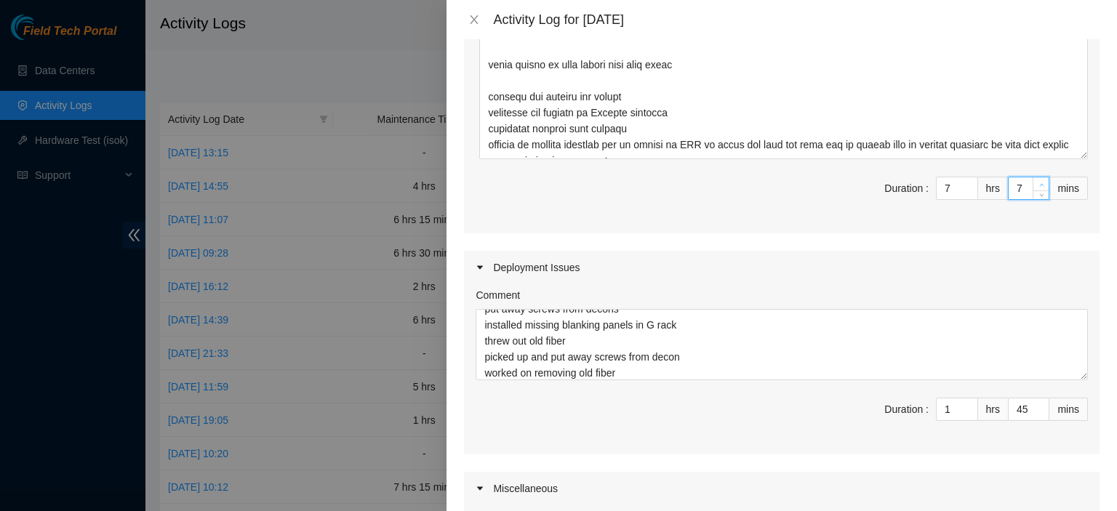
type input "8"
type input "53"
click at [1037, 180] on span "up" at bounding box center [1041, 184] width 9 height 9
type input "9"
type input "54"
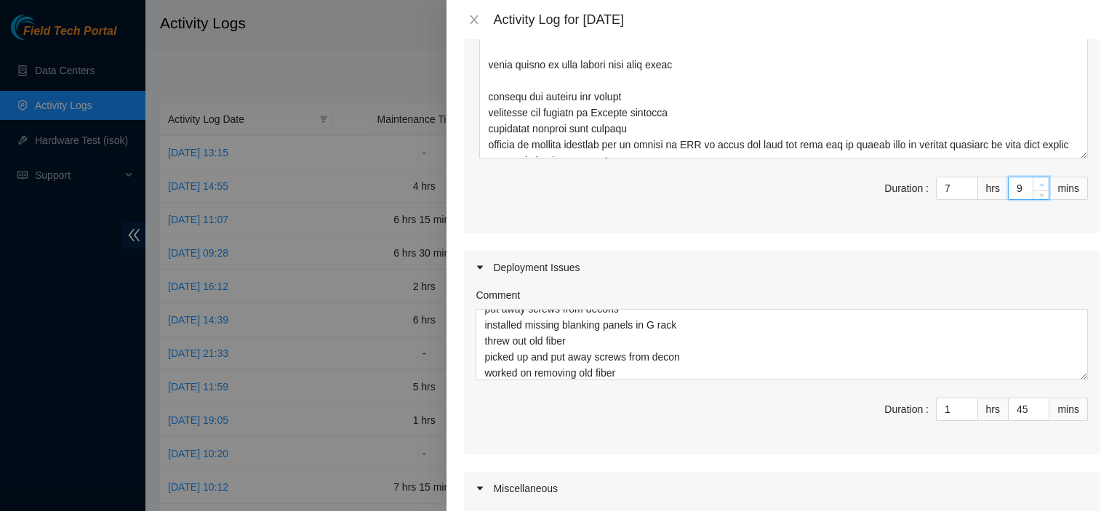
click at [1037, 180] on span "up" at bounding box center [1041, 184] width 9 height 9
type input "10"
type input "55"
click at [1037, 180] on span "up" at bounding box center [1041, 184] width 9 height 9
type input "11"
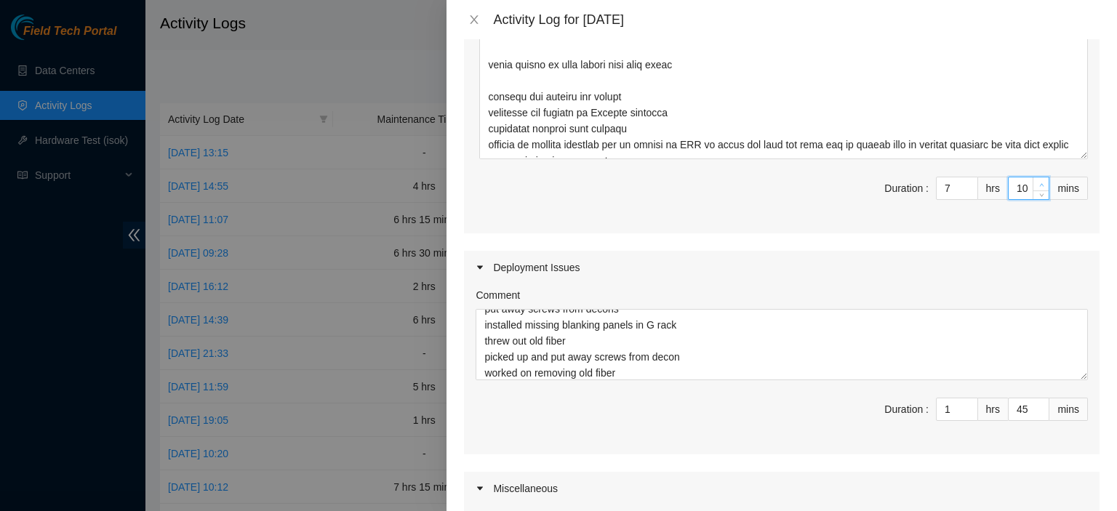
type input "56"
click at [1037, 180] on span "up" at bounding box center [1041, 184] width 9 height 9
type input "12"
type input "57"
click at [1037, 180] on span "up" at bounding box center [1041, 184] width 9 height 9
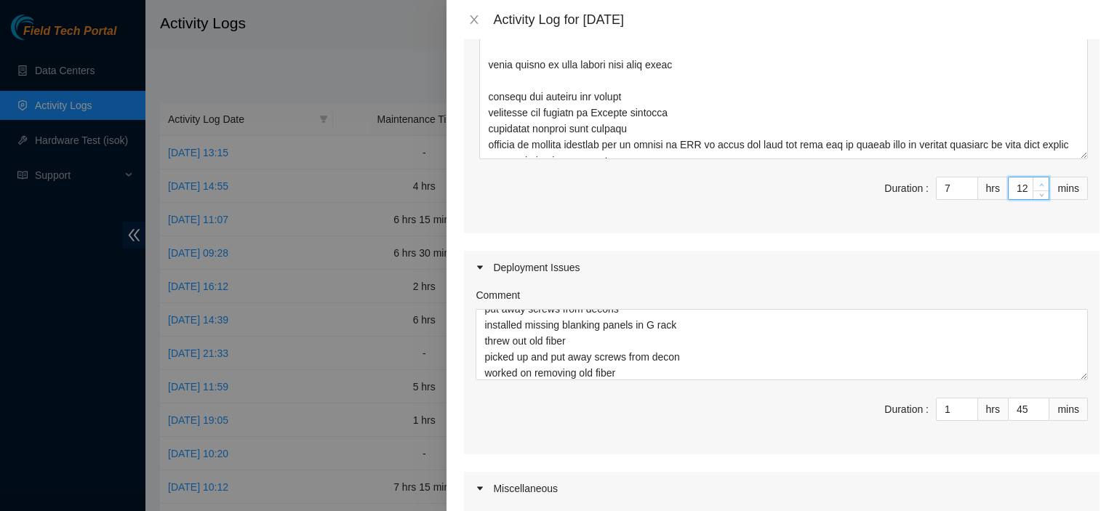
type input "13"
type input "58"
click at [1037, 180] on span "up" at bounding box center [1041, 184] width 9 height 9
type input "14"
type input "59"
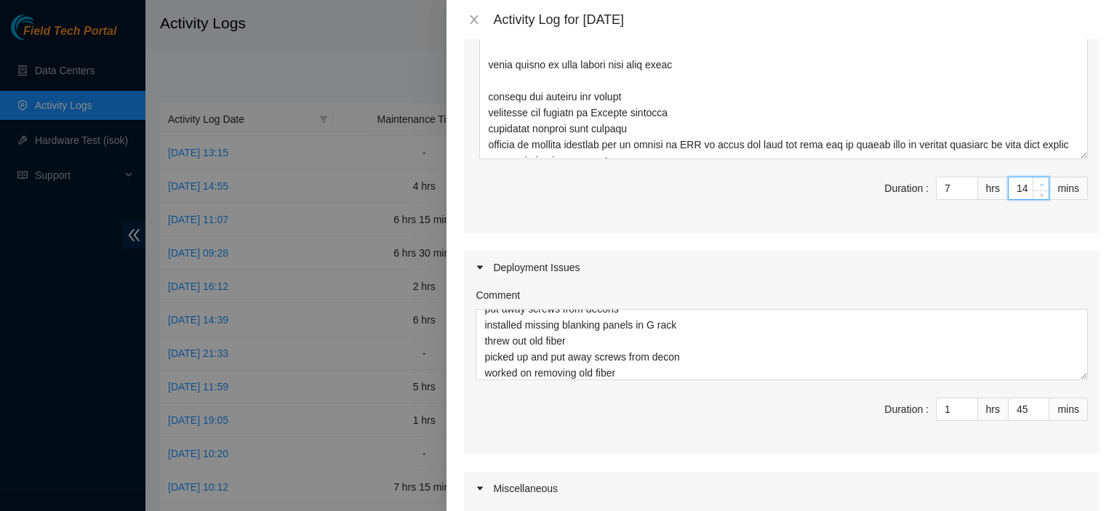
click at [1037, 180] on span "up" at bounding box center [1041, 184] width 9 height 9
type input "15"
type input "9"
type input "0"
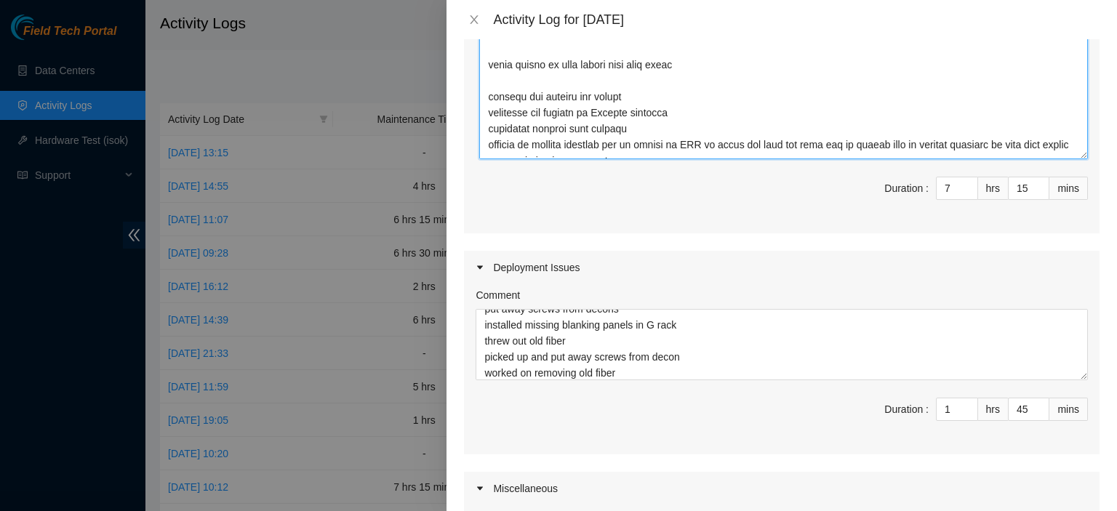
click at [673, 67] on textarea "Comment" at bounding box center [783, 74] width 608 height 170
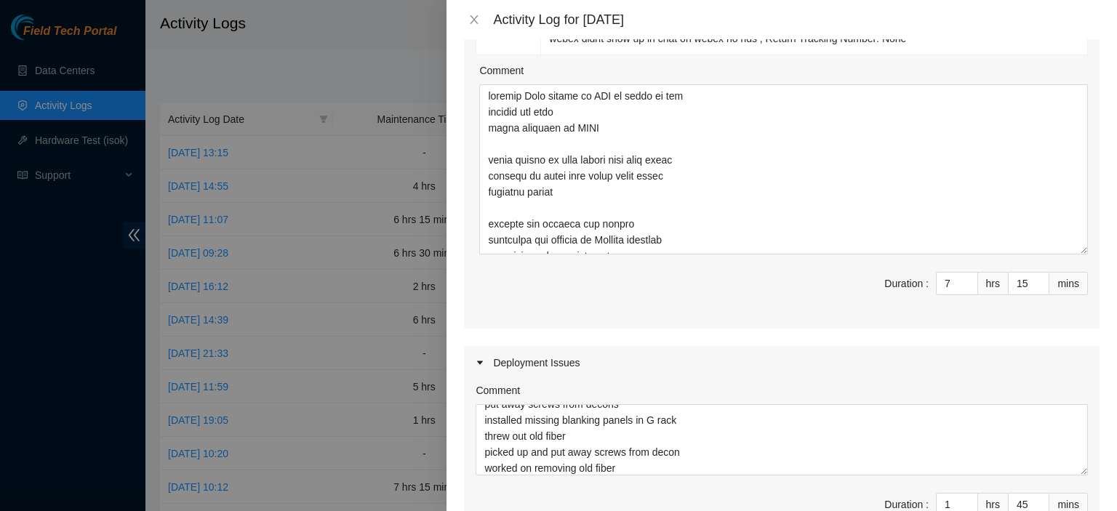
scroll to position [377, 0]
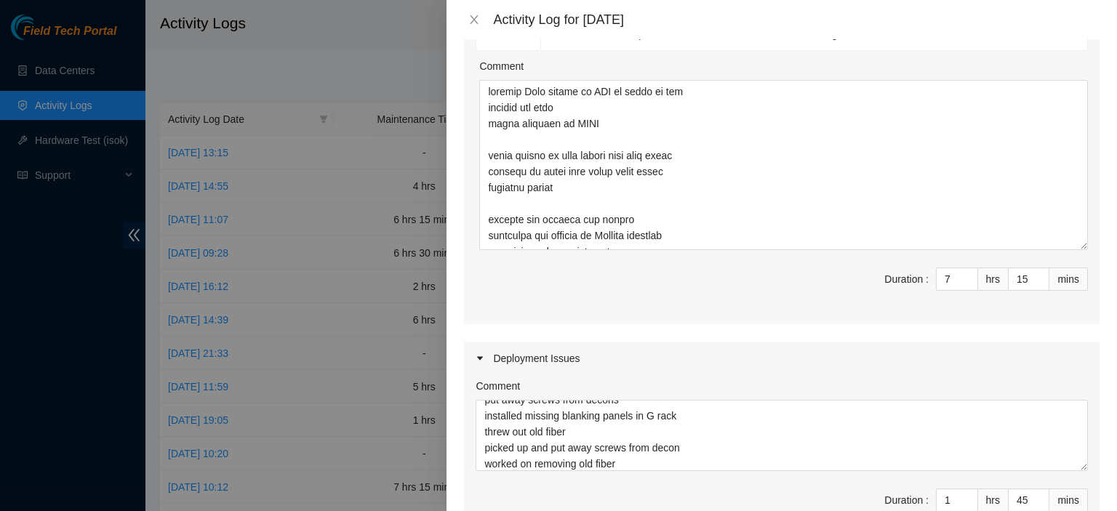
click at [1094, 259] on div "Note: This activity log is for informational purposes only. You will not be pai…" at bounding box center [781, 275] width 670 height 472
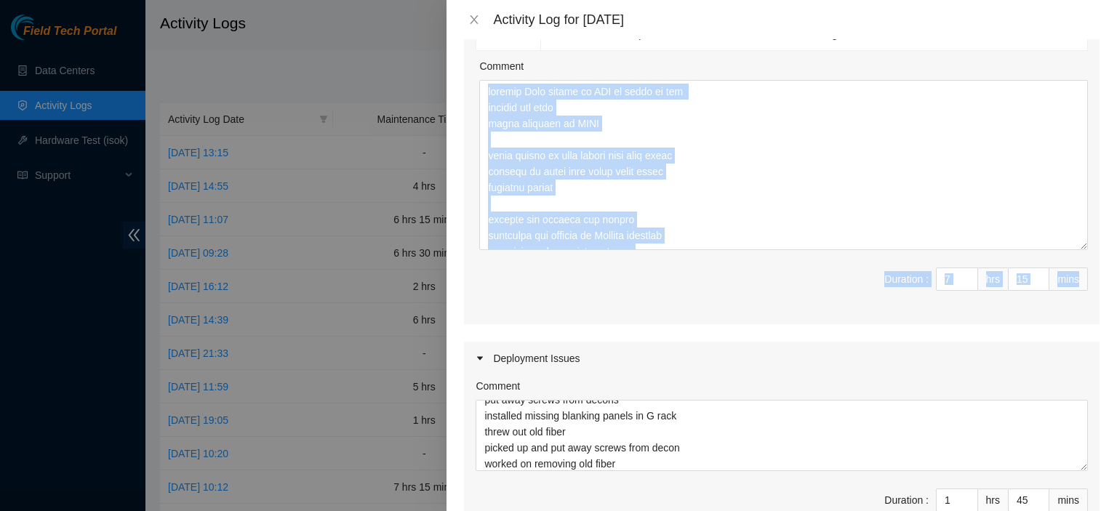
drag, startPoint x: 1102, startPoint y: 263, endPoint x: 1116, endPoint y: 244, distance: 24.0
click at [1116, 244] on div "Note: This activity log is for informational purposes only. You will not be pai…" at bounding box center [781, 275] width 670 height 472
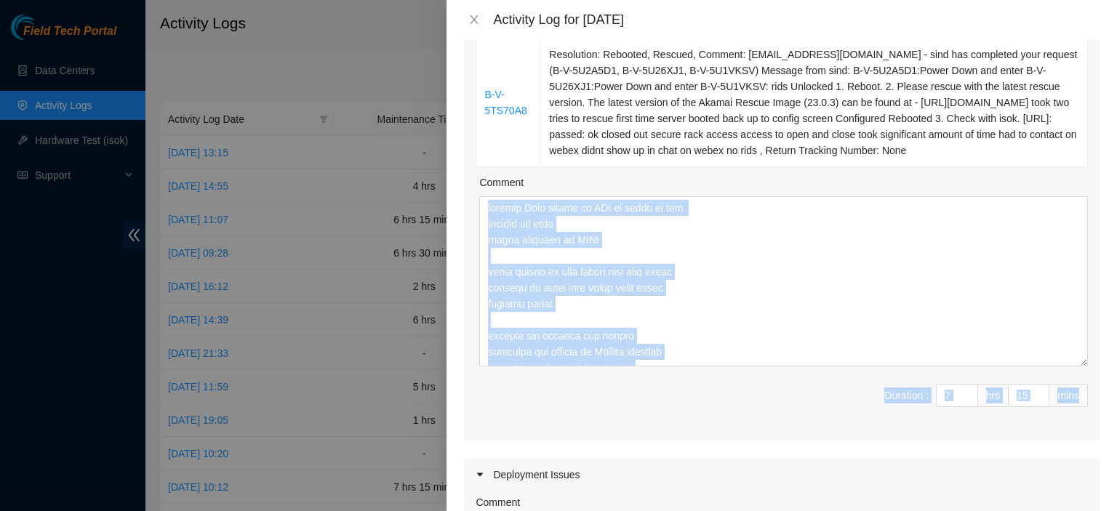
scroll to position [259, 0]
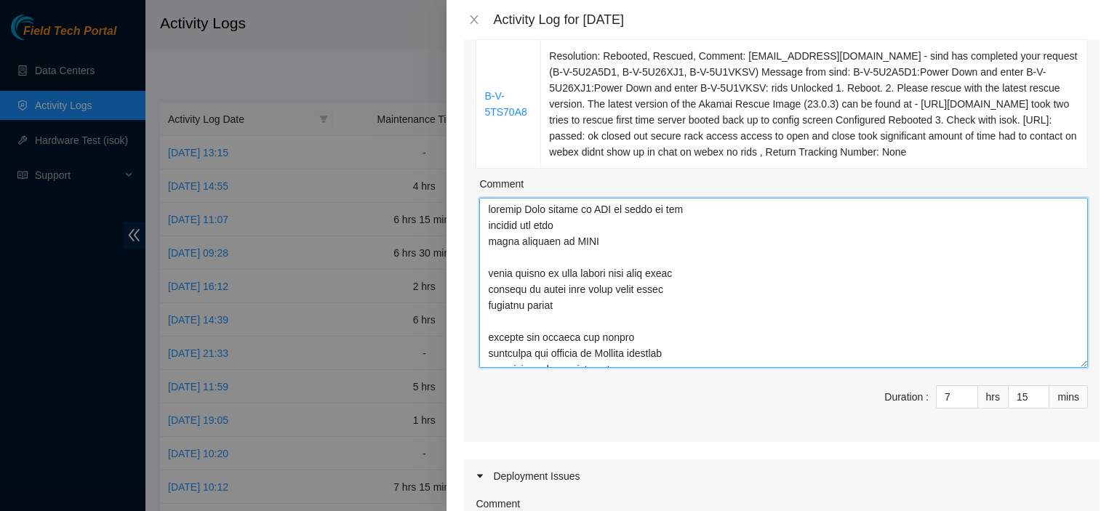
click at [609, 318] on textarea "Comment" at bounding box center [783, 283] width 608 height 170
drag, startPoint x: 493, startPoint y: 306, endPoint x: 650, endPoint y: 342, distance: 161.0
click at [650, 342] on textarea "Comment" at bounding box center [783, 283] width 608 height 170
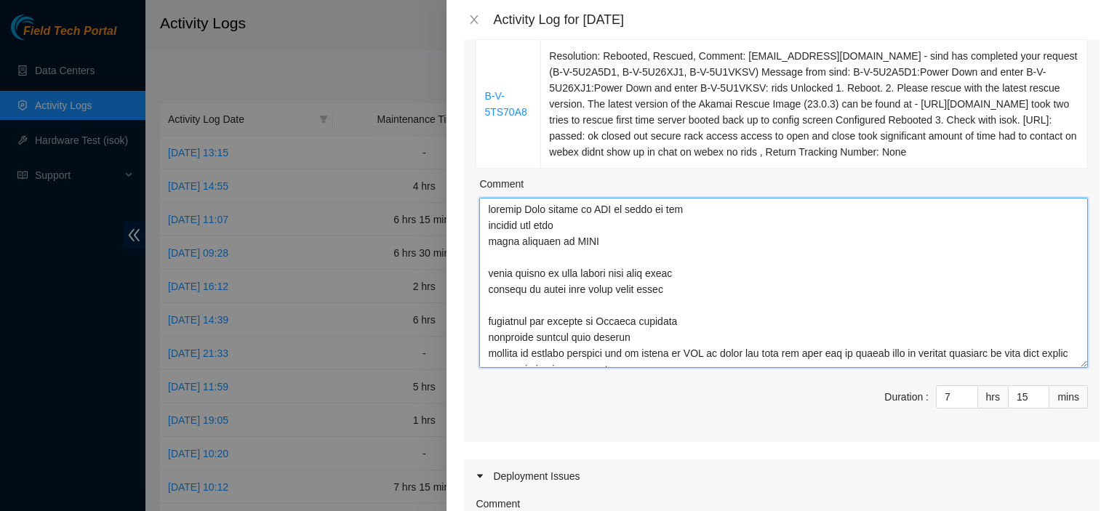
type textarea "showing [PERSON_NAME] around at DRT at start of day showing the dwdm basic trai…"
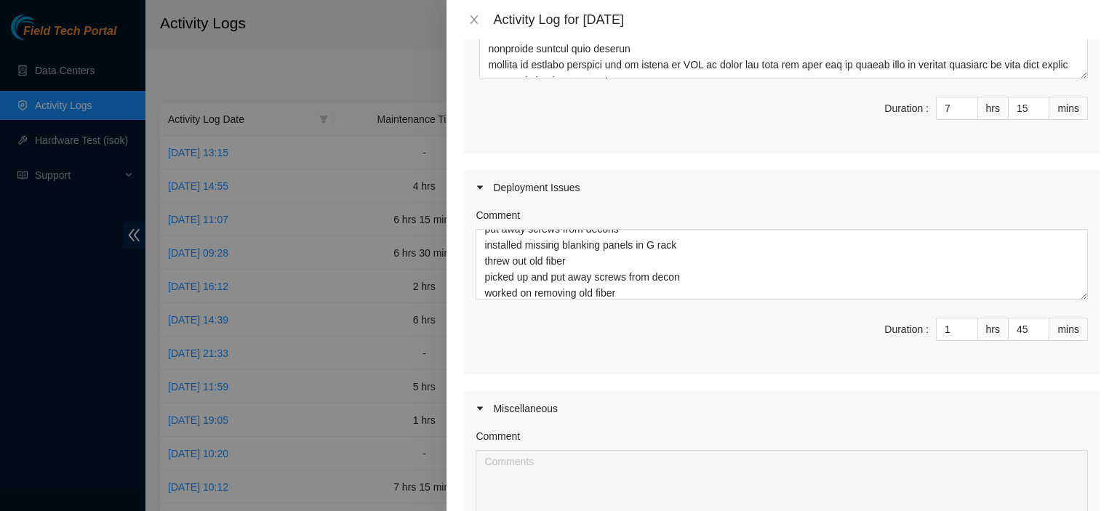
scroll to position [550, 0]
click at [965, 318] on span "up" at bounding box center [969, 322] width 9 height 9
type input "2"
type input "10"
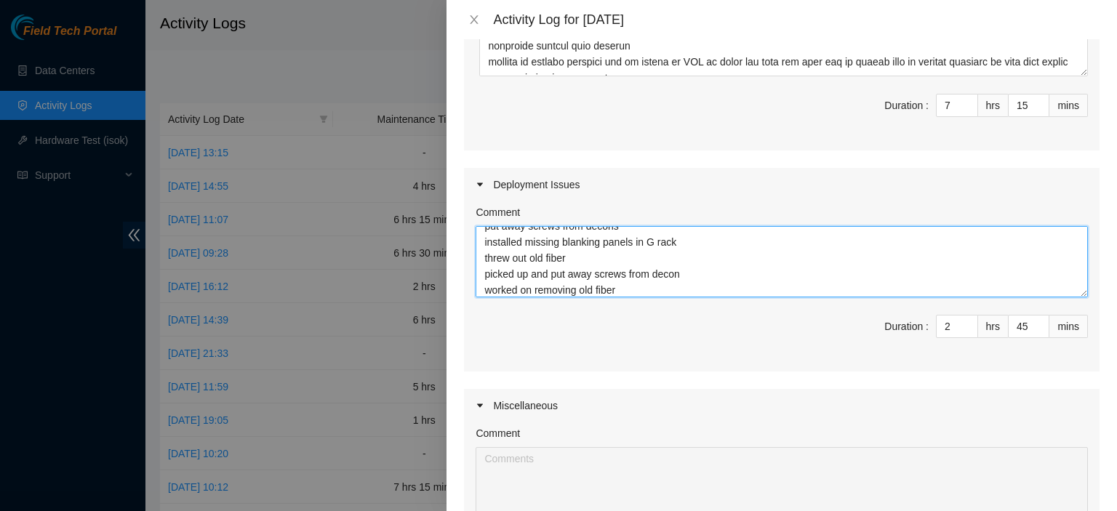
click at [762, 278] on textarea "put away screws from decons installed missing blanking panels in G rack threw o…" at bounding box center [781, 261] width 612 height 71
click at [685, 292] on textarea "put away screws from decons installed missing blanking panels in G rack threw o…" at bounding box center [781, 261] width 612 height 71
paste textarea "hecking emails Filling out timecard and work logs opening and closing out access"
type textarea "put away screws from decons installed missing blanking panels in G rack threw o…"
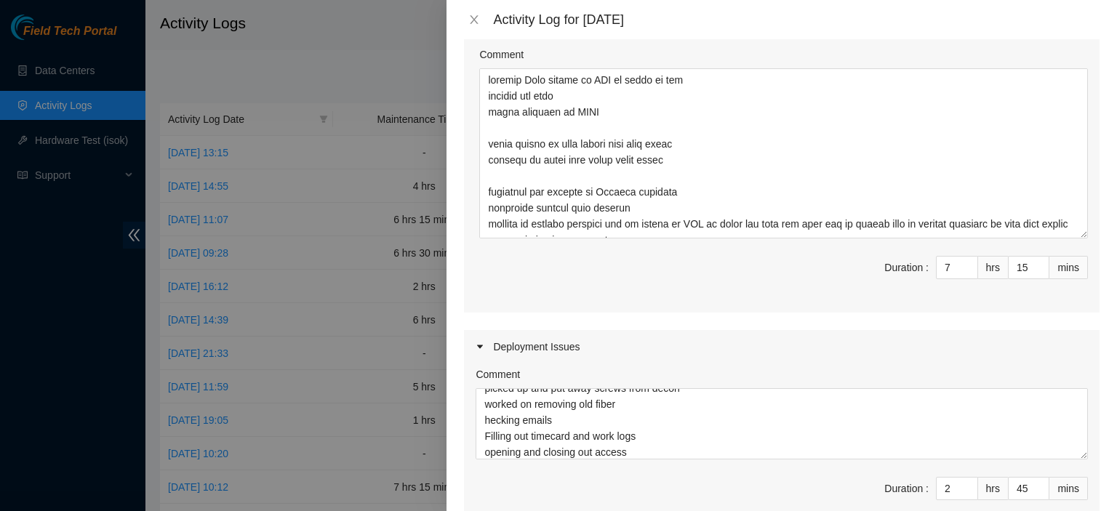
scroll to position [379, 0]
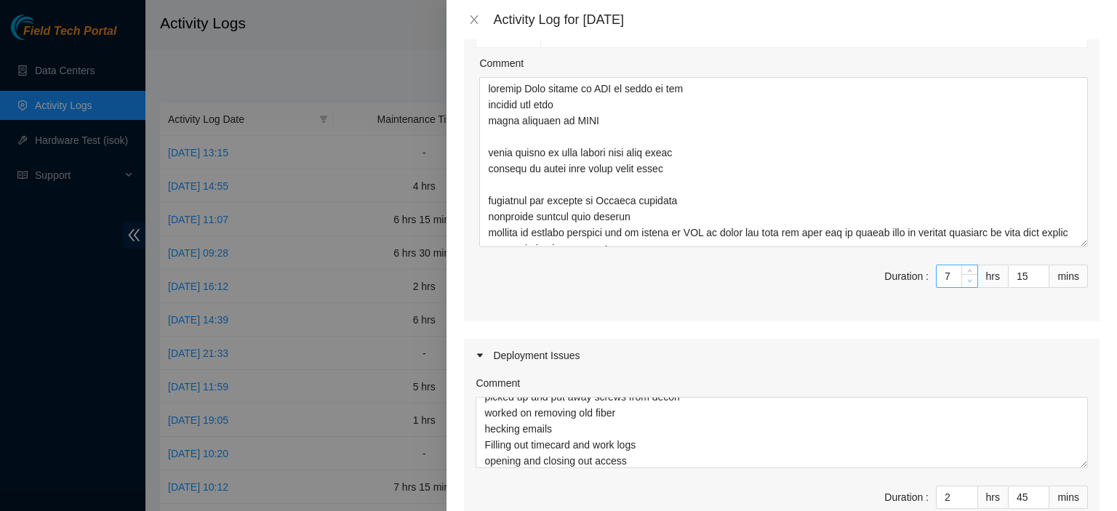
click at [968, 281] on icon "down" at bounding box center [970, 281] width 4 height 3
type input "6"
type input "9"
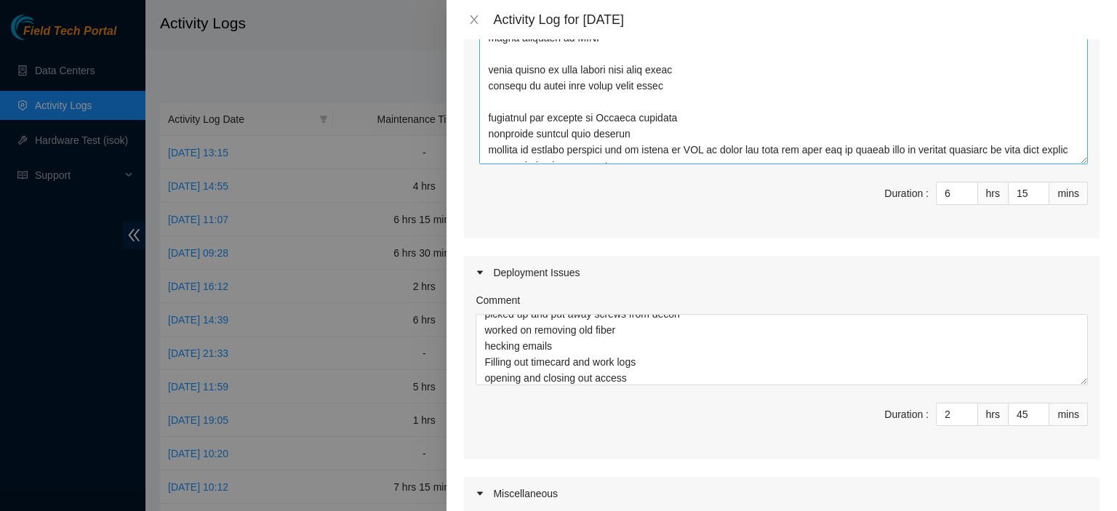
scroll to position [465, 0]
click at [558, 129] on textarea "Comment" at bounding box center [783, 77] width 608 height 170
click at [525, 133] on textarea "Comment" at bounding box center [783, 77] width 608 height 170
type textarea "showing [PERSON_NAME] around at DRT at start of day showing the dwdm basic trai…"
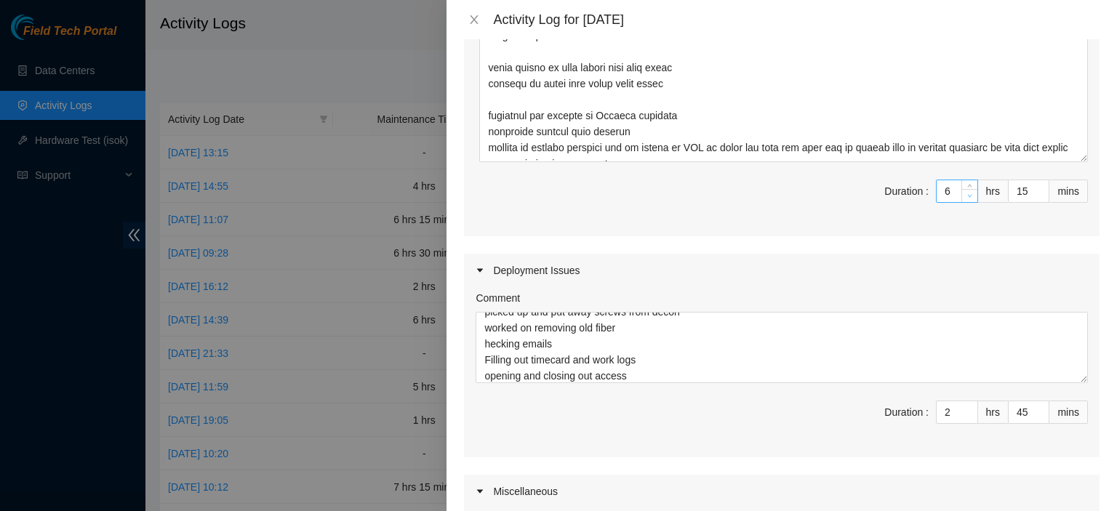
click at [967, 195] on icon "down" at bounding box center [969, 195] width 5 height 5
type input "5"
type input "8"
type input "3"
type input "9"
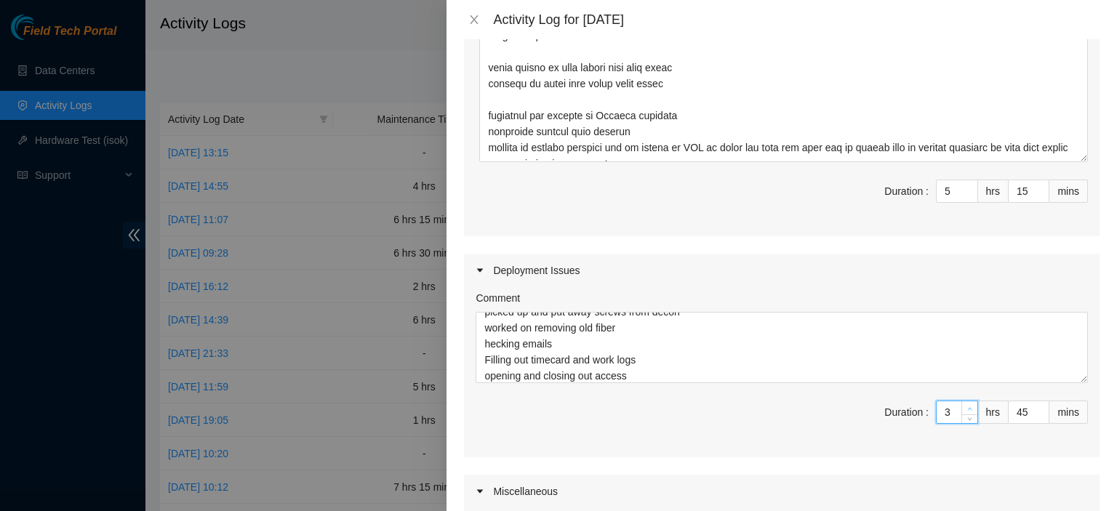
click at [965, 404] on span "up" at bounding box center [969, 408] width 9 height 9
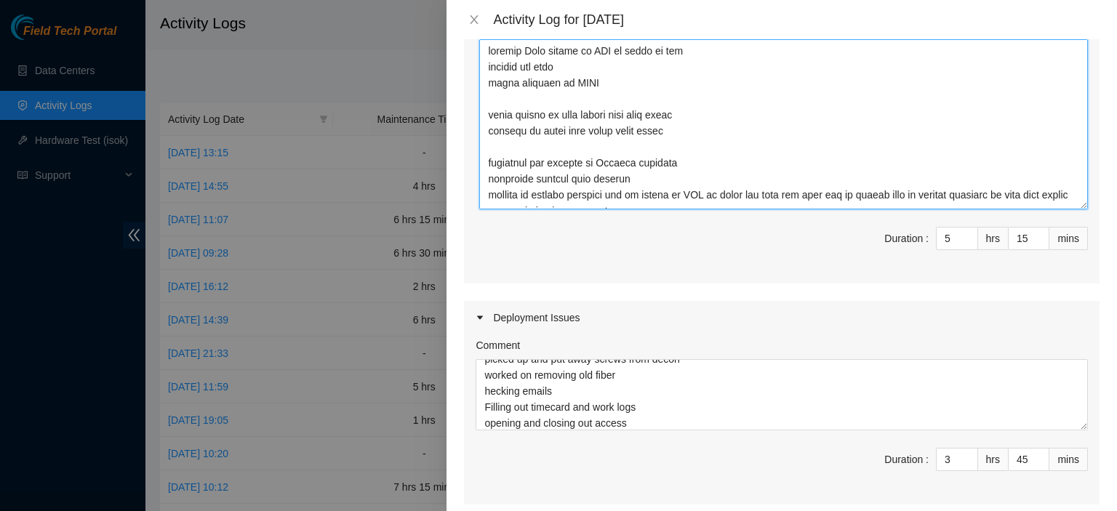
scroll to position [362, 0]
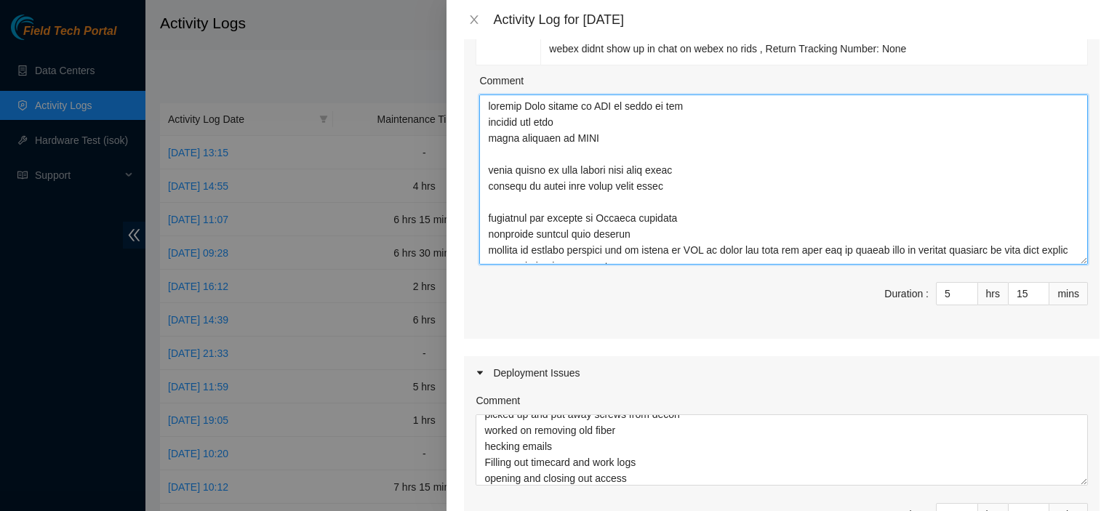
drag, startPoint x: 486, startPoint y: 150, endPoint x: 672, endPoint y: 242, distance: 207.4
click at [672, 242] on textarea "Comment" at bounding box center [783, 180] width 608 height 170
click at [550, 190] on textarea "Comment" at bounding box center [783, 180] width 608 height 170
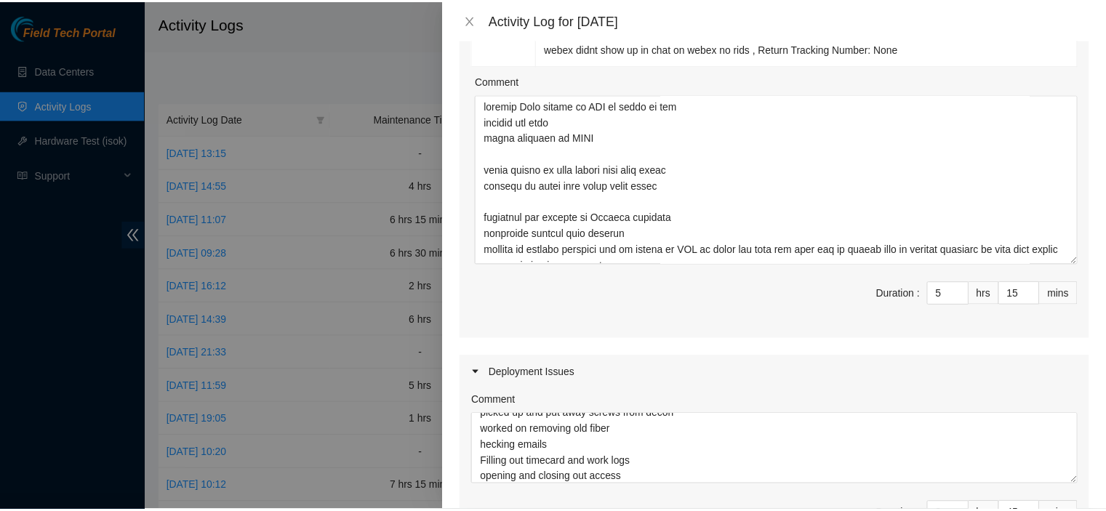
scroll to position [787, 0]
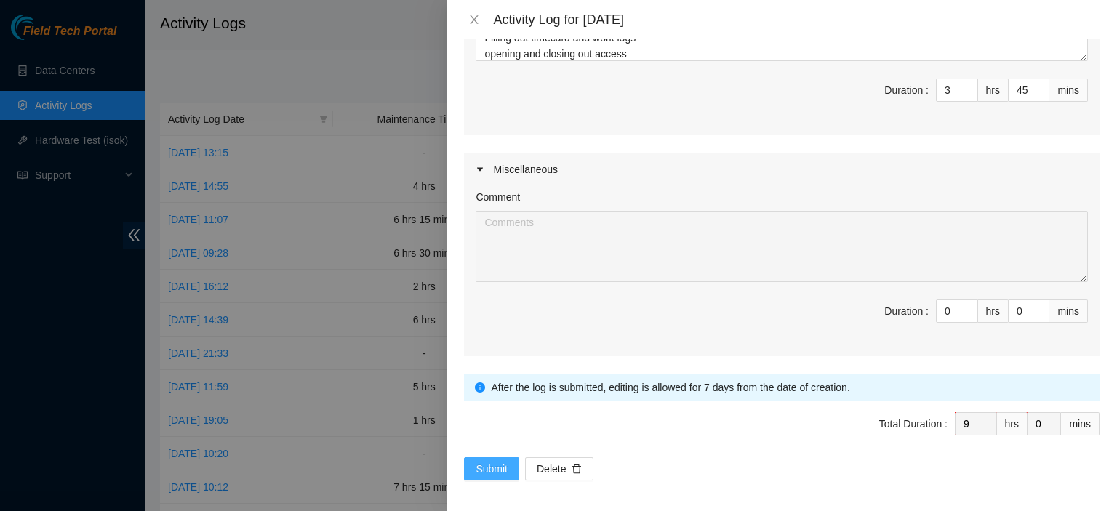
click at [471, 470] on button "Submit" at bounding box center [491, 468] width 55 height 23
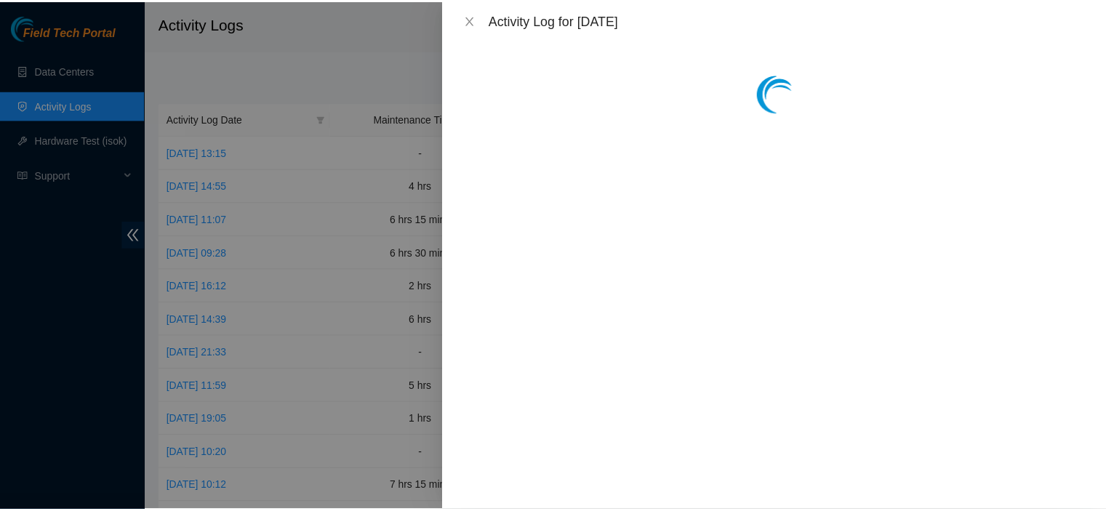
scroll to position [0, 0]
